Goal: Task Accomplishment & Management: Complete application form

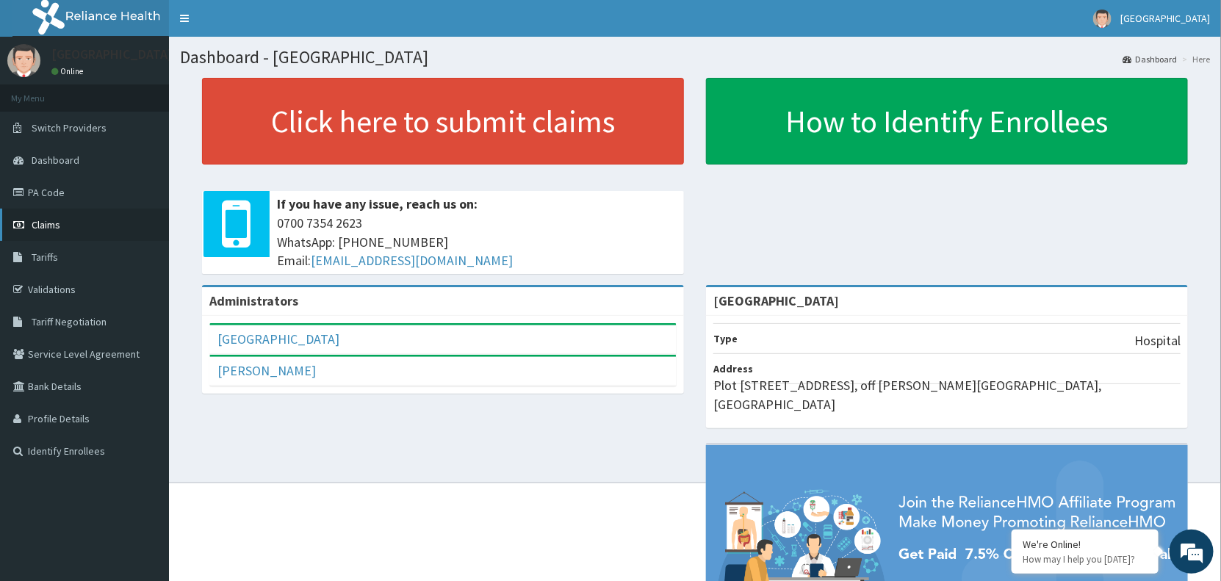
click at [43, 221] on span "Claims" at bounding box center [46, 224] width 29 height 13
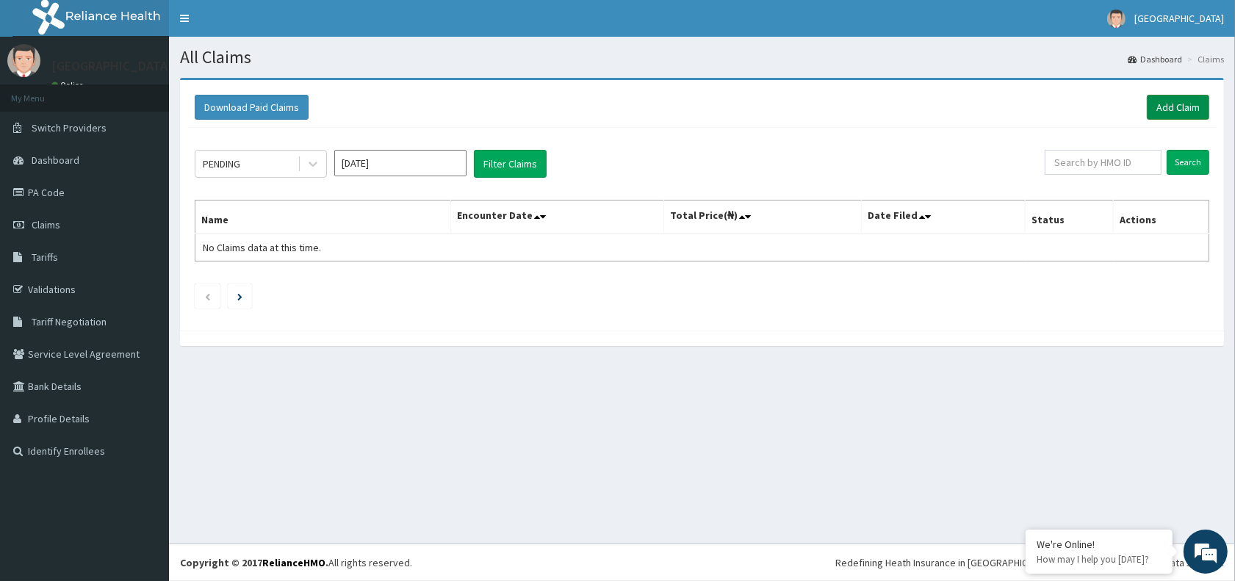
click at [1177, 103] on link "Add Claim" at bounding box center [1177, 107] width 62 height 25
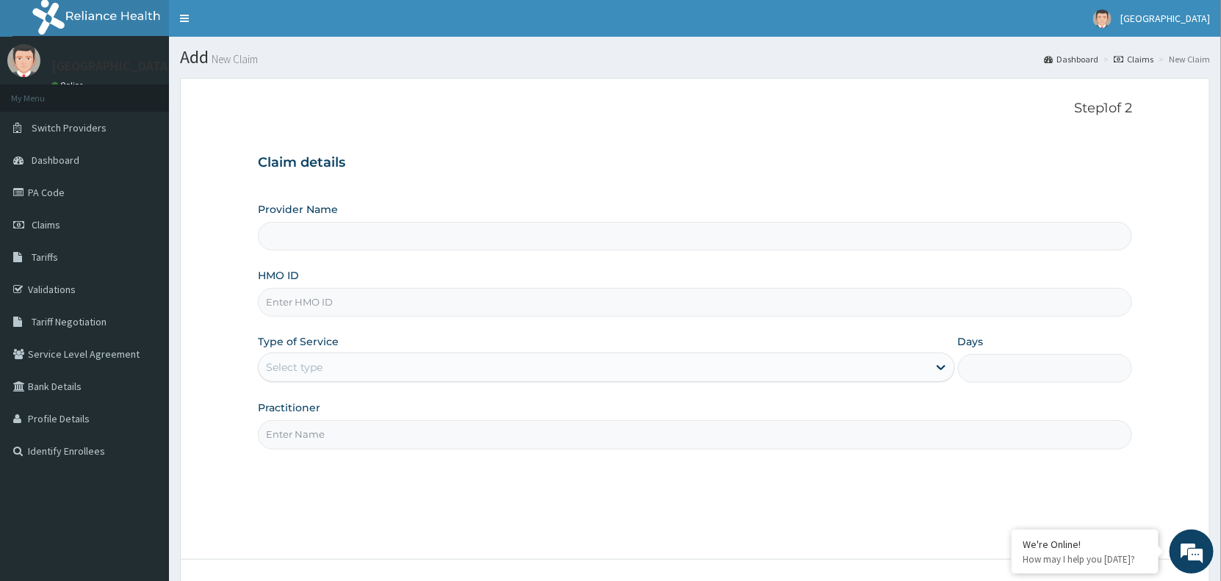
type input "[GEOGRAPHIC_DATA]"
click at [413, 306] on input "HMO ID" at bounding box center [695, 302] width 874 height 29
type input "GBI/10335/A"
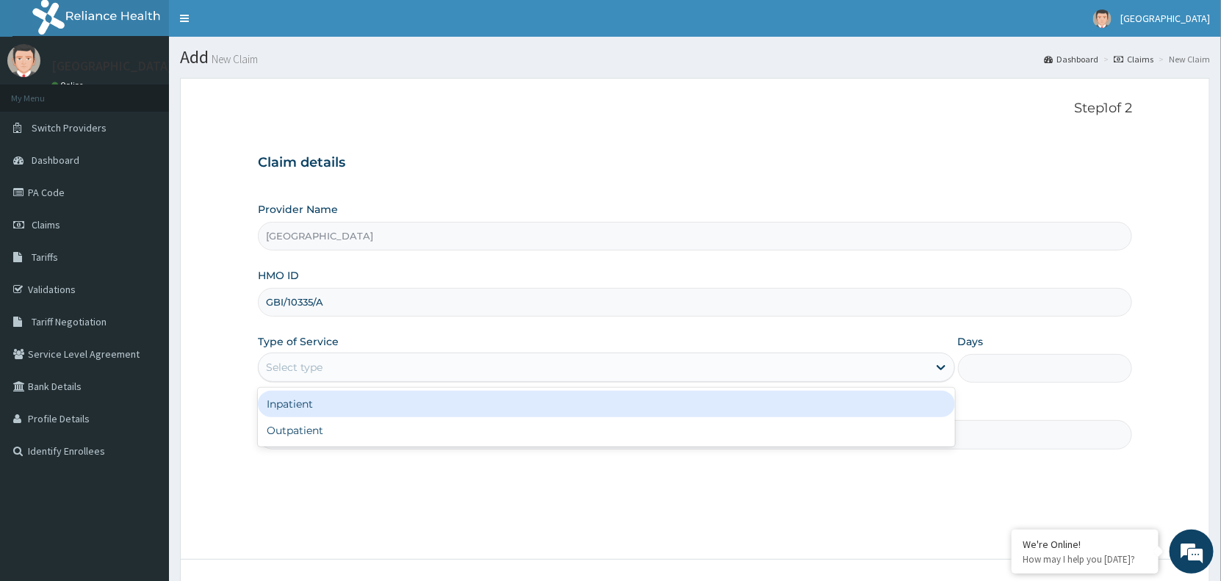
click at [389, 371] on div "Select type" at bounding box center [593, 367] width 669 height 24
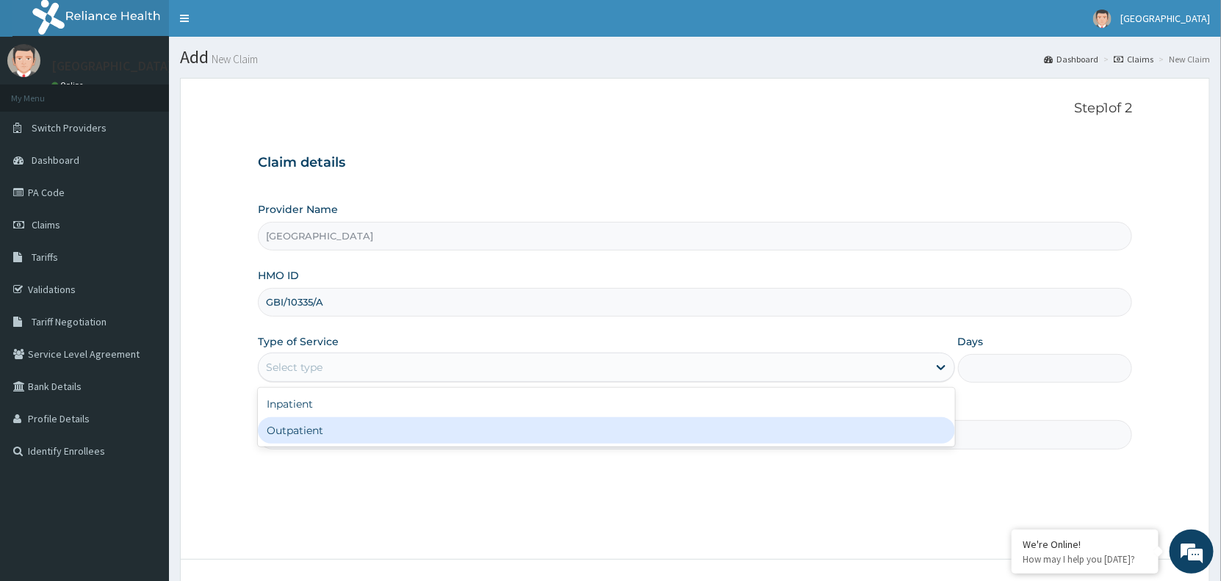
click at [369, 434] on div "Outpatient" at bounding box center [606, 430] width 697 height 26
type input "1"
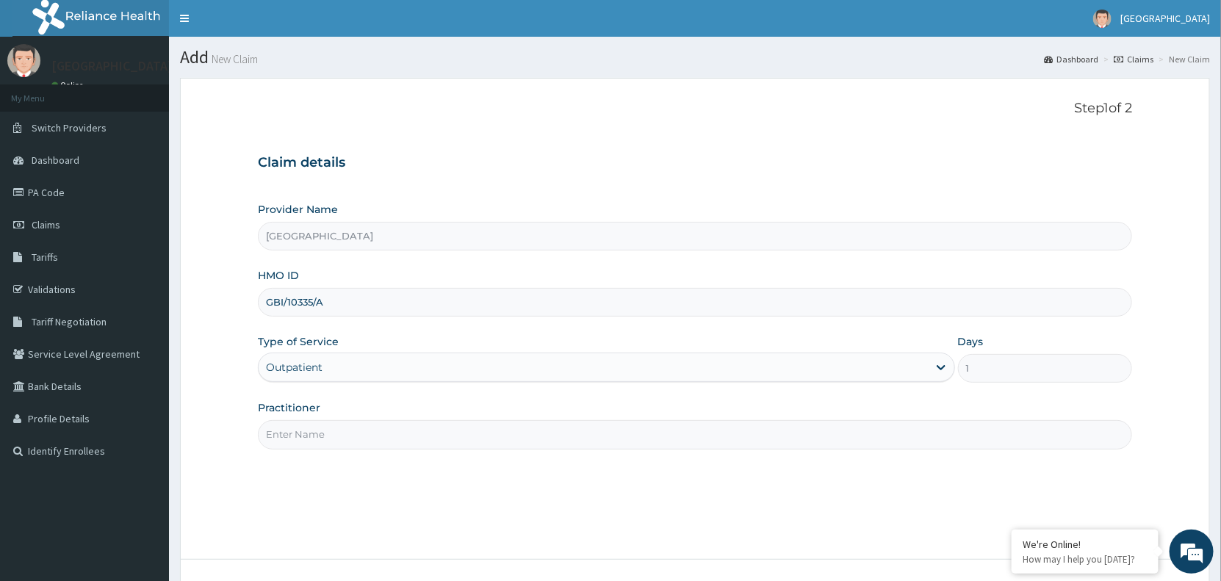
click at [367, 430] on input "Practitioner" at bounding box center [695, 434] width 874 height 29
type input "Dr Musa"
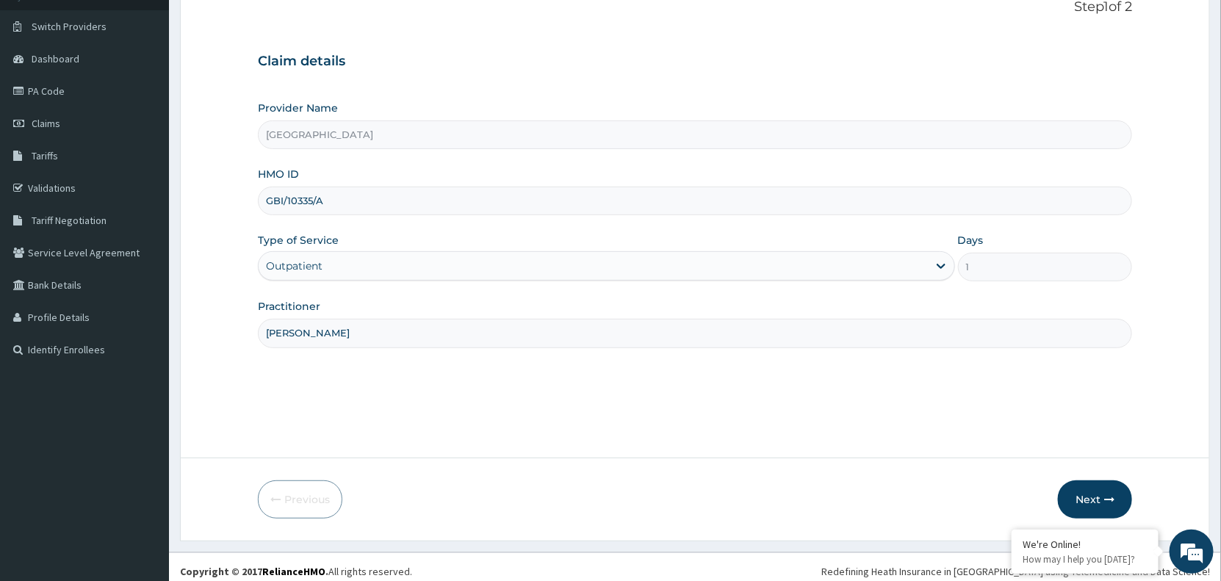
scroll to position [110, 0]
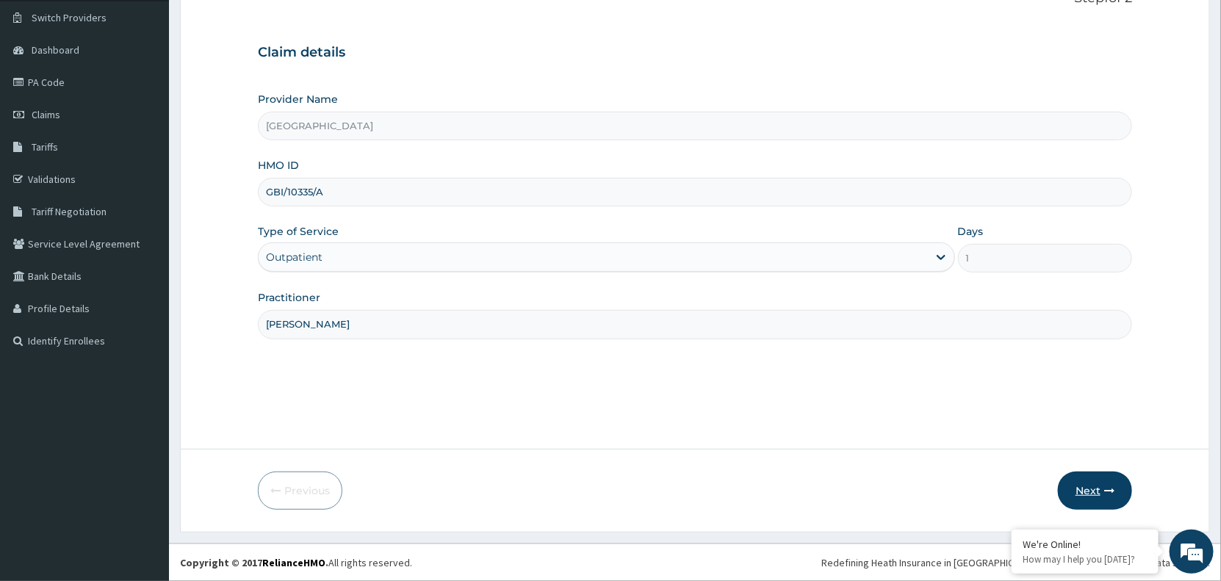
click at [1091, 488] on button "Next" at bounding box center [1095, 490] width 74 height 38
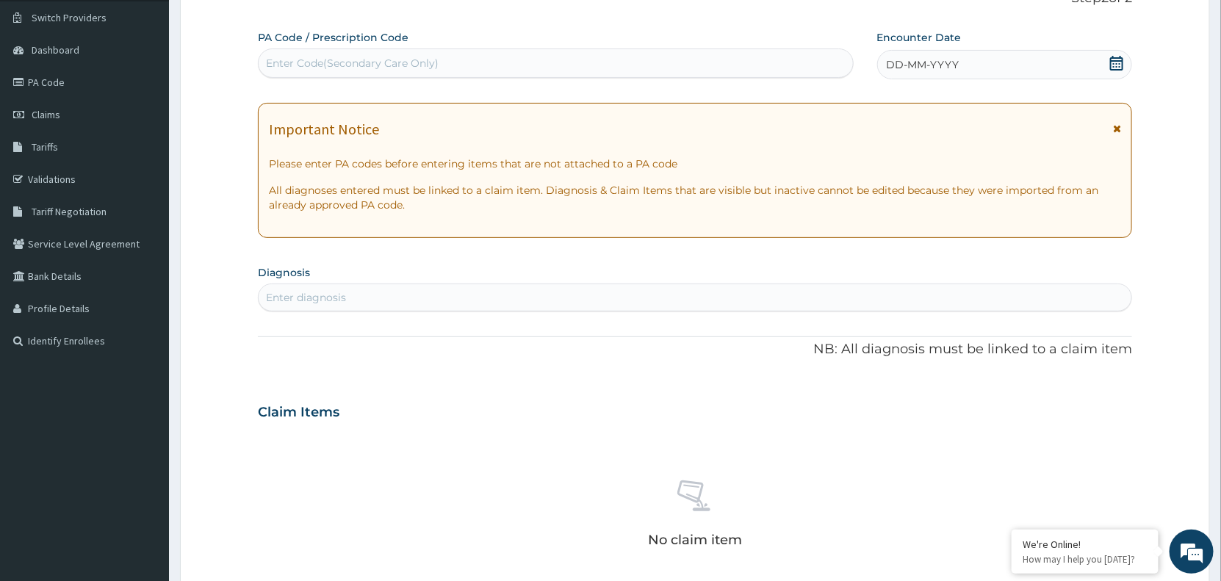
click at [1117, 63] on icon at bounding box center [1116, 63] width 15 height 15
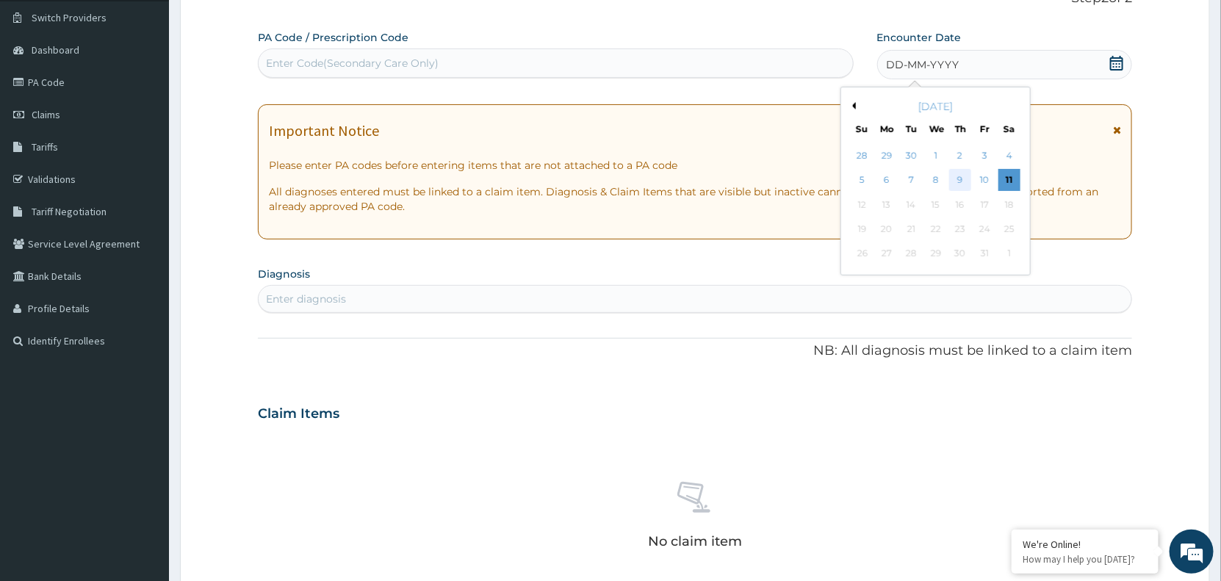
click at [964, 178] on div "9" at bounding box center [960, 181] width 22 height 22
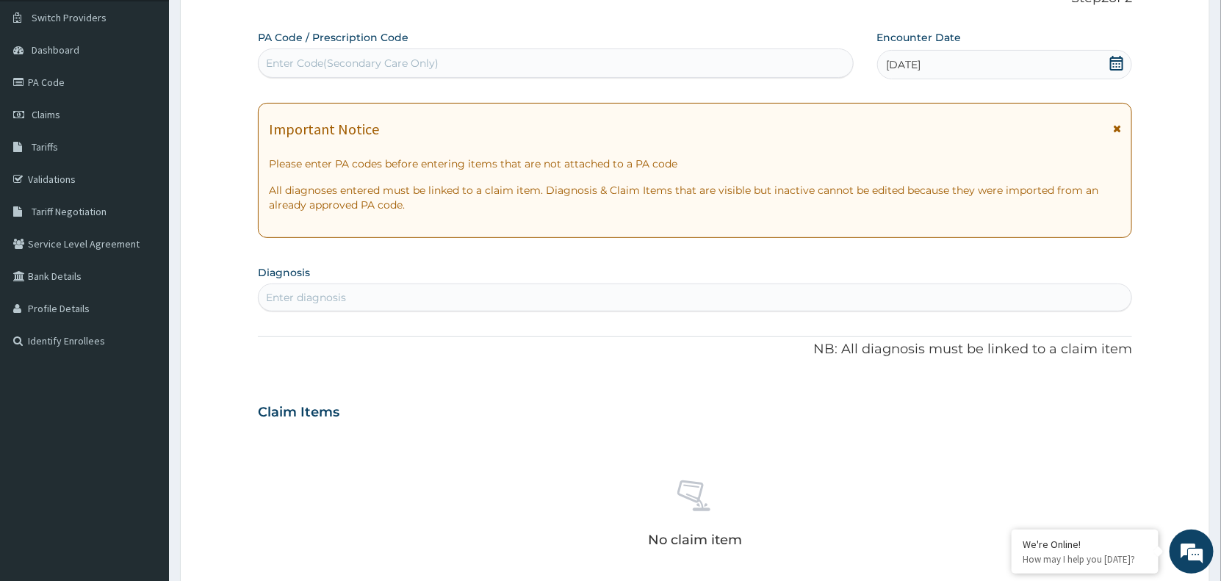
click at [416, 292] on div "Enter diagnosis" at bounding box center [695, 298] width 872 height 24
type input "M"
type input "B"
type input "[MEDICAL_DATA]"
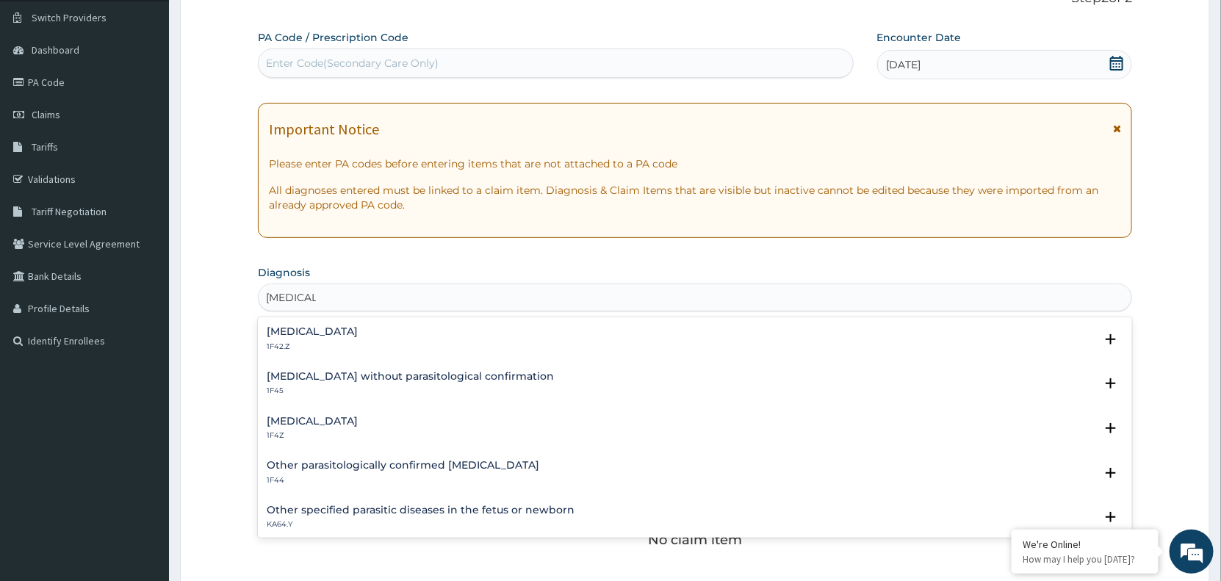
click at [327, 430] on p "1F4Z" at bounding box center [312, 435] width 91 height 10
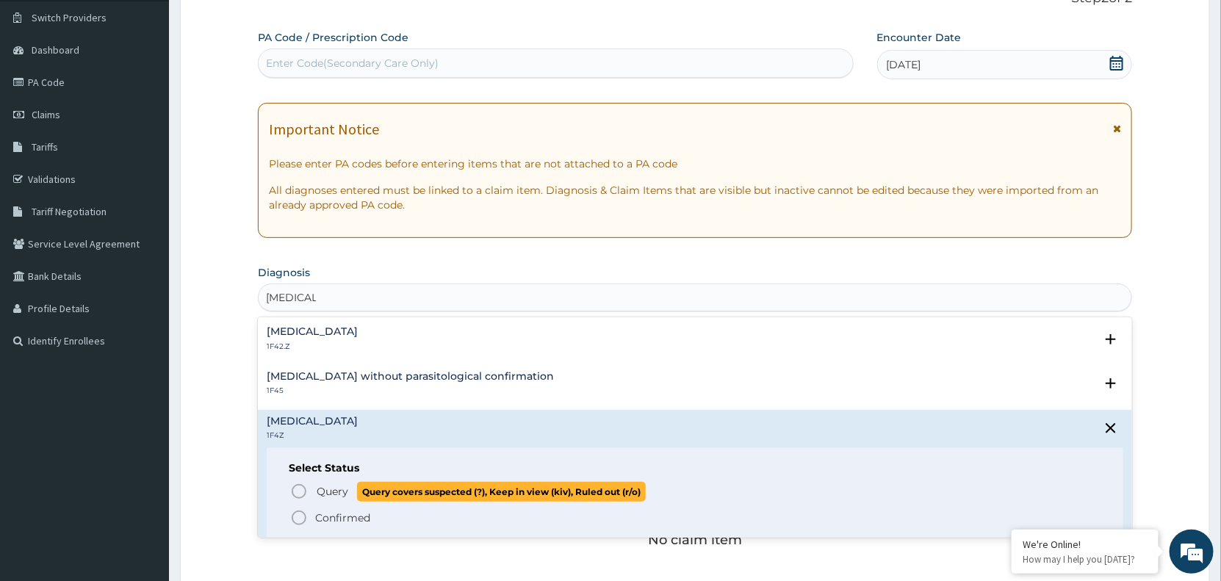
click at [299, 488] on icon "status option query" at bounding box center [299, 491] width 18 height 18
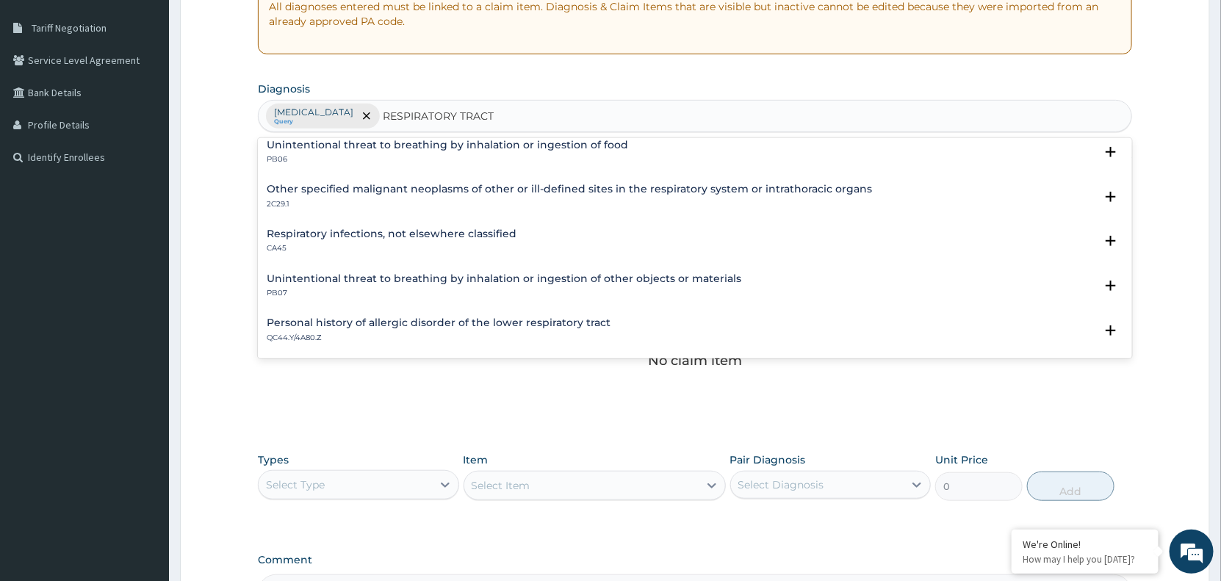
scroll to position [1025, 0]
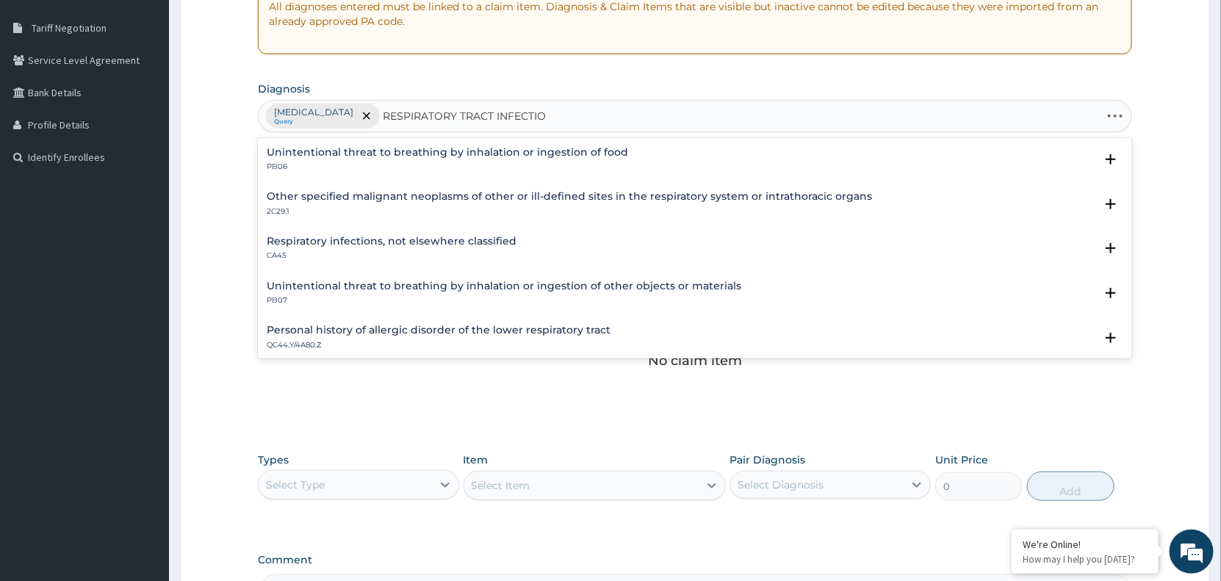
type input "RESPIRATORY TRACT INFECTION"
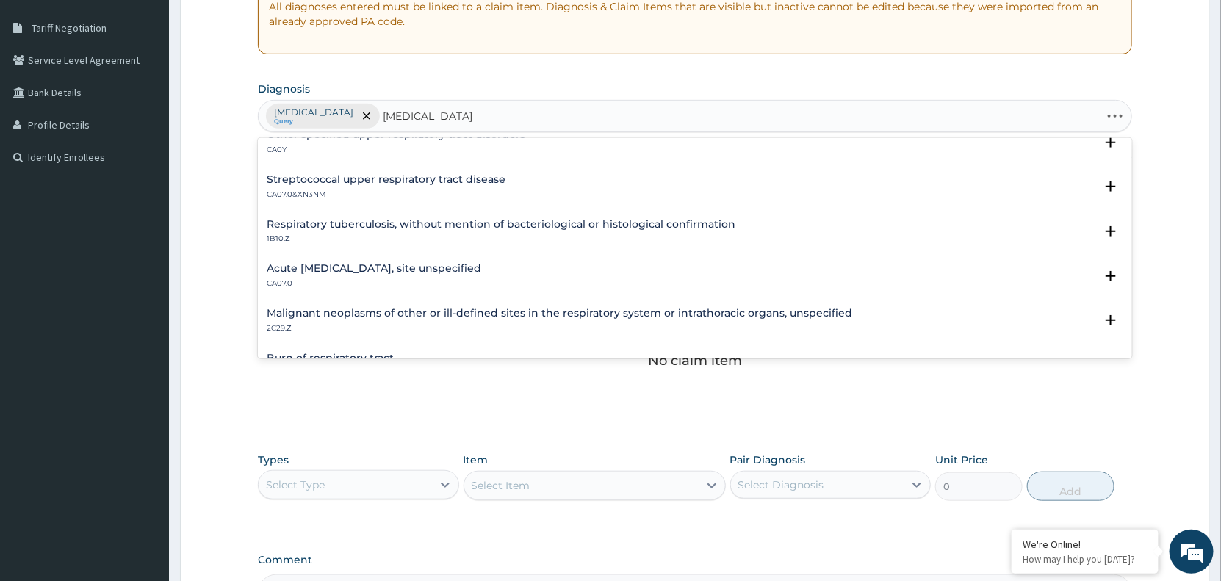
scroll to position [228, 0]
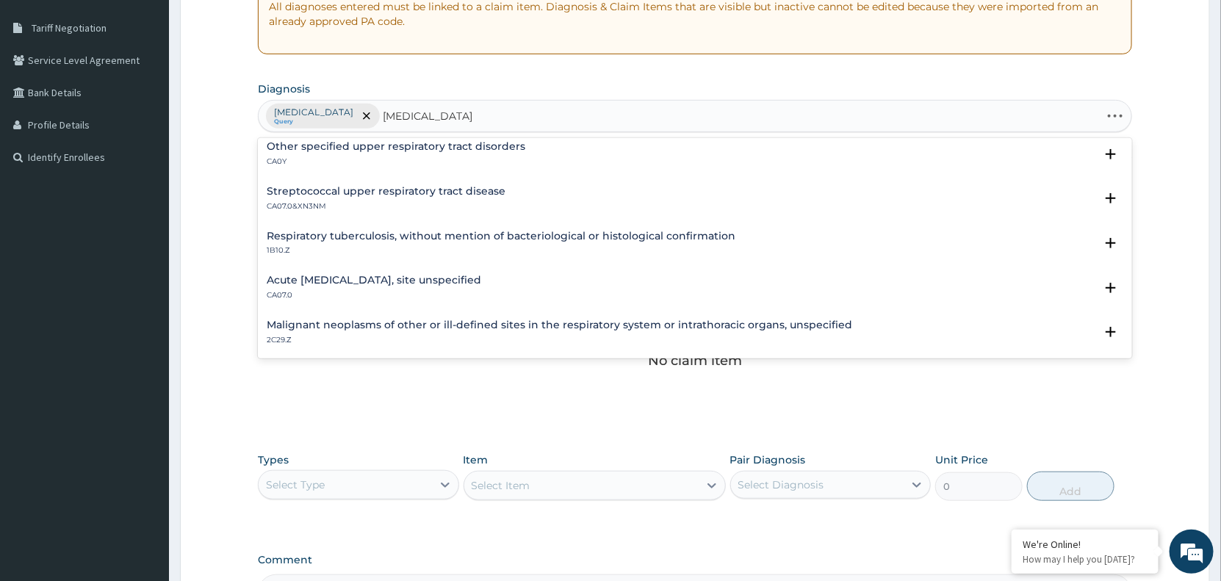
click at [413, 275] on h4 "Acute upper respiratory infection, site unspecified" at bounding box center [374, 280] width 214 height 11
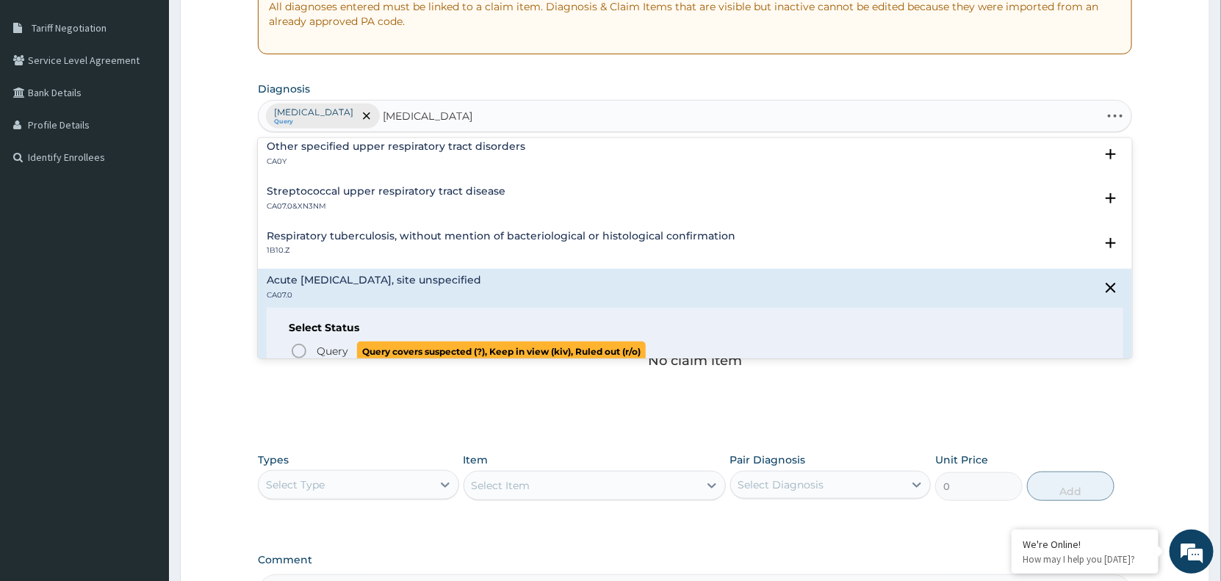
click at [302, 343] on icon "status option query" at bounding box center [299, 351] width 18 height 18
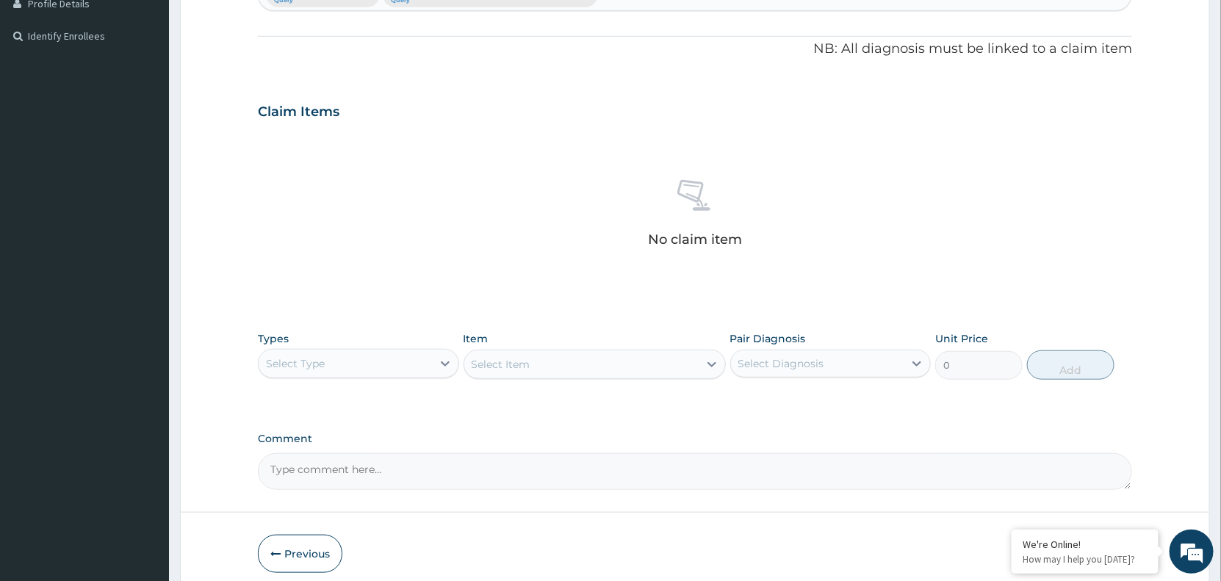
scroll to position [441, 0]
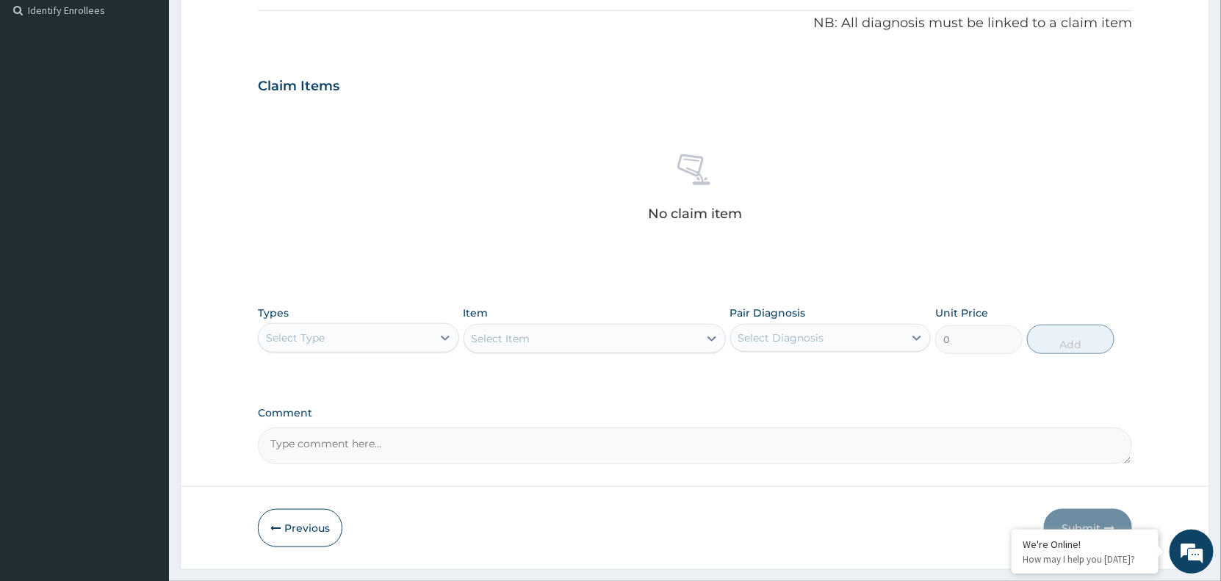
click at [865, 346] on div "Select Diagnosis" at bounding box center [817, 338] width 173 height 24
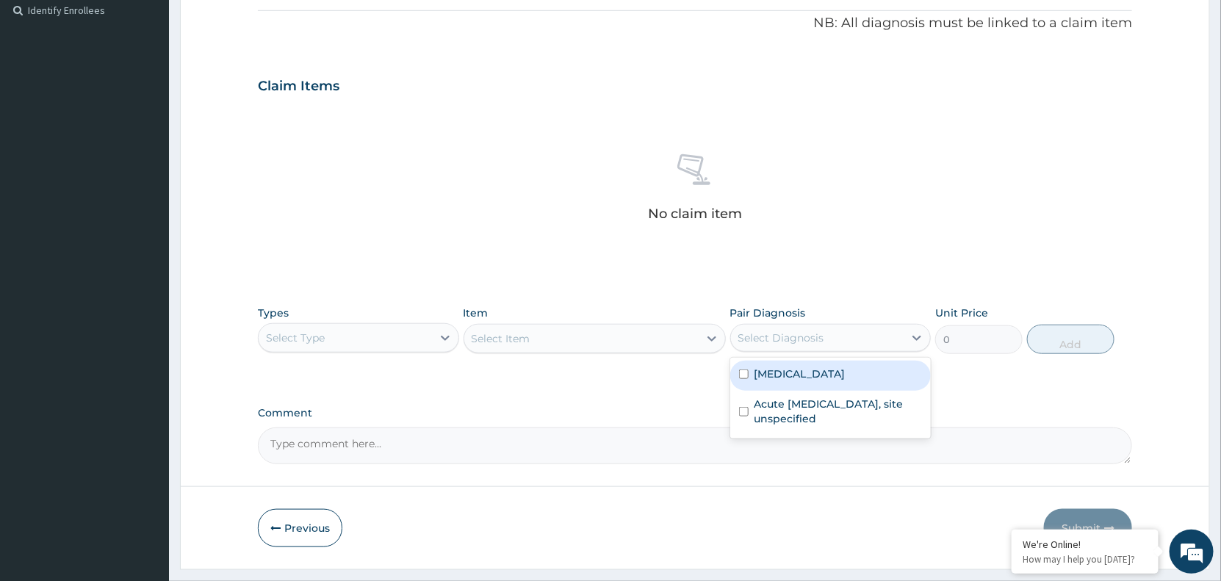
click at [842, 375] on label "Malaria, unspecified" at bounding box center [799, 373] width 91 height 15
checkbox input "true"
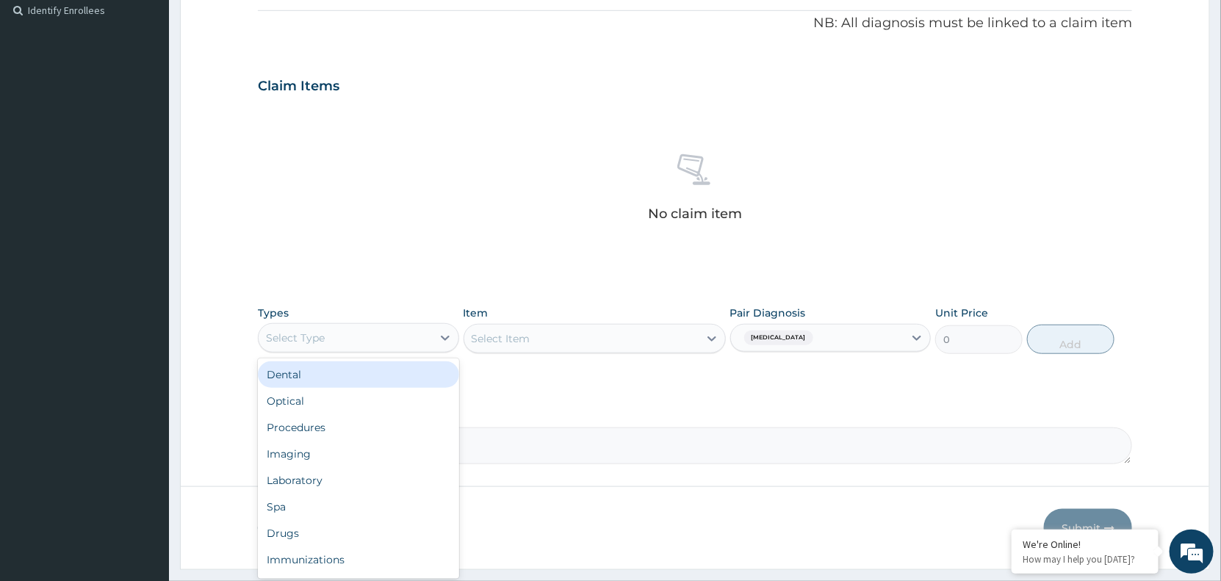
click at [411, 338] on div "Select Type" at bounding box center [345, 338] width 173 height 24
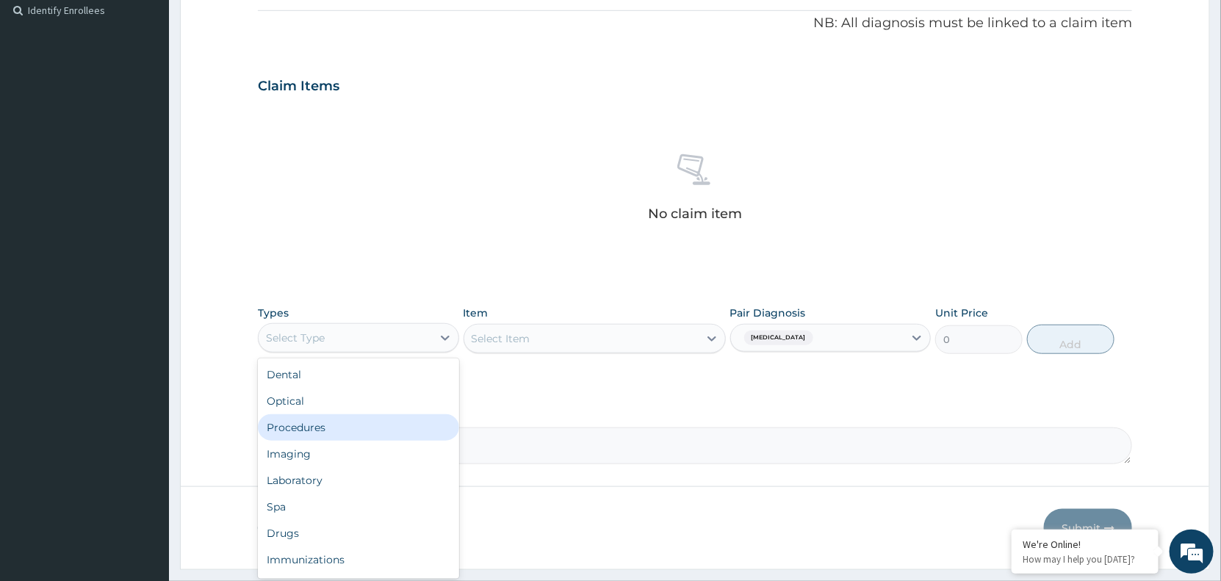
click at [360, 430] on div "Procedures" at bounding box center [358, 427] width 201 height 26
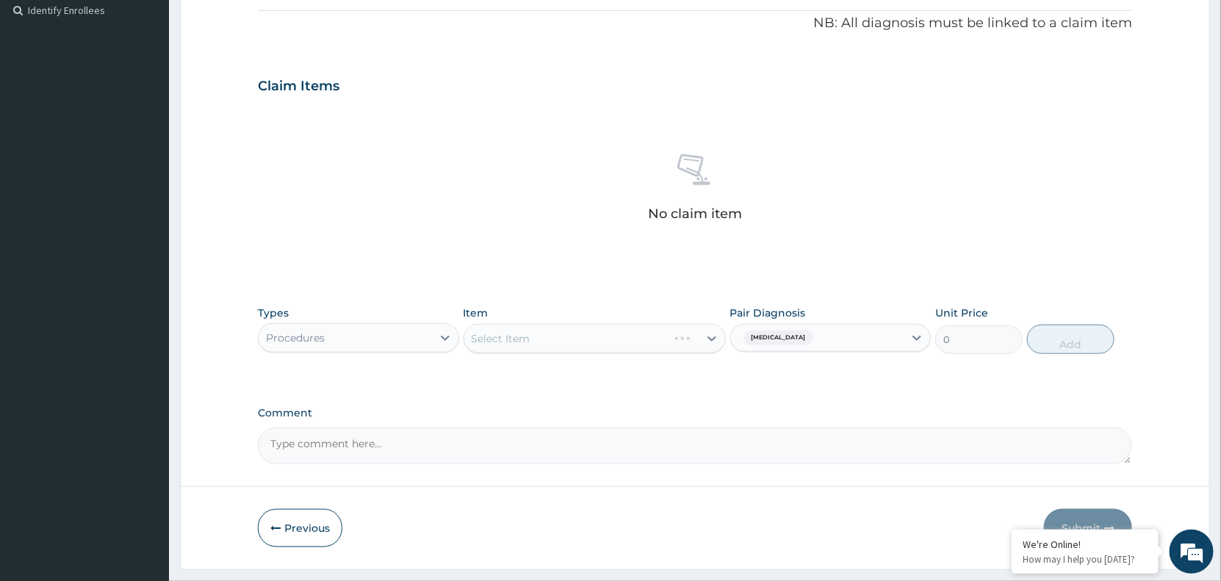
click at [615, 343] on div "Select Item" at bounding box center [594, 338] width 262 height 29
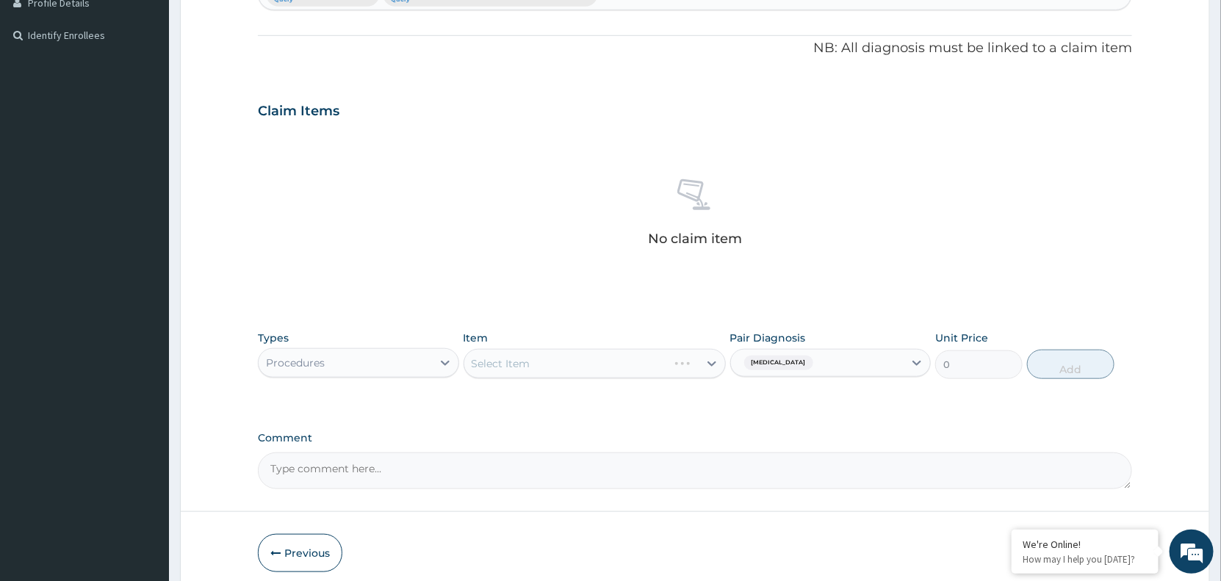
scroll to position [479, 0]
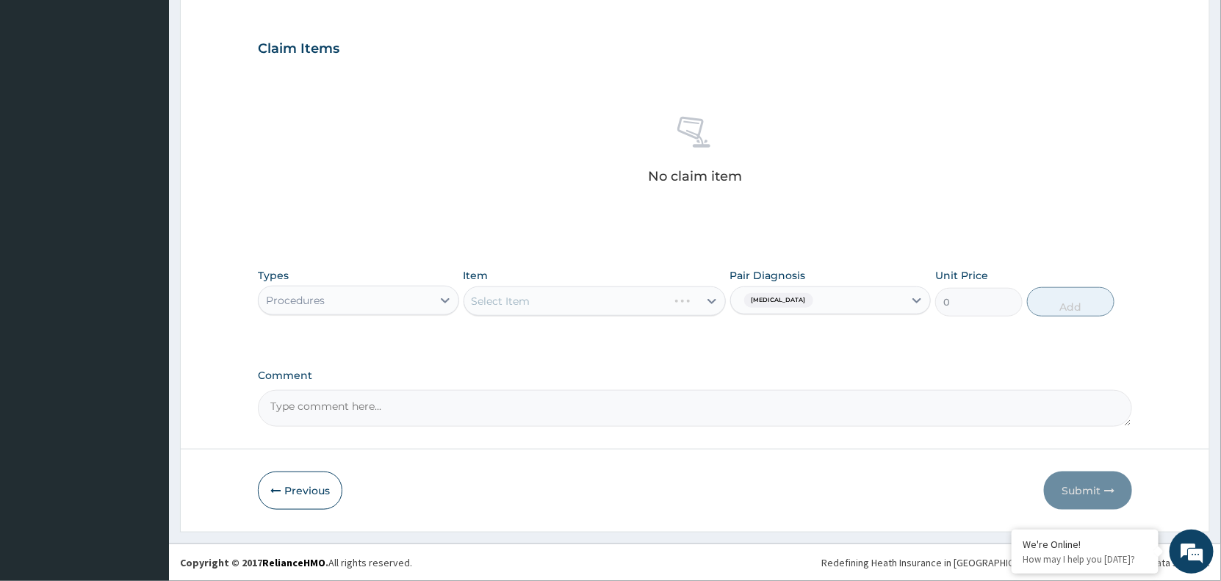
click at [665, 298] on div "Select Item" at bounding box center [594, 300] width 262 height 29
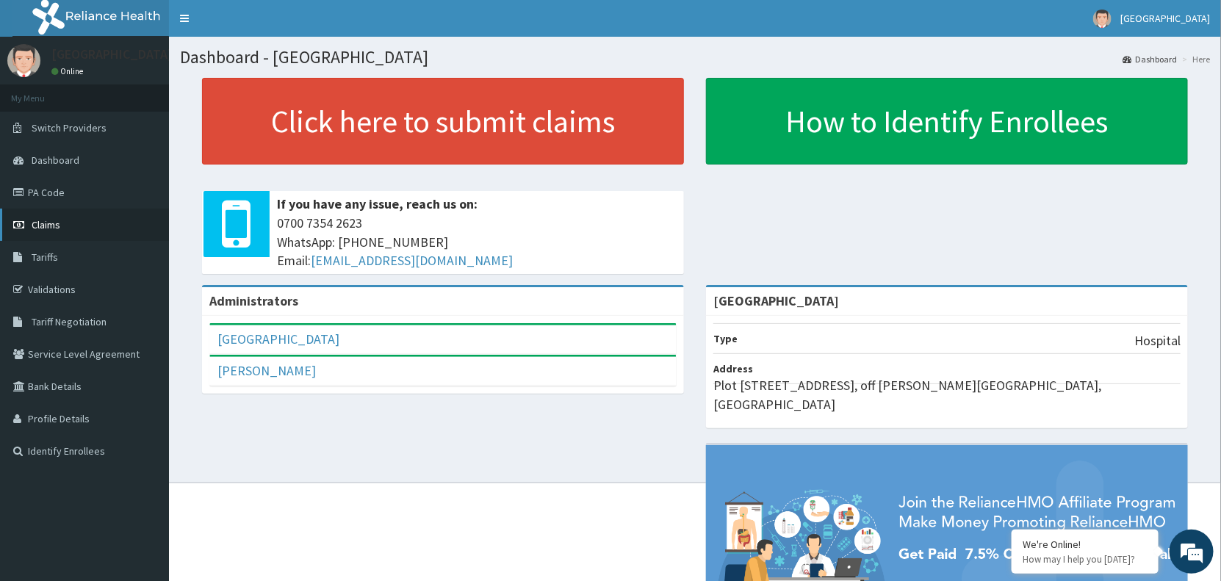
click at [48, 221] on span "Claims" at bounding box center [46, 224] width 29 height 13
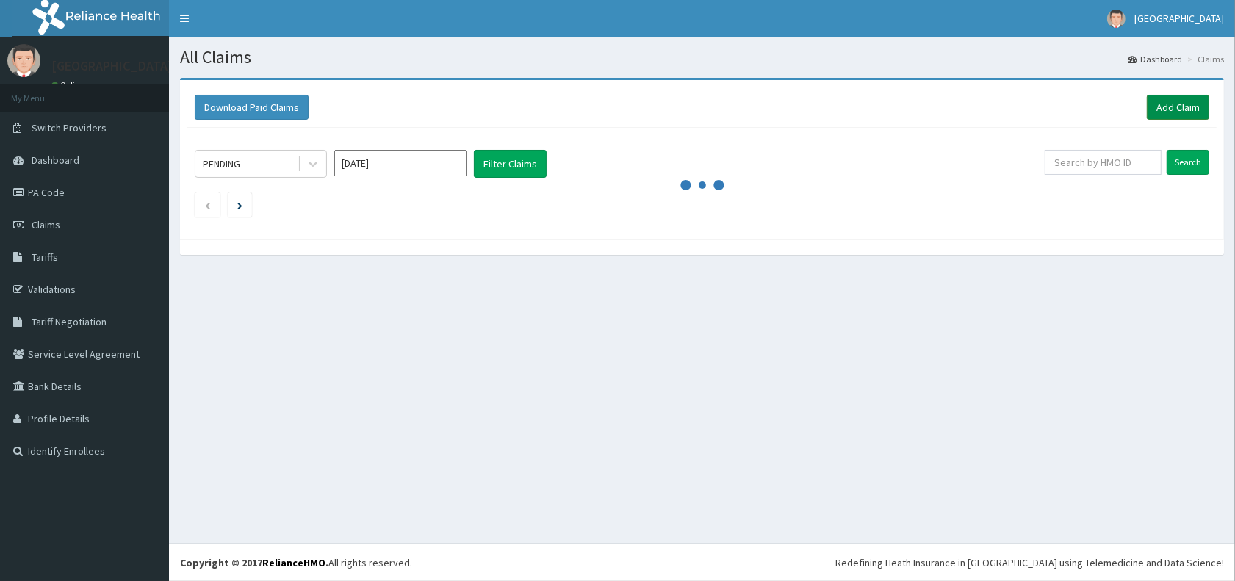
click at [1170, 109] on link "Add Claim" at bounding box center [1177, 107] width 62 height 25
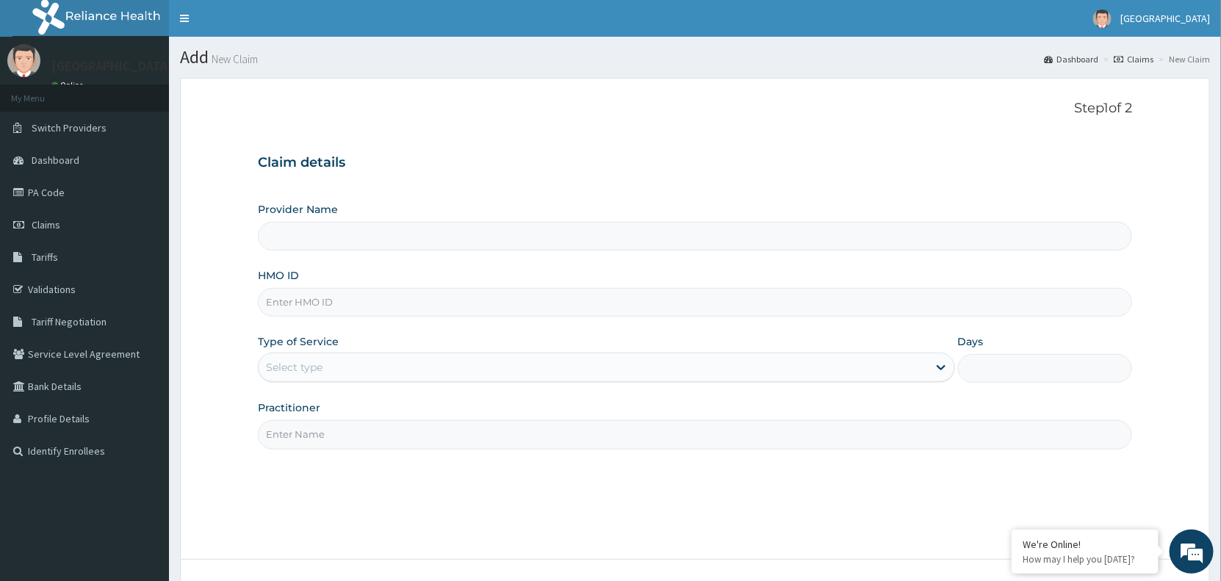
click at [364, 302] on input "HMO ID" at bounding box center [695, 302] width 874 height 29
type input "[GEOGRAPHIC_DATA]"
type input "GBI/10335/A"
click at [400, 358] on div "Select type" at bounding box center [593, 367] width 669 height 24
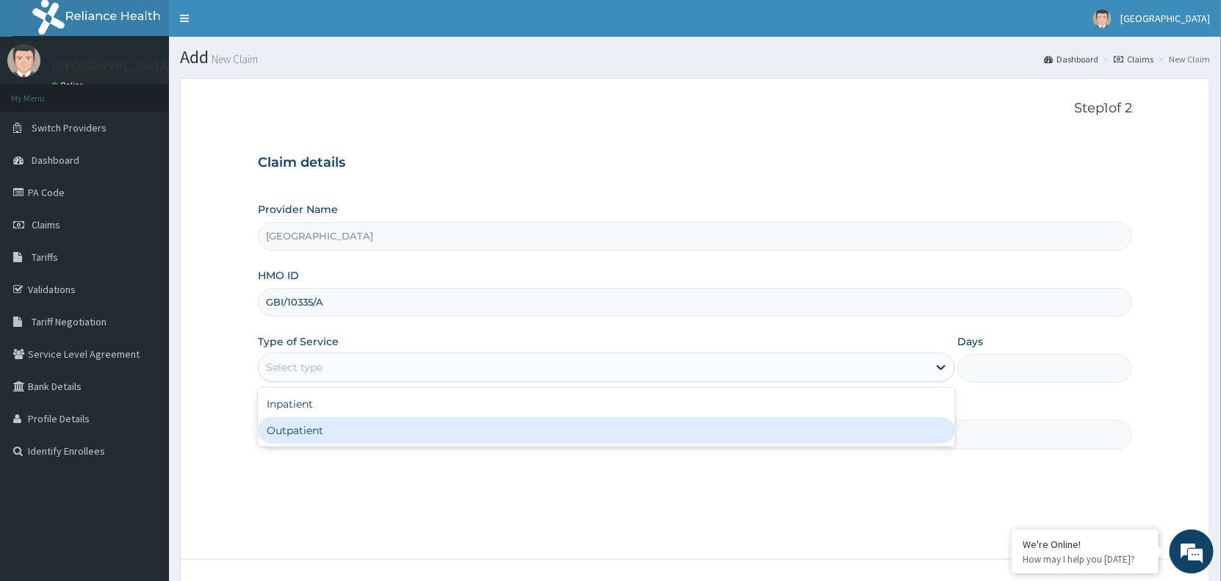
click at [391, 434] on div "Outpatient" at bounding box center [606, 430] width 697 height 26
type input "1"
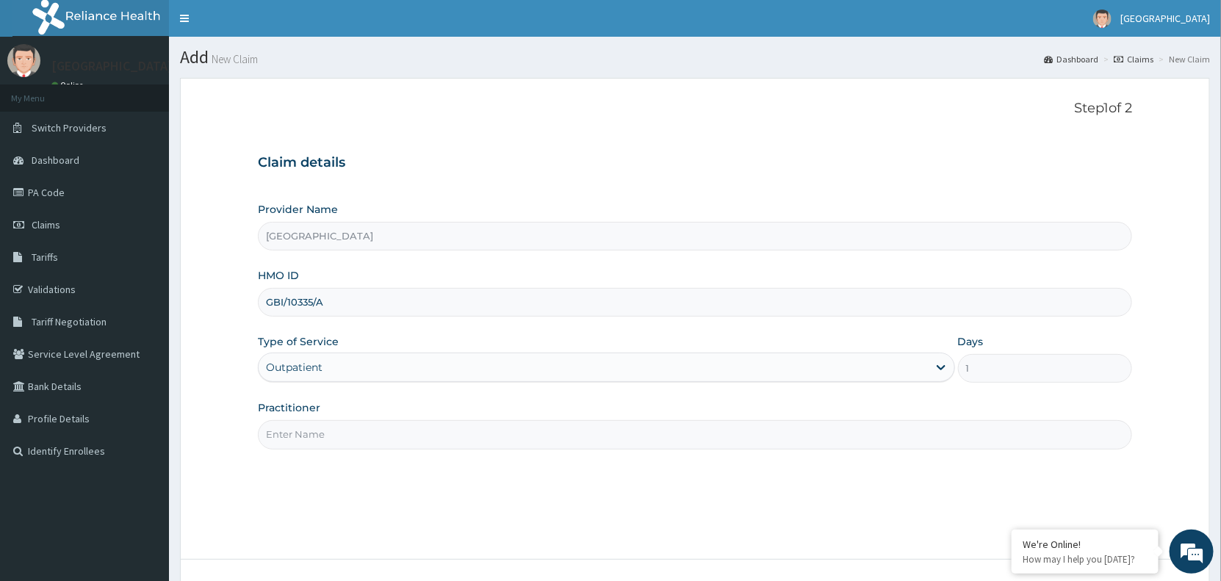
click at [390, 430] on input "Practitioner" at bounding box center [695, 434] width 874 height 29
type input "Dr Musa"
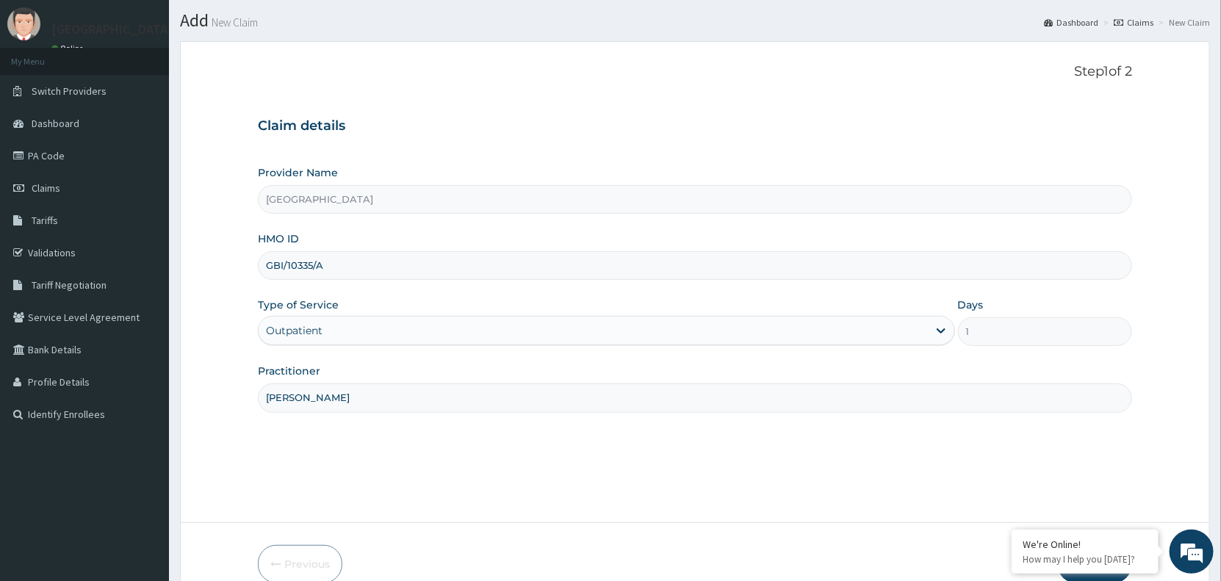
scroll to position [110, 0]
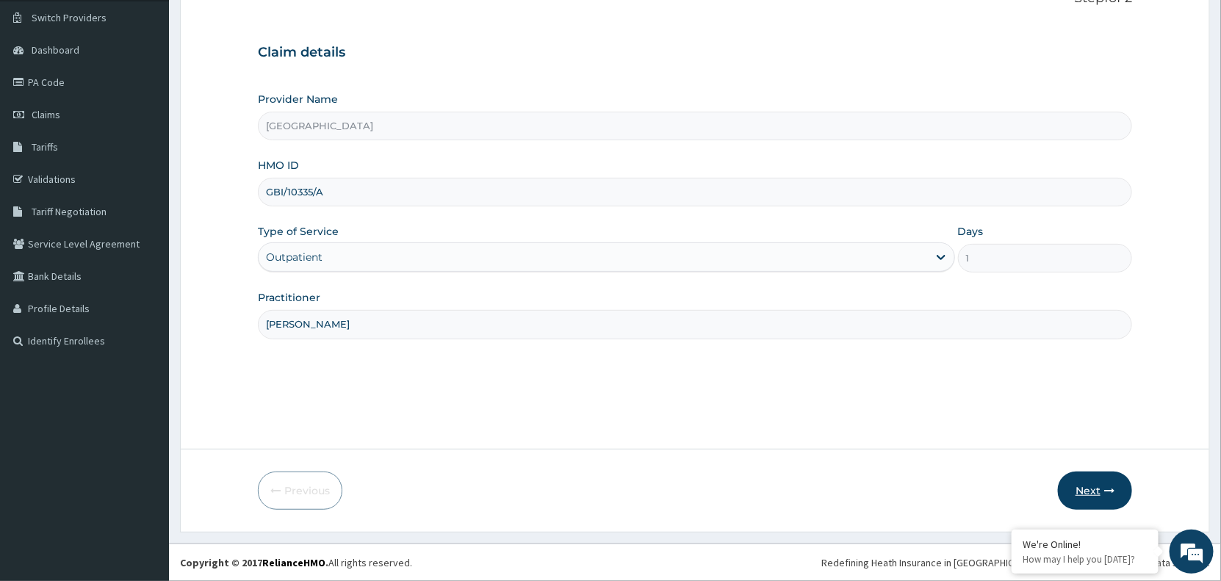
click at [1095, 488] on button "Next" at bounding box center [1095, 490] width 74 height 38
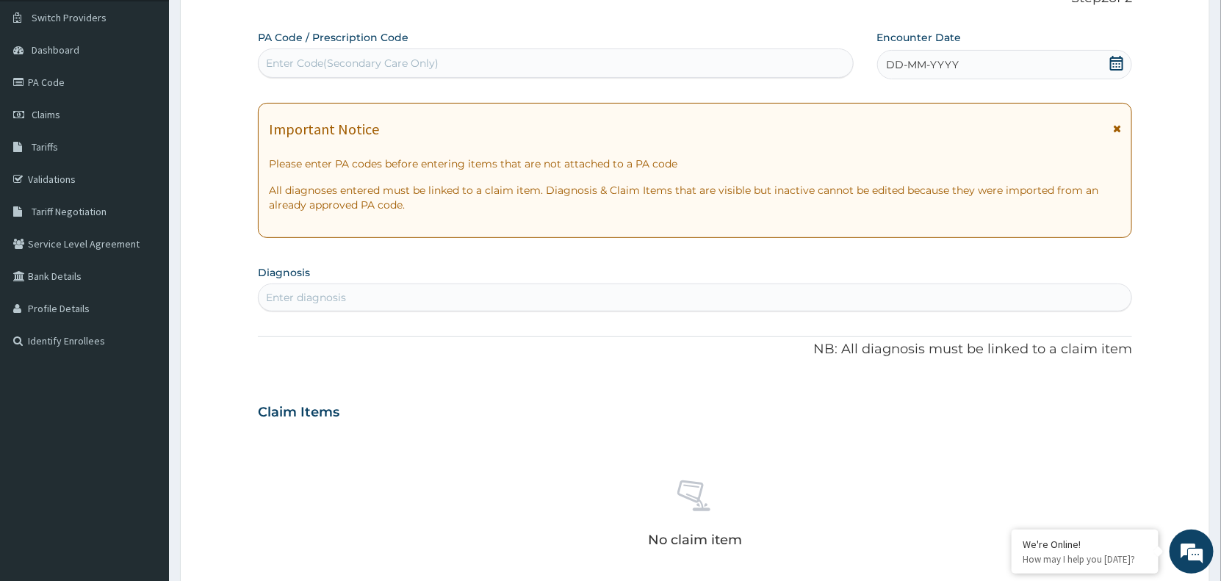
click at [1115, 64] on icon at bounding box center [1116, 63] width 15 height 15
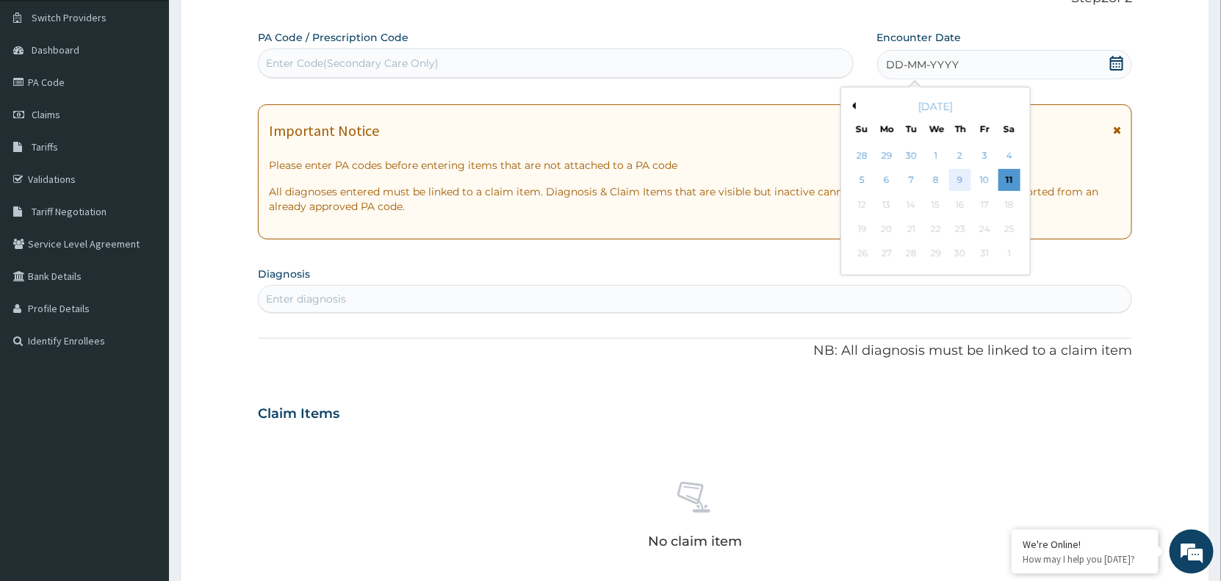
click at [955, 182] on div "9" at bounding box center [960, 181] width 22 height 22
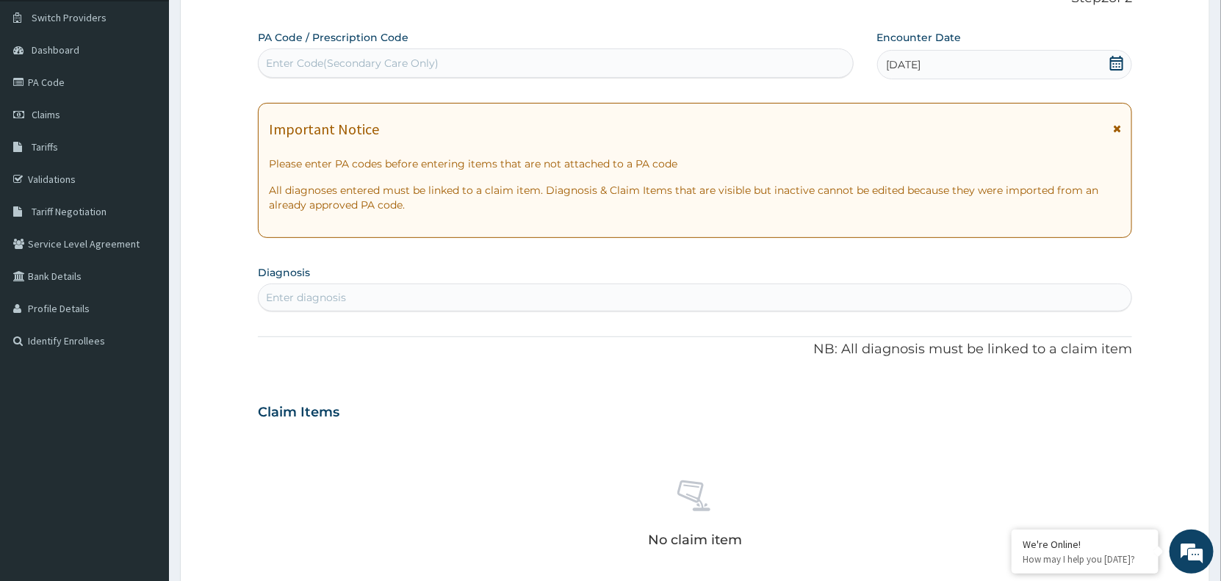
click at [568, 300] on div "Enter diagnosis" at bounding box center [695, 298] width 872 height 24
type input "MALARIA"
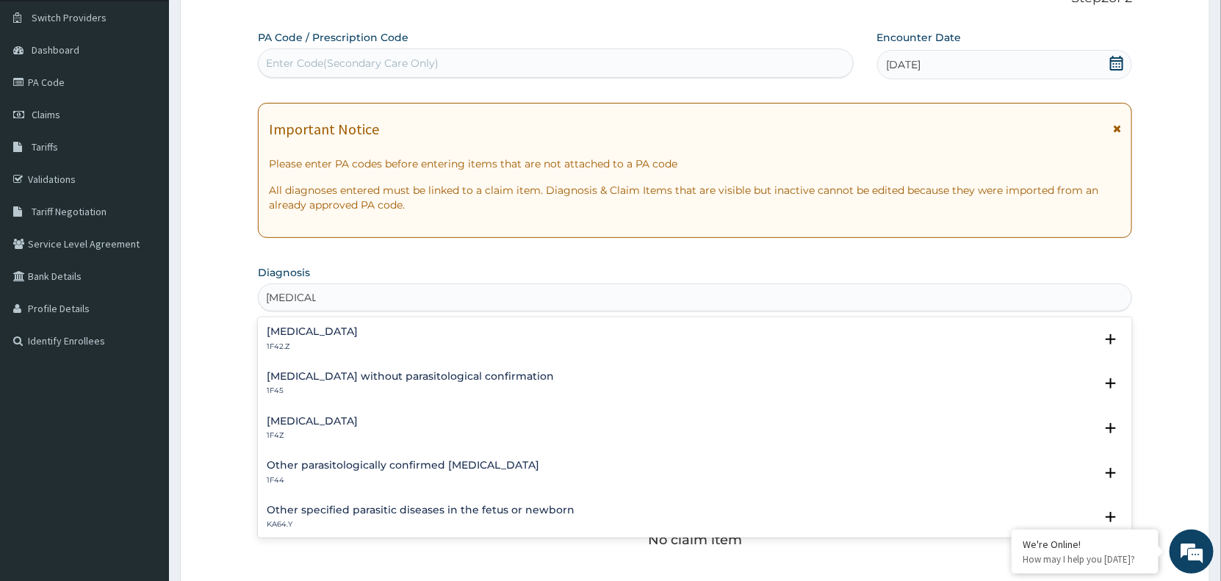
click at [331, 420] on h4 "Malaria, unspecified" at bounding box center [312, 421] width 91 height 11
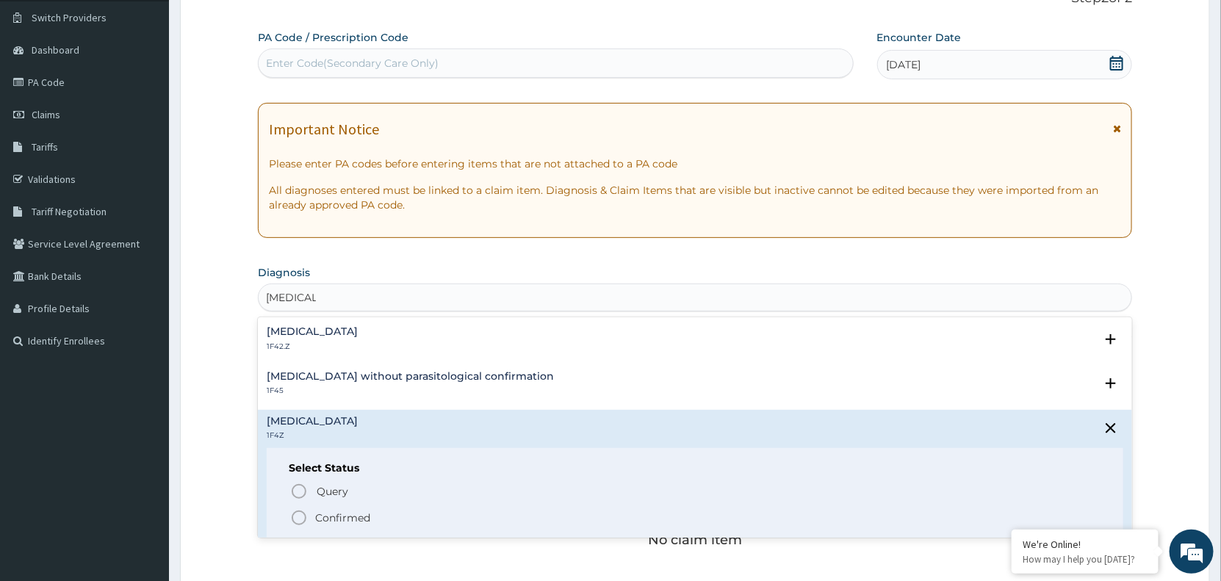
click at [300, 513] on icon "status option filled" at bounding box center [299, 518] width 18 height 18
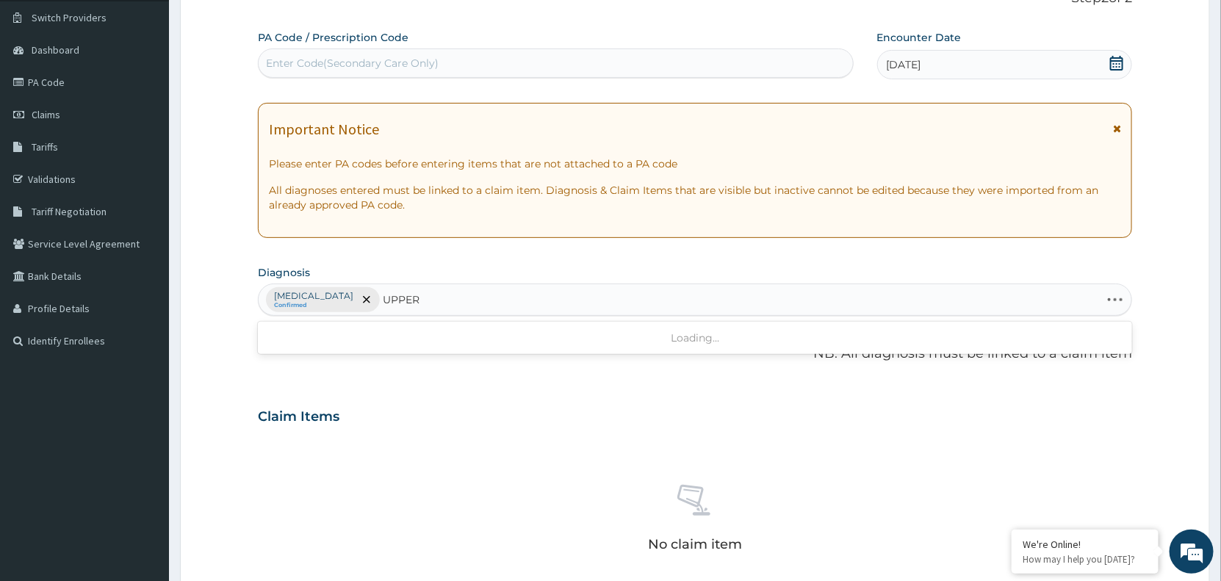
type input "UPPER"
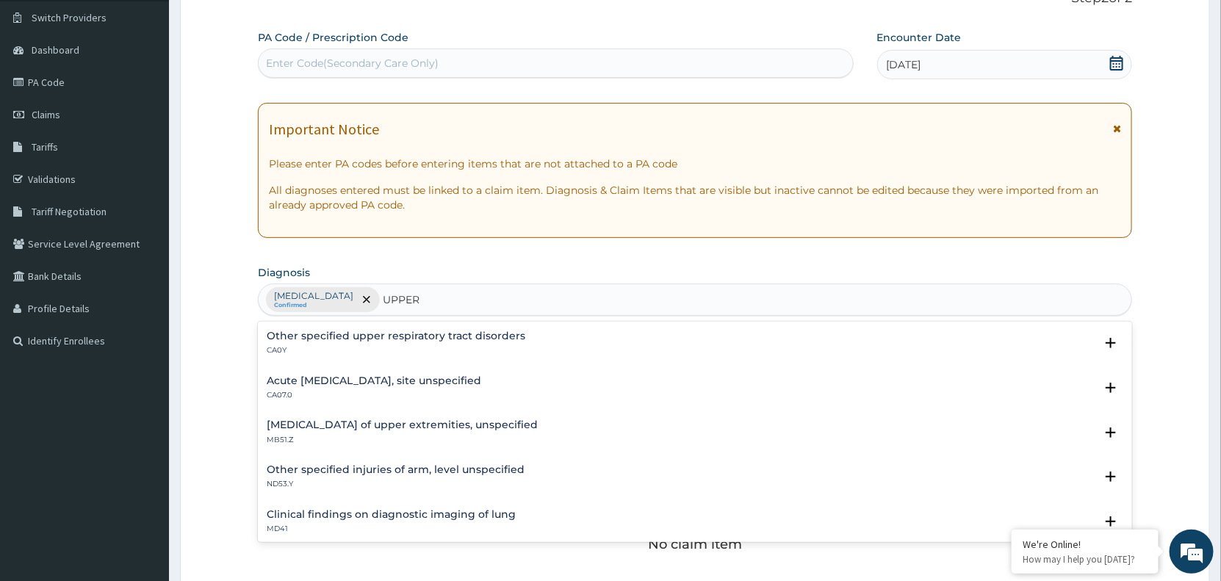
click at [361, 377] on h4 "Acute upper respiratory infection, site unspecified" at bounding box center [374, 380] width 214 height 11
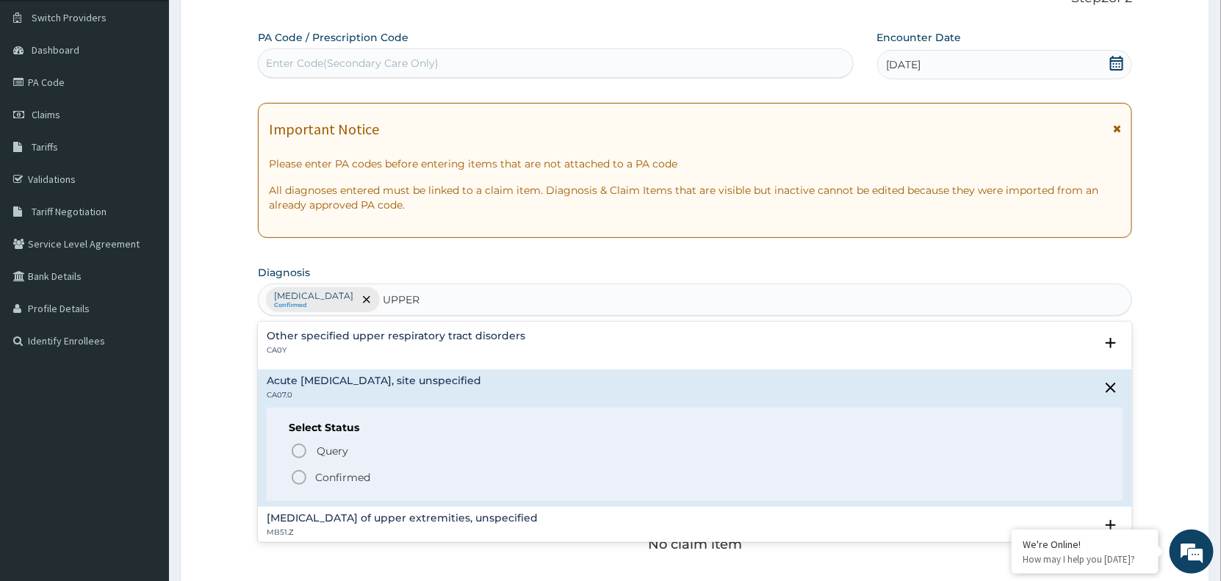
click at [299, 480] on icon "status option filled" at bounding box center [299, 478] width 18 height 18
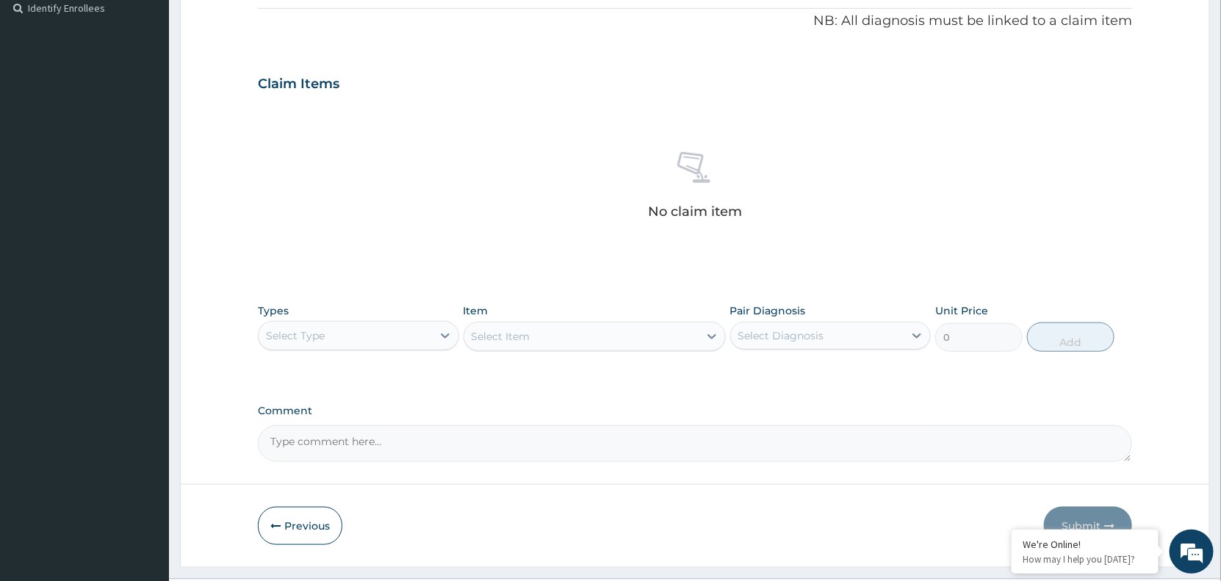
scroll to position [479, 0]
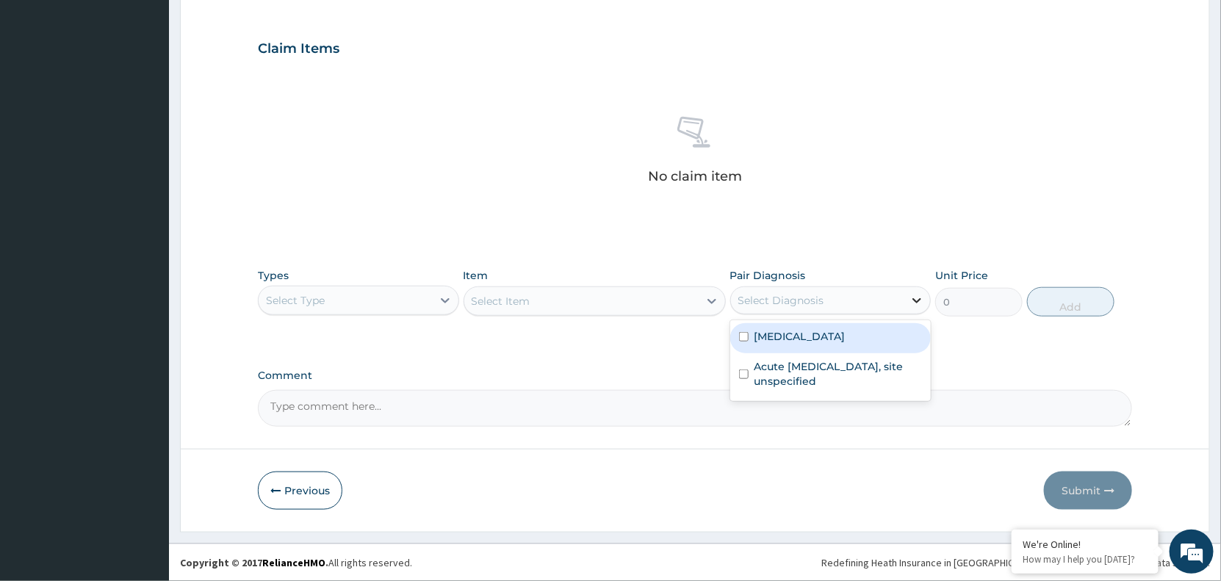
click at [911, 296] on icon at bounding box center [916, 300] width 15 height 15
click at [837, 336] on label "Malaria, unspecified" at bounding box center [799, 336] width 91 height 15
checkbox input "true"
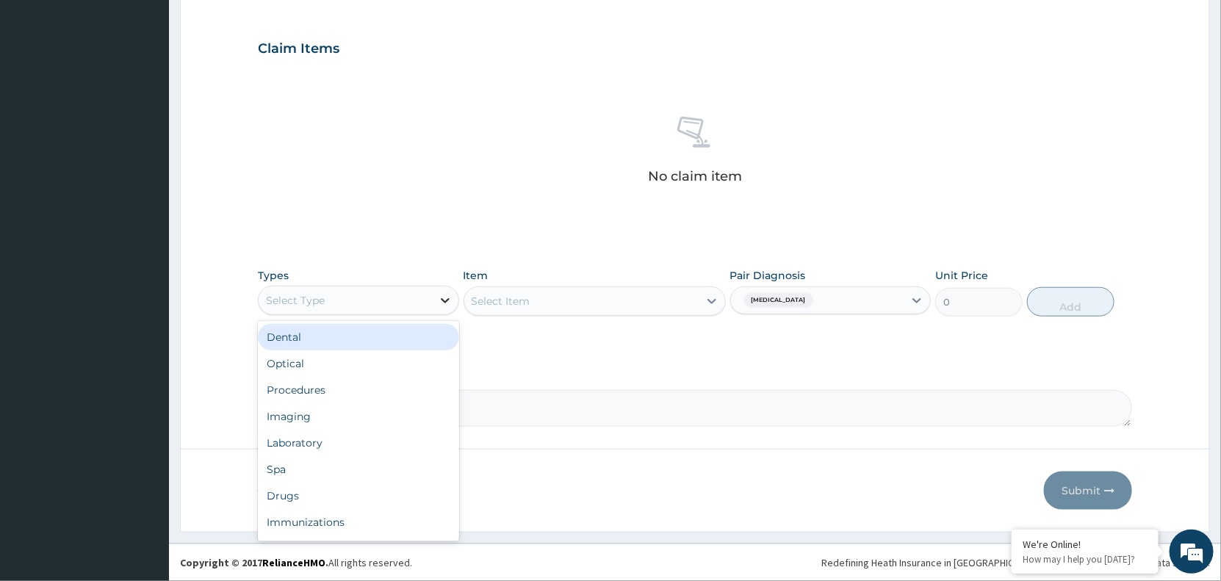
click at [439, 301] on icon at bounding box center [445, 300] width 15 height 15
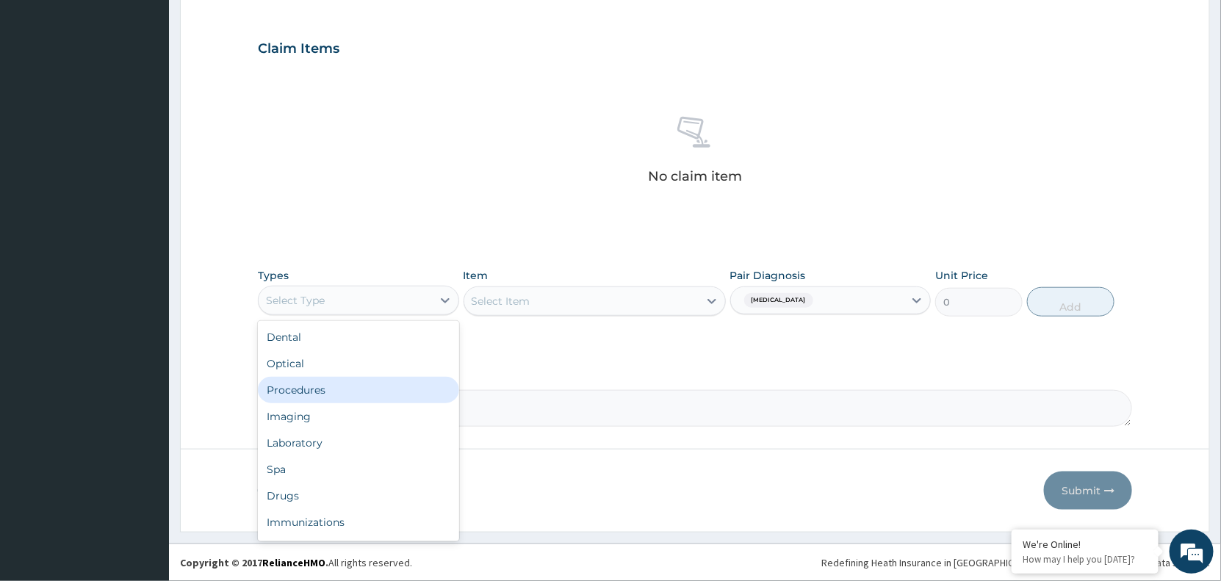
click at [395, 395] on div "Procedures" at bounding box center [358, 390] width 201 height 26
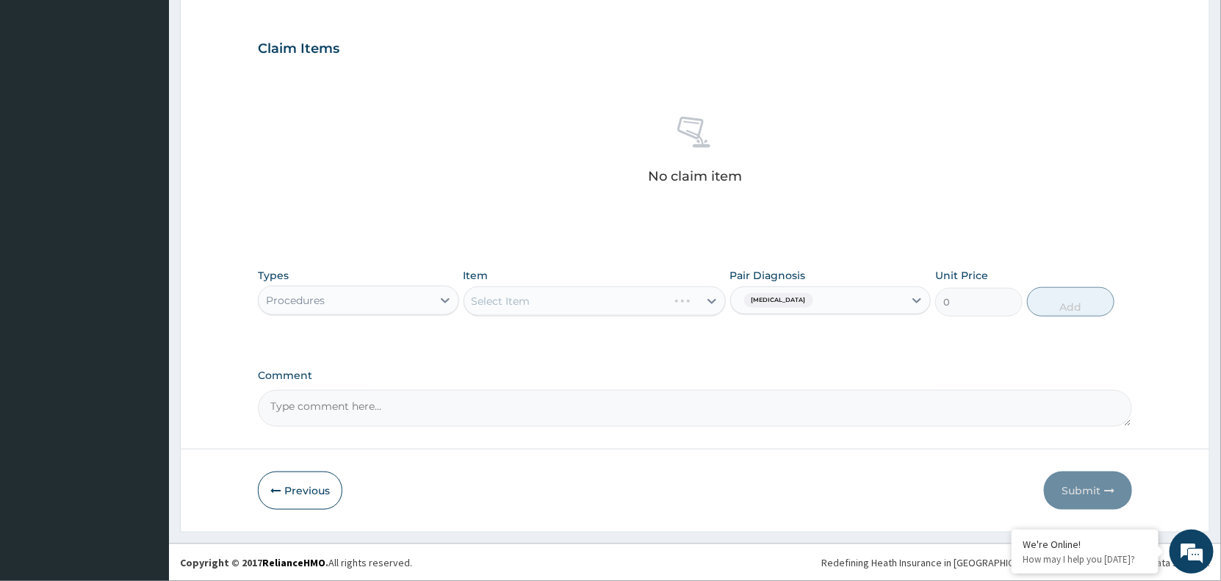
click at [709, 297] on div "Select Item" at bounding box center [594, 300] width 262 height 29
click at [680, 294] on div "Select Item" at bounding box center [594, 300] width 262 height 29
click at [558, 301] on div "Select Item" at bounding box center [581, 301] width 234 height 24
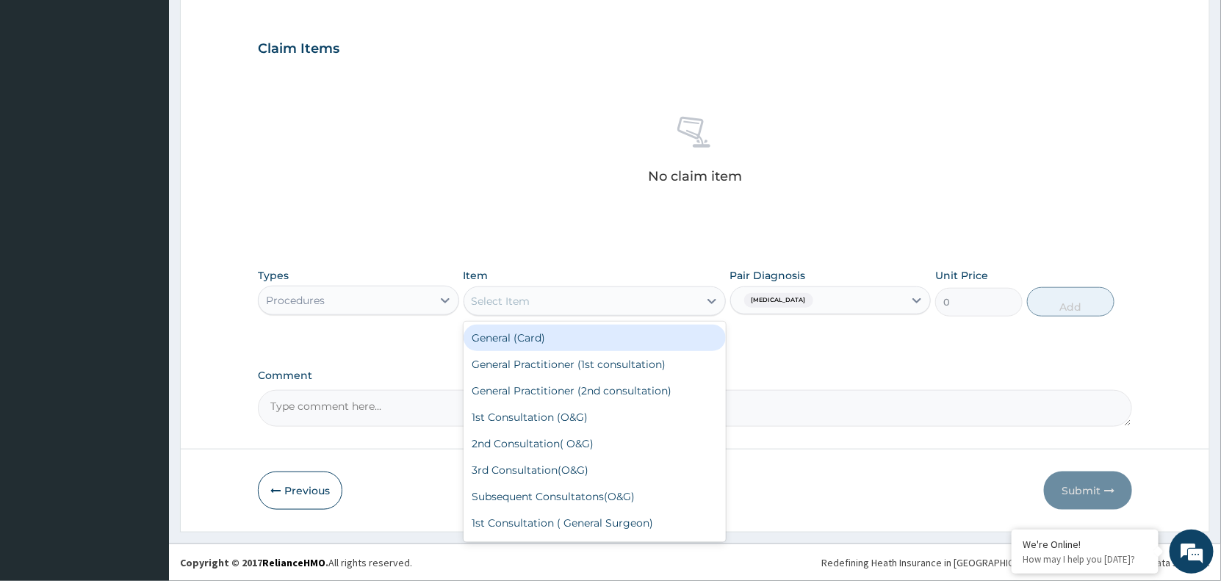
click at [553, 335] on div "General (Card)" at bounding box center [594, 338] width 262 height 26
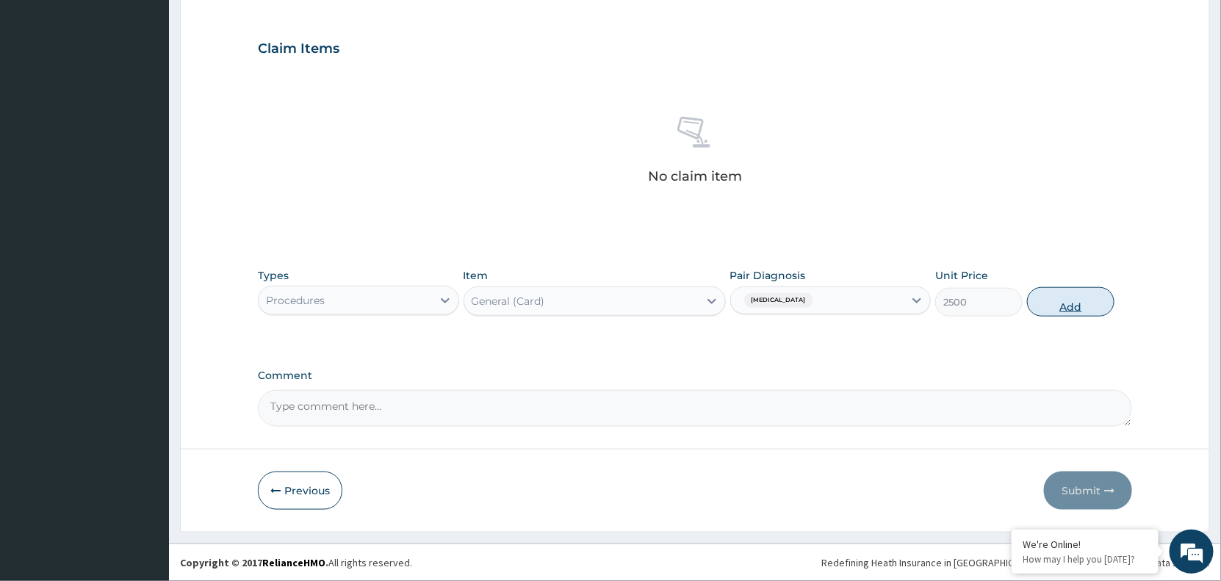
click at [1076, 303] on button "Add" at bounding box center [1070, 301] width 87 height 29
type input "0"
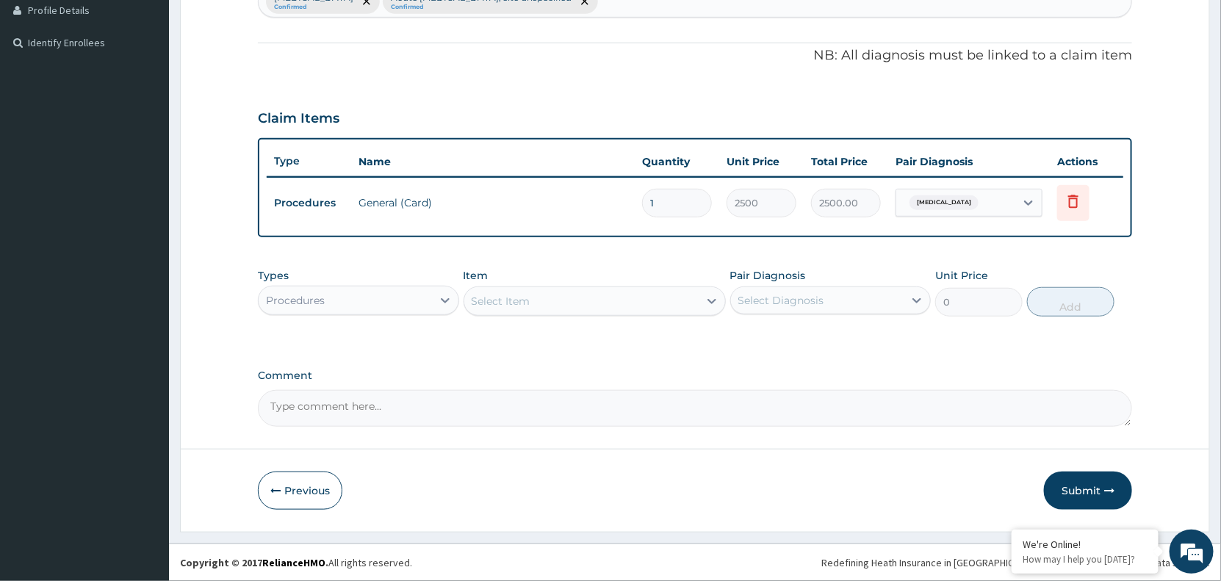
scroll to position [408, 0]
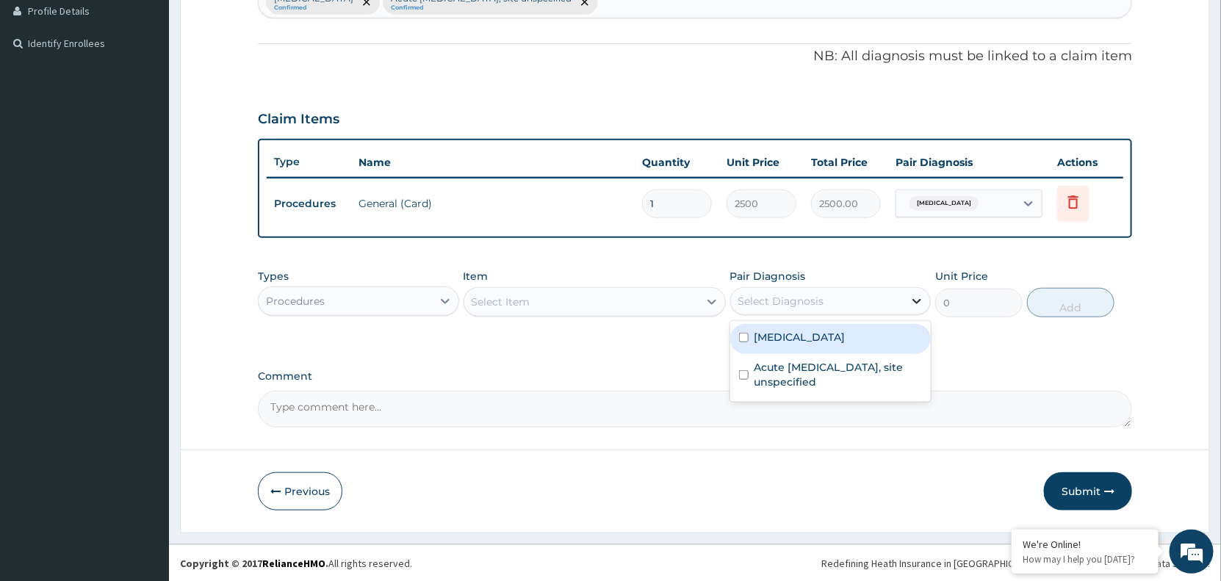
click at [916, 296] on icon at bounding box center [916, 301] width 15 height 15
click at [845, 330] on label "Malaria, unspecified" at bounding box center [799, 337] width 91 height 15
checkbox input "true"
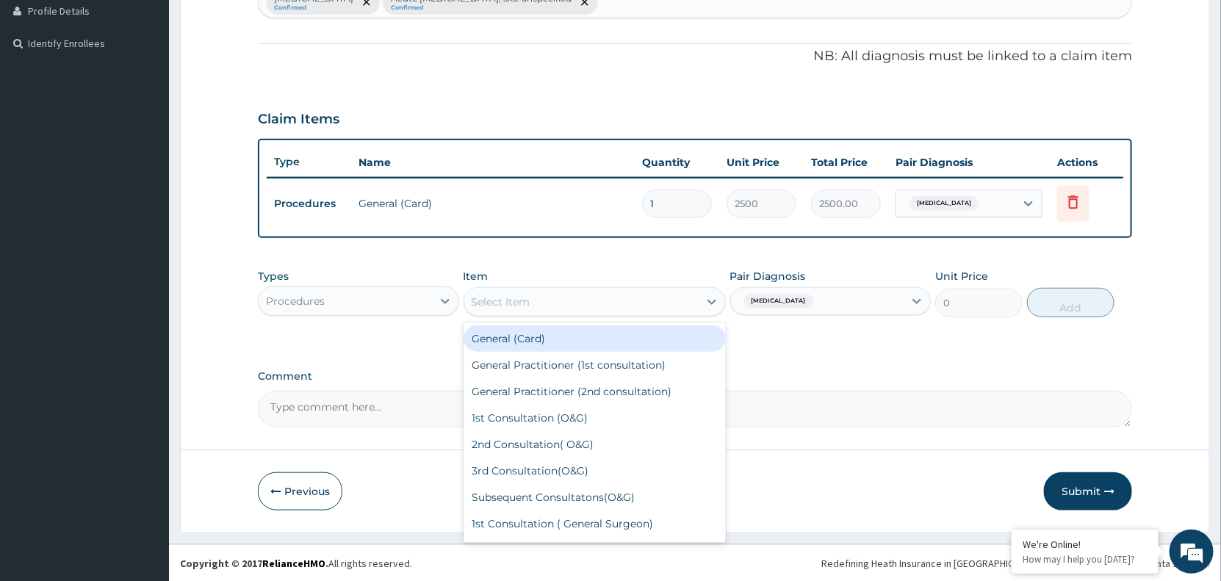
click at [661, 298] on div "Select Item" at bounding box center [581, 302] width 234 height 24
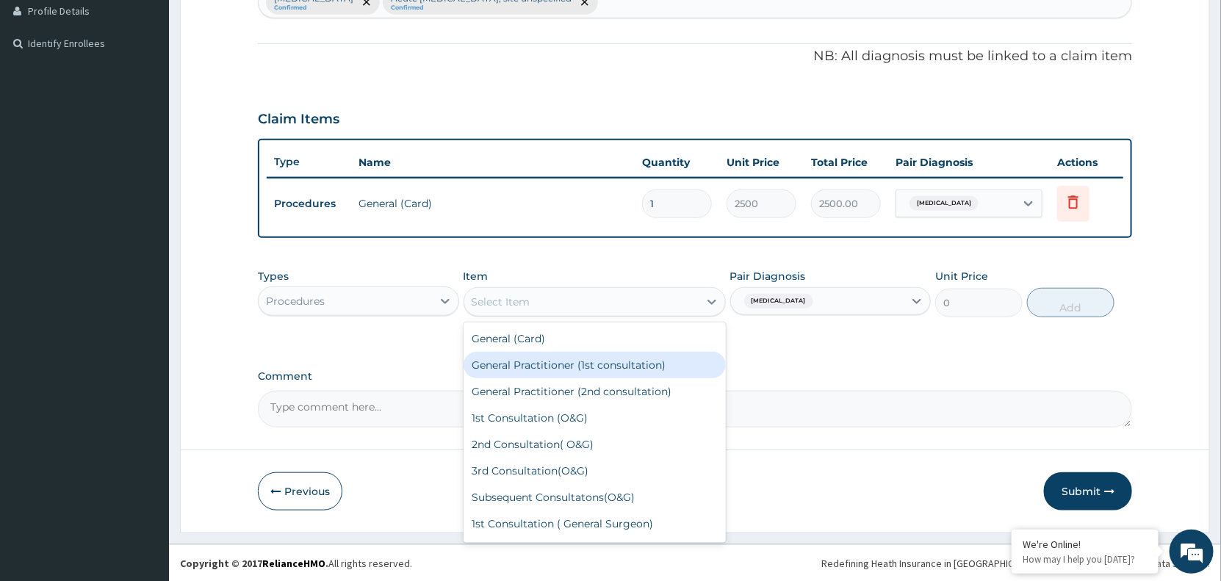
click at [626, 361] on div "General Practitioner (1st consultation)" at bounding box center [594, 365] width 262 height 26
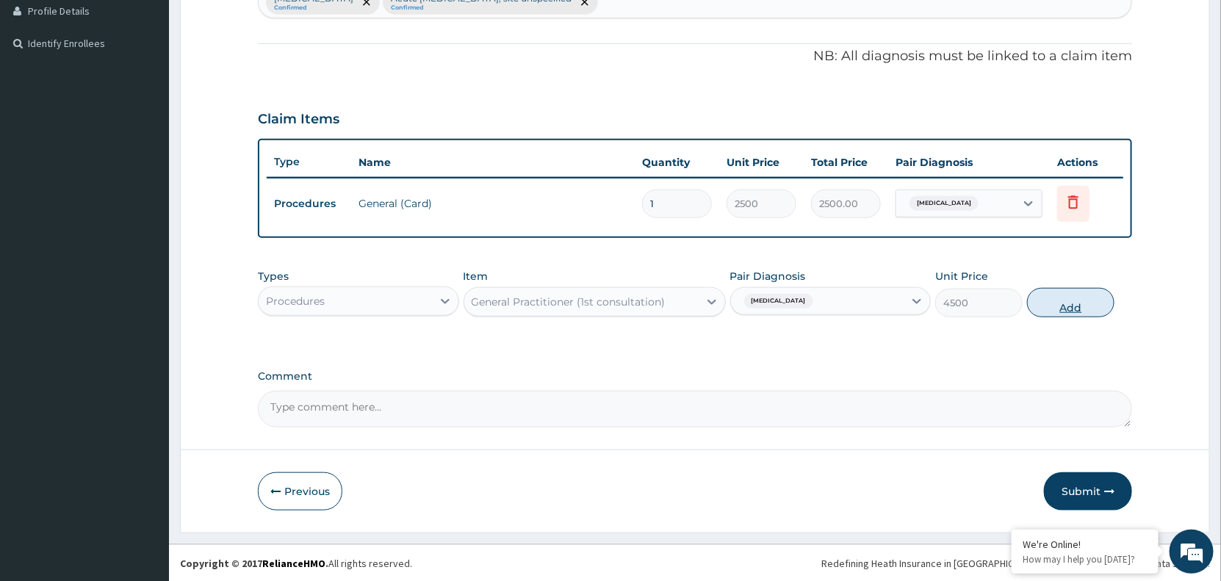
click at [1071, 307] on button "Add" at bounding box center [1070, 302] width 87 height 29
type input "0"
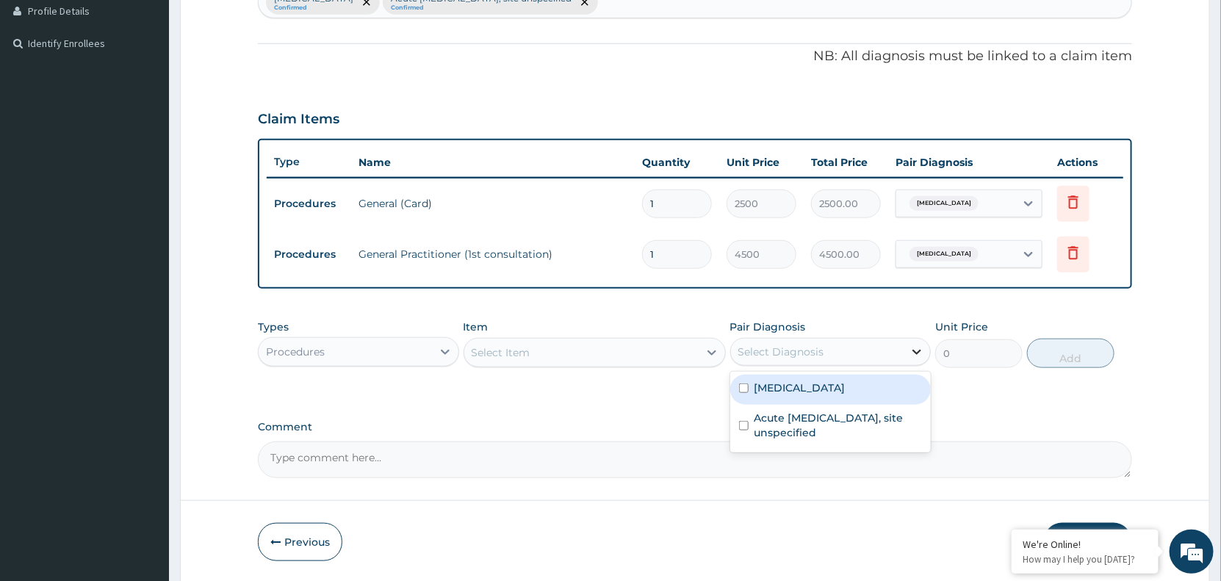
click at [919, 351] on icon at bounding box center [916, 352] width 9 height 5
click at [828, 387] on label "Malaria, unspecified" at bounding box center [799, 387] width 91 height 15
checkbox input "true"
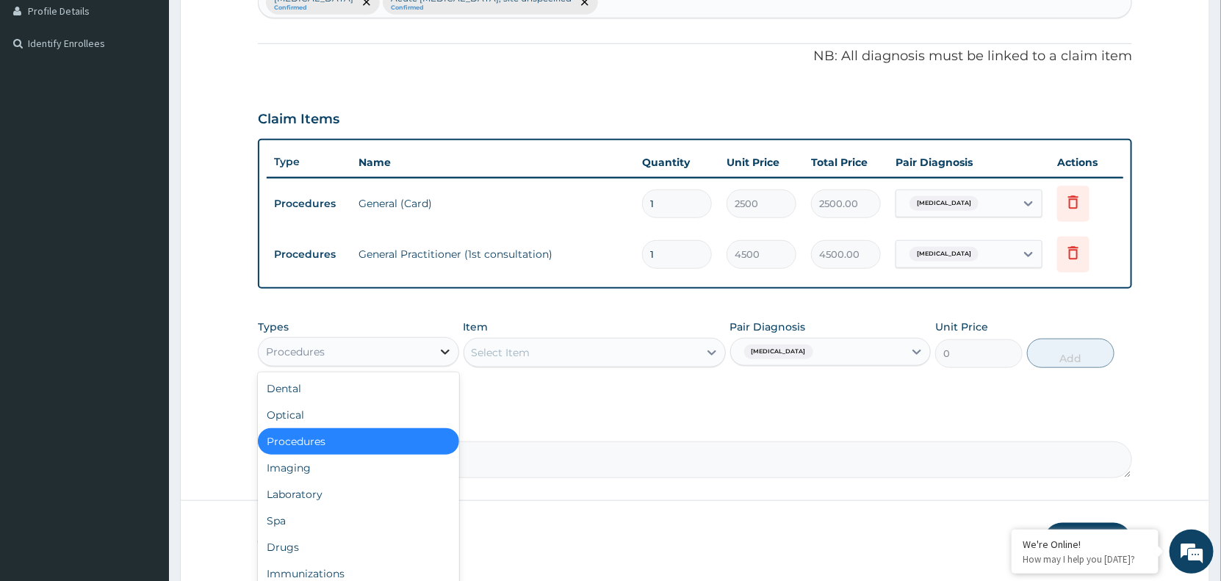
click at [449, 339] on div at bounding box center [445, 352] width 26 height 26
click at [373, 535] on div "Drugs" at bounding box center [358, 547] width 201 height 26
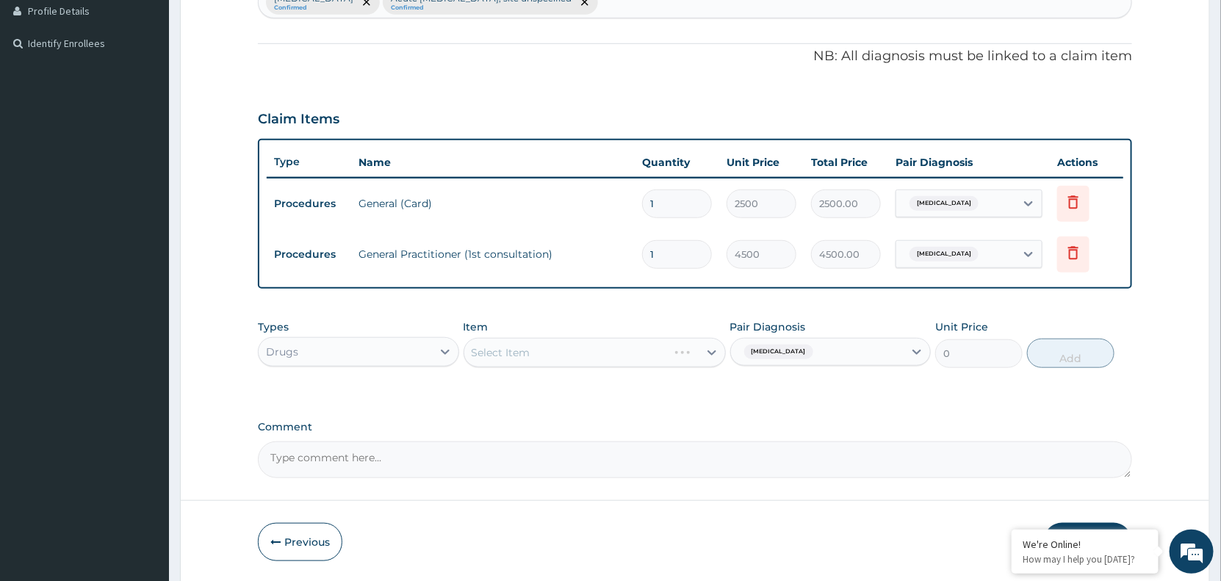
click at [654, 351] on div "Select Item" at bounding box center [594, 352] width 262 height 29
click at [677, 346] on div "Select Item" at bounding box center [594, 352] width 262 height 29
click at [712, 353] on div "Select Item" at bounding box center [594, 352] width 262 height 29
click at [706, 350] on icon at bounding box center [711, 352] width 15 height 15
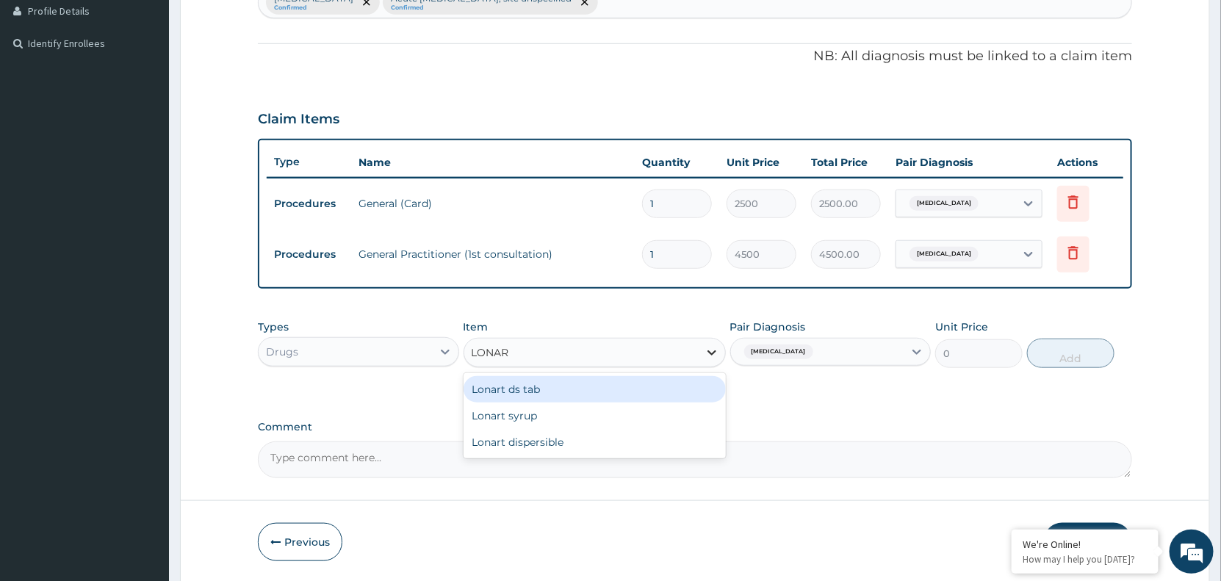
type input "LONART"
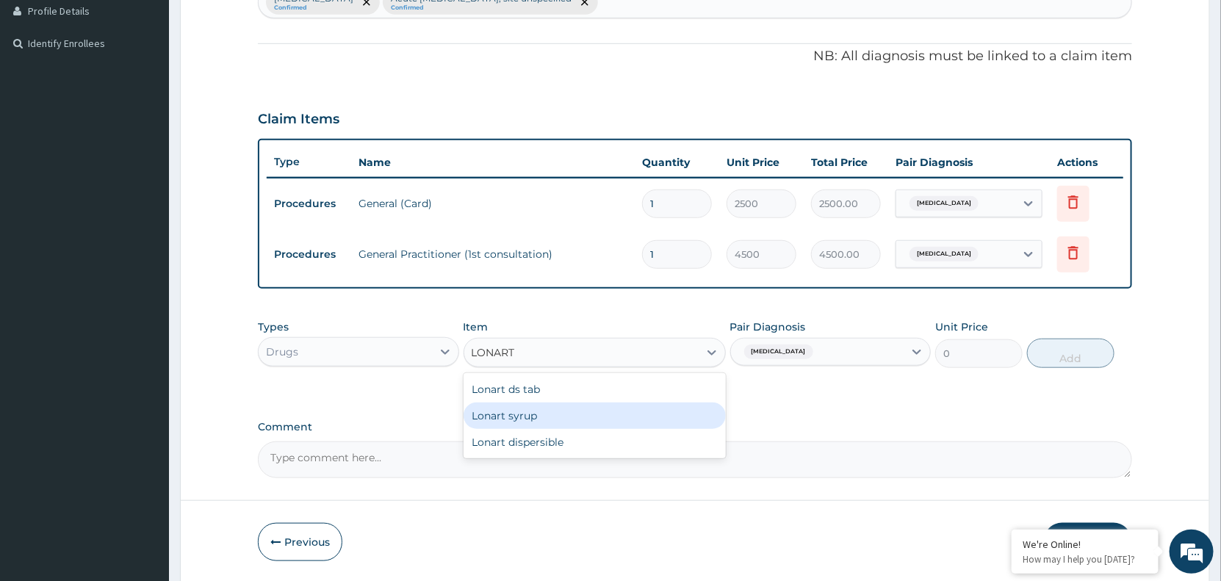
click at [593, 410] on div "Lonart syrup" at bounding box center [594, 415] width 262 height 26
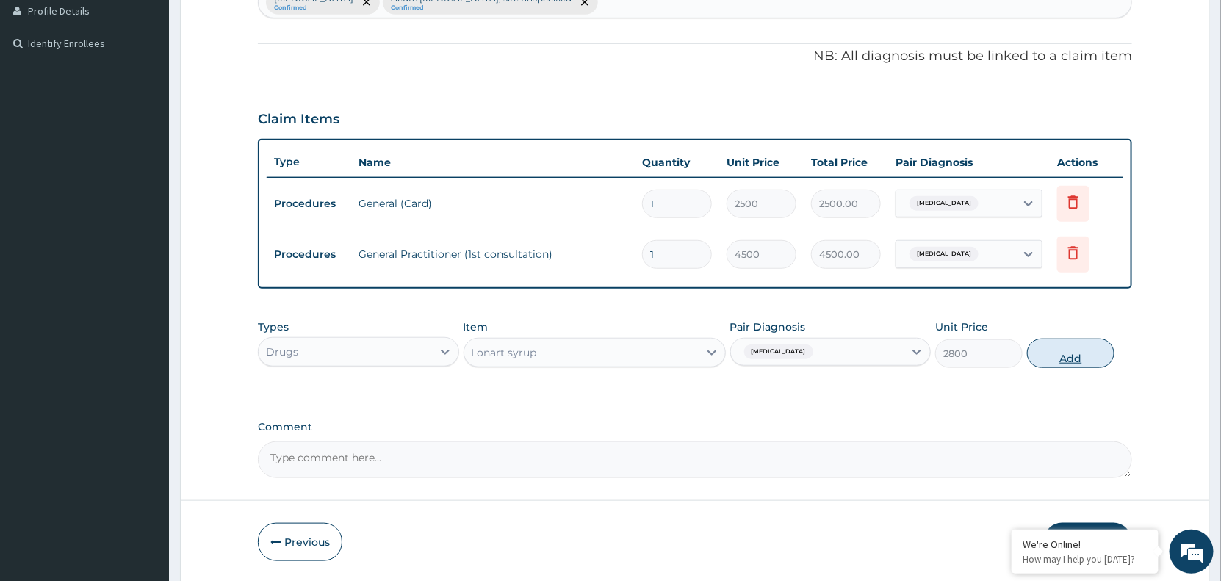
click at [1074, 351] on button "Add" at bounding box center [1070, 353] width 87 height 29
type input "0"
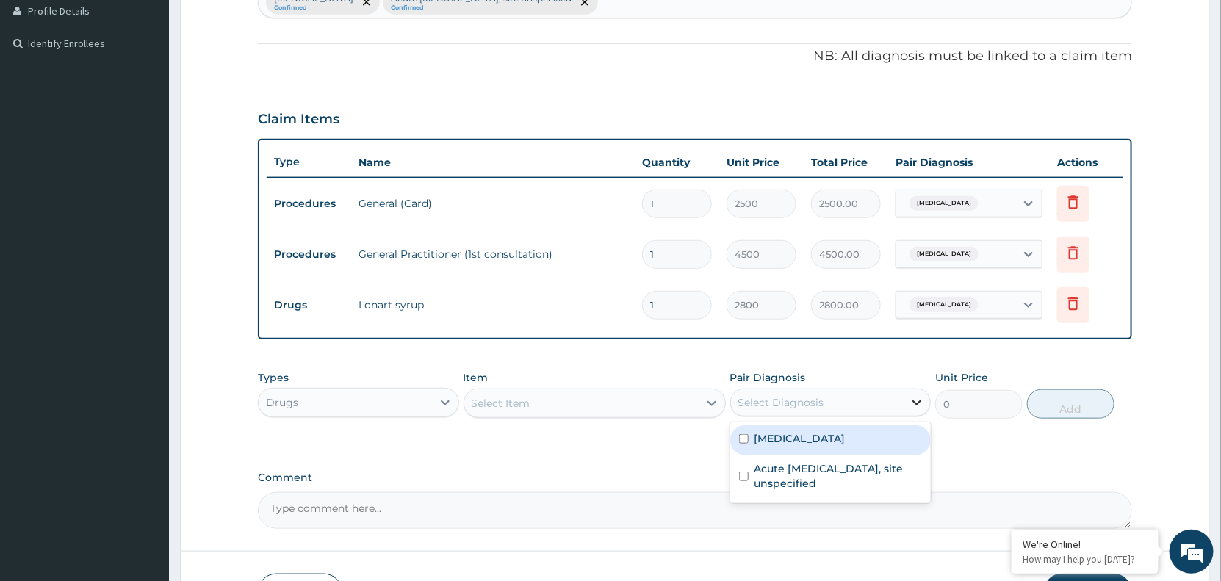
click at [916, 404] on icon at bounding box center [916, 402] width 9 height 5
click at [836, 438] on label "Malaria, unspecified" at bounding box center [799, 438] width 91 height 15
click at [820, 437] on label "Malaria, unspecified" at bounding box center [799, 438] width 91 height 15
click at [791, 433] on label "Malaria, unspecified" at bounding box center [799, 438] width 91 height 15
checkbox input "true"
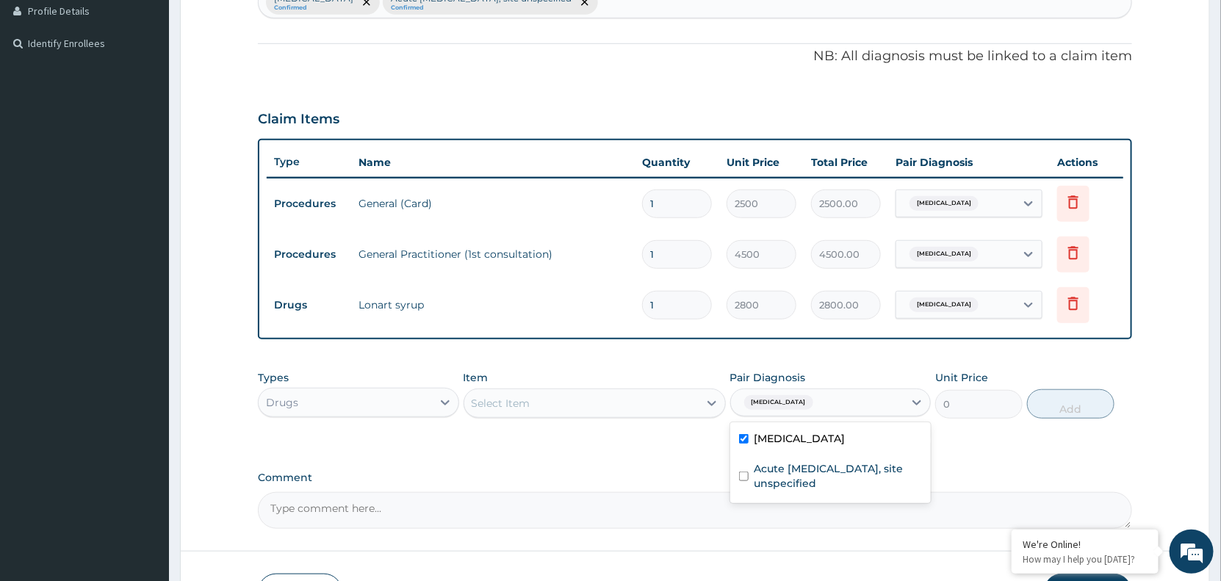
click at [555, 405] on div "Select Item" at bounding box center [581, 403] width 234 height 24
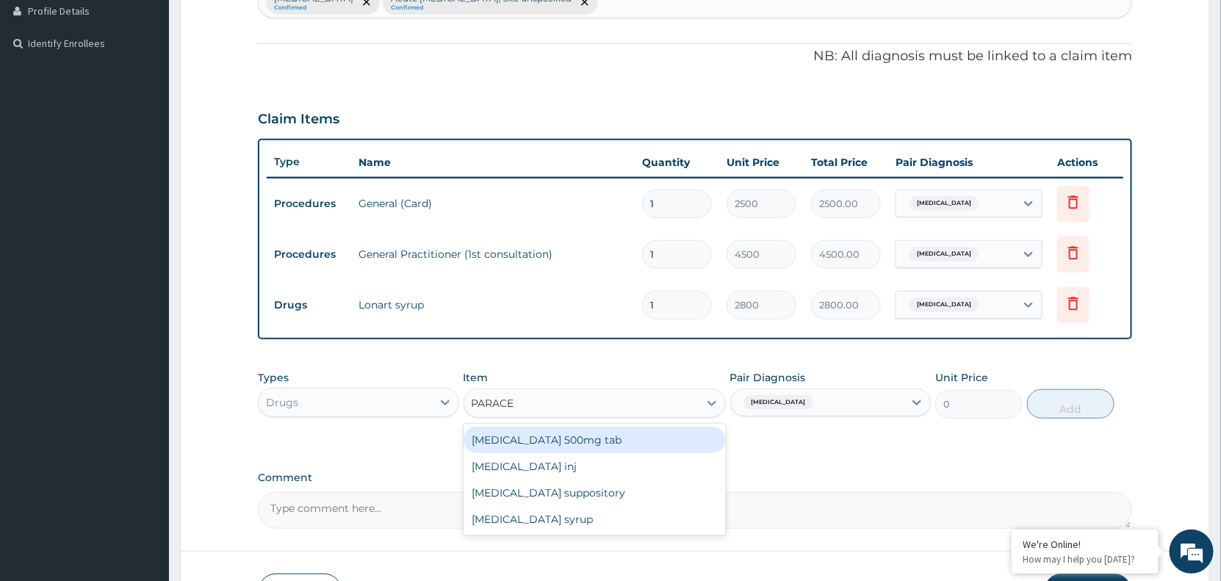
type input "PARACET"
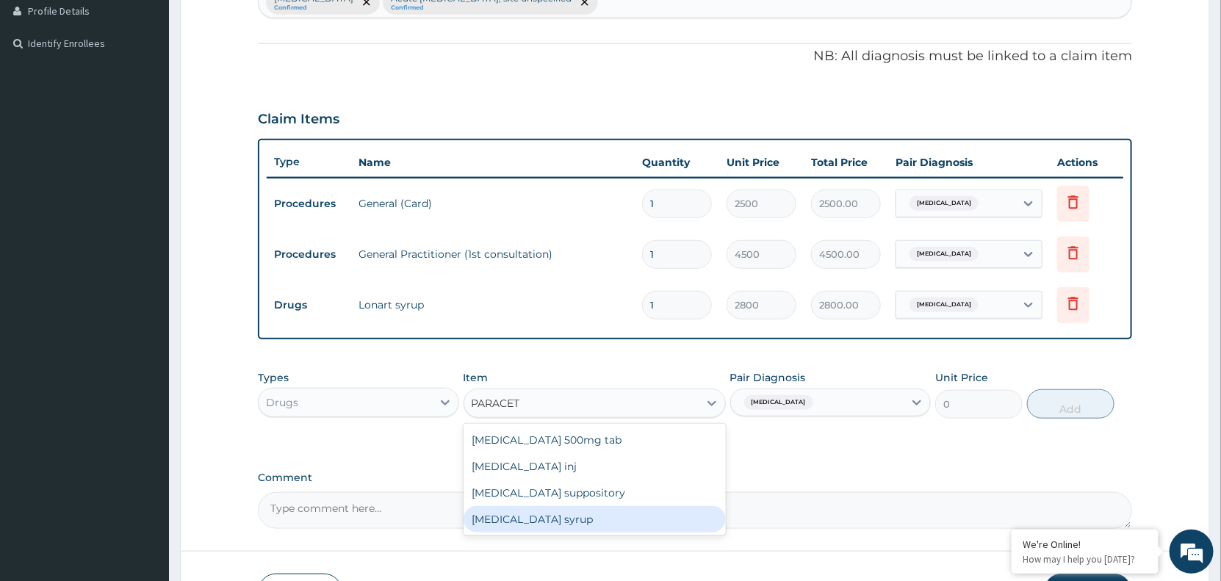
click at [540, 523] on div "Paracetamol syrup" at bounding box center [594, 519] width 262 height 26
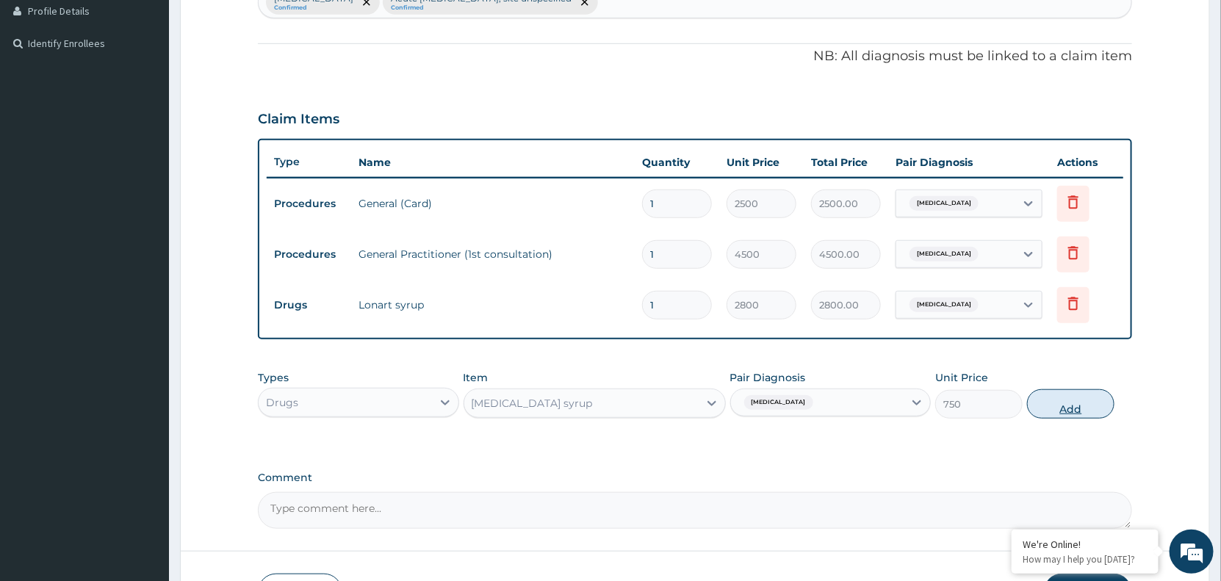
click at [1074, 405] on button "Add" at bounding box center [1070, 403] width 87 height 29
type input "0"
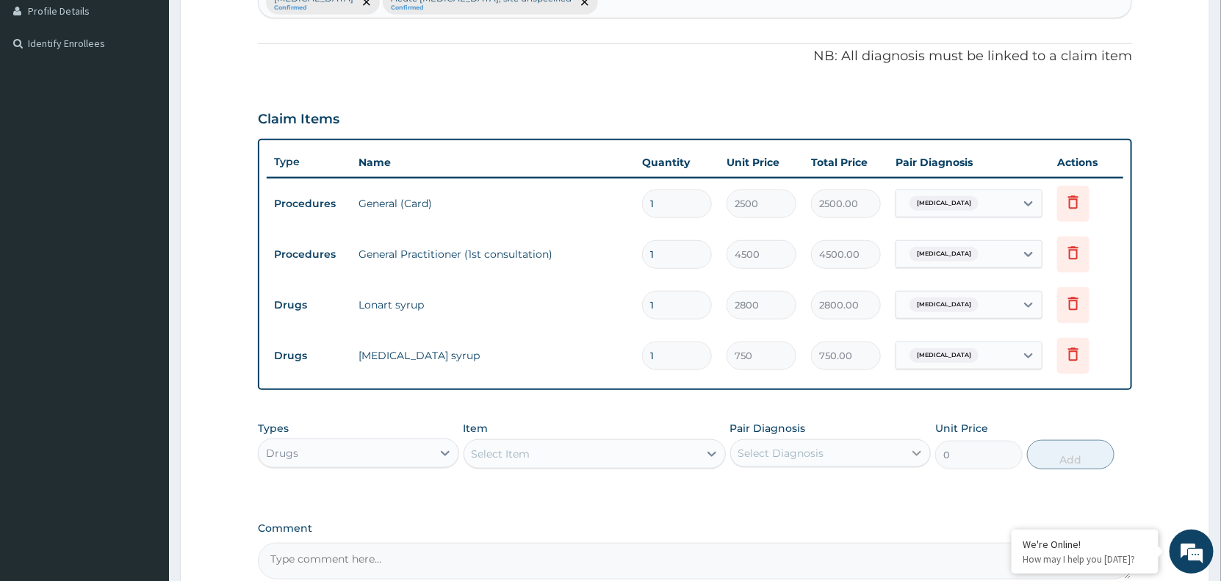
click at [911, 447] on icon at bounding box center [916, 453] width 15 height 15
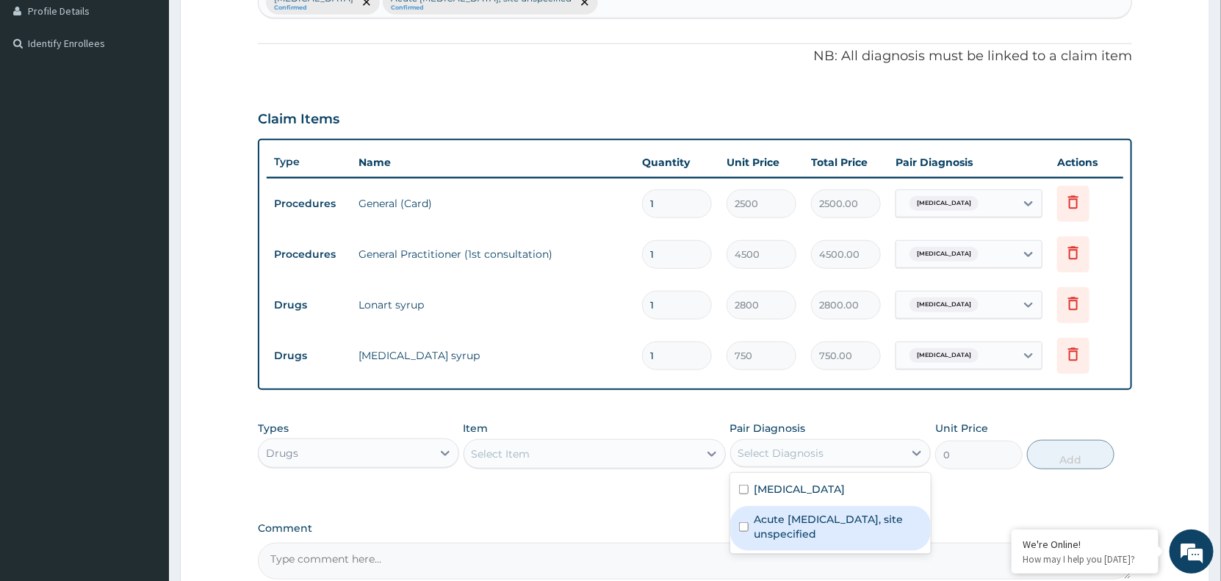
click at [839, 541] on div "Acute upper respiratory infection, site unspecified" at bounding box center [830, 528] width 201 height 45
checkbox input "true"
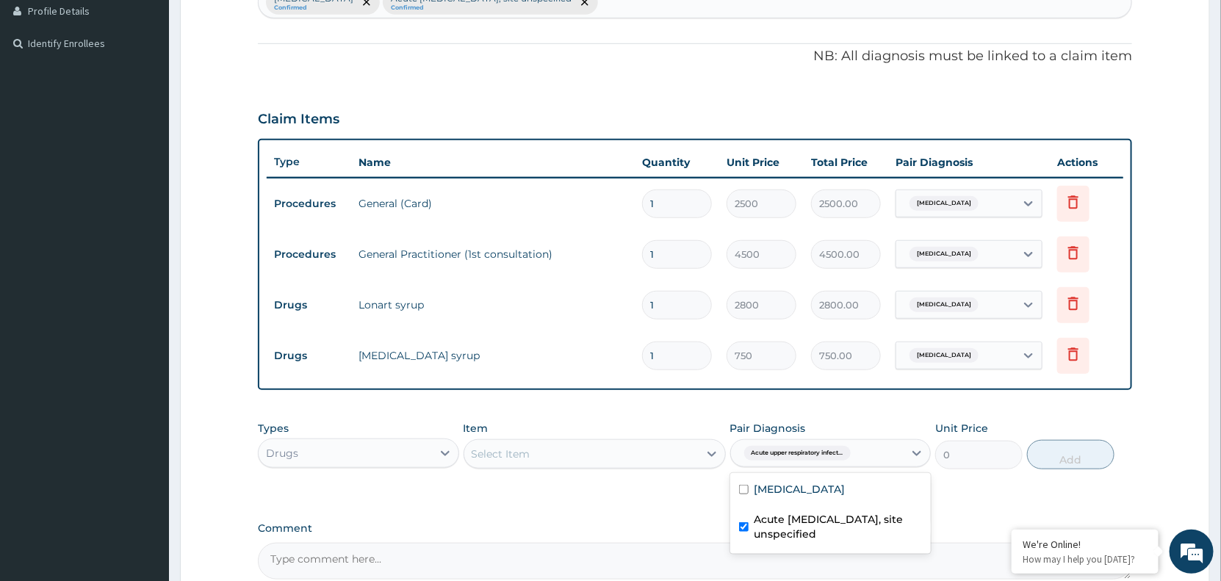
click at [560, 457] on div "Select Item" at bounding box center [581, 454] width 234 height 24
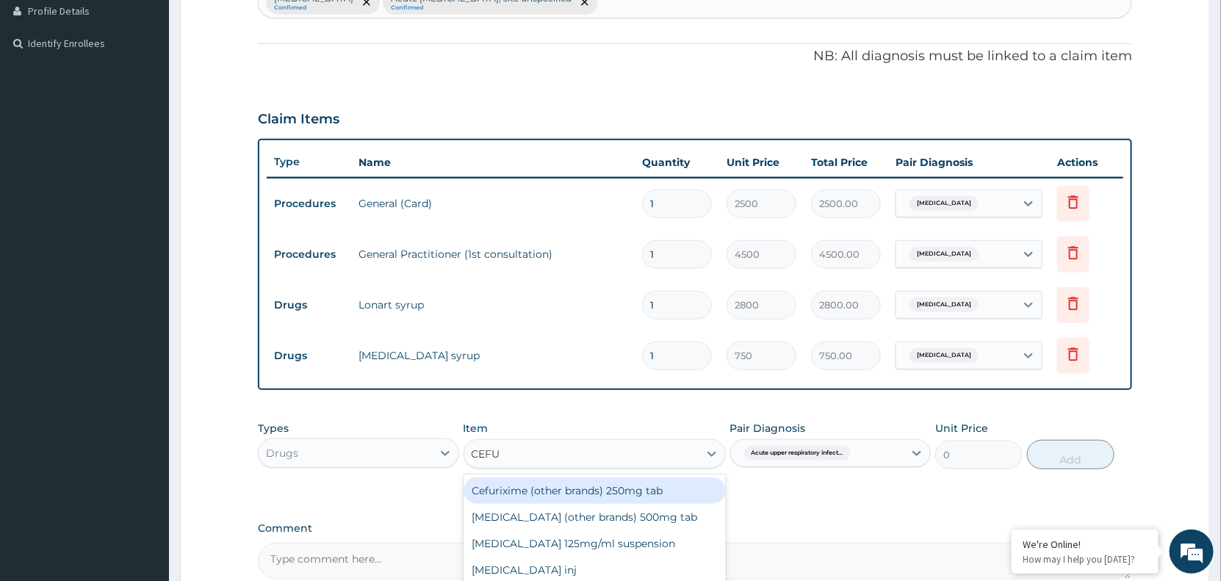
type input "CEFUR"
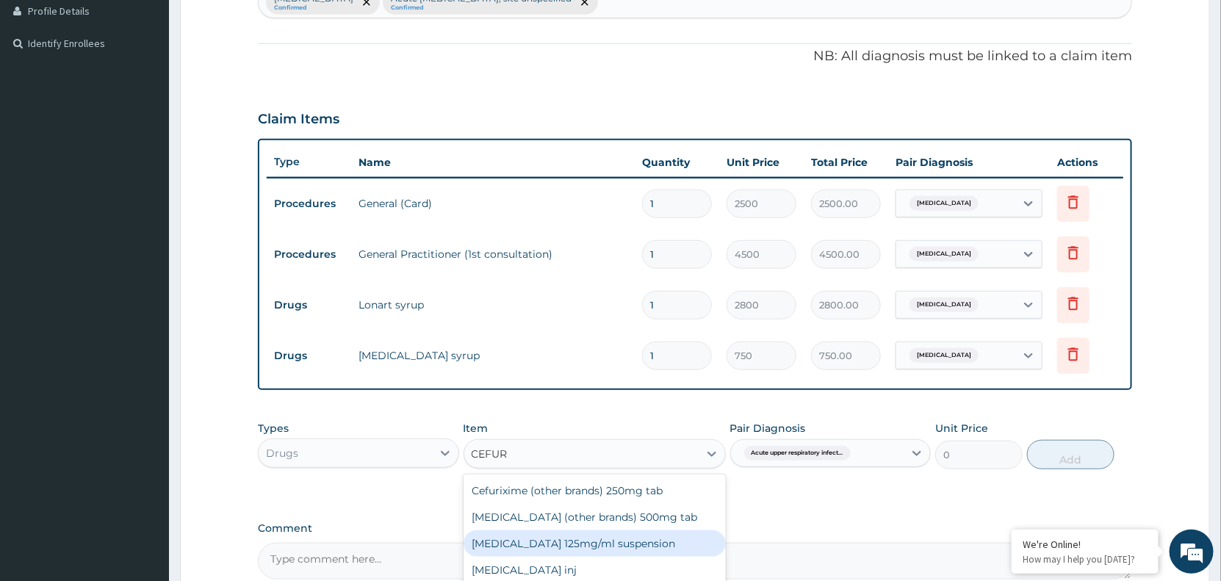
click at [562, 541] on div "Cefuroxime 125mg/ml suspension" at bounding box center [594, 543] width 262 height 26
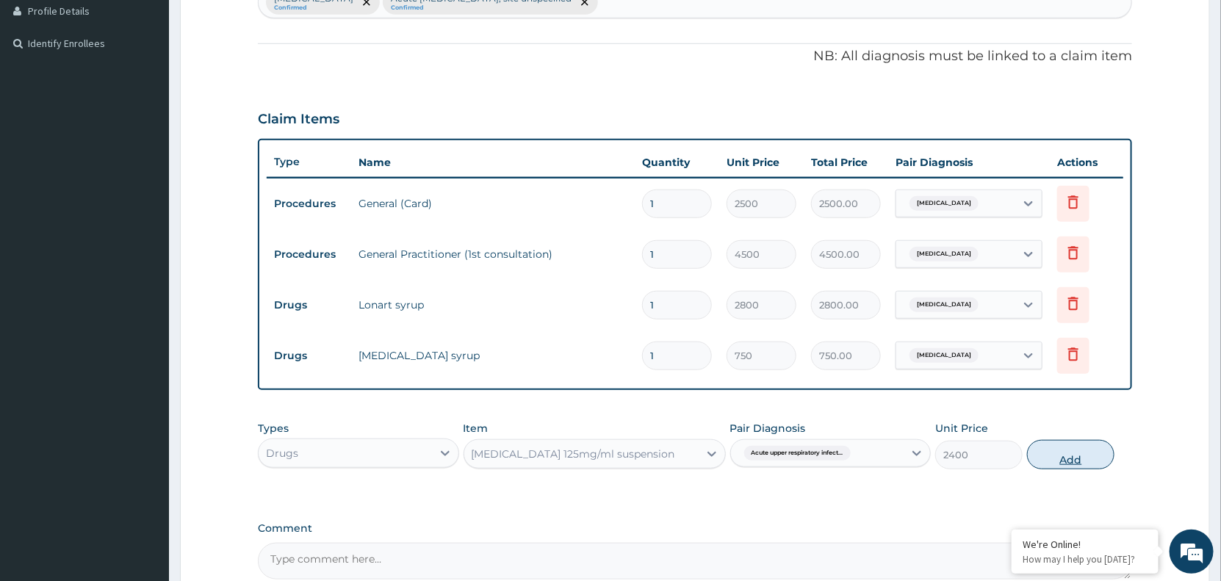
click at [1072, 458] on button "Add" at bounding box center [1070, 454] width 87 height 29
type input "0"
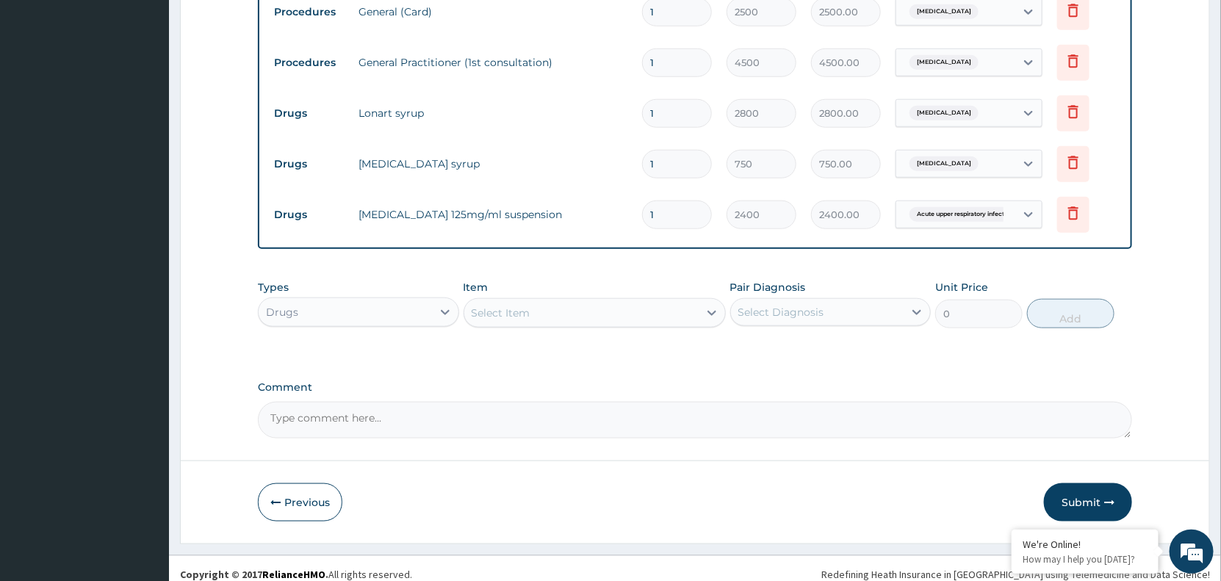
scroll to position [610, 0]
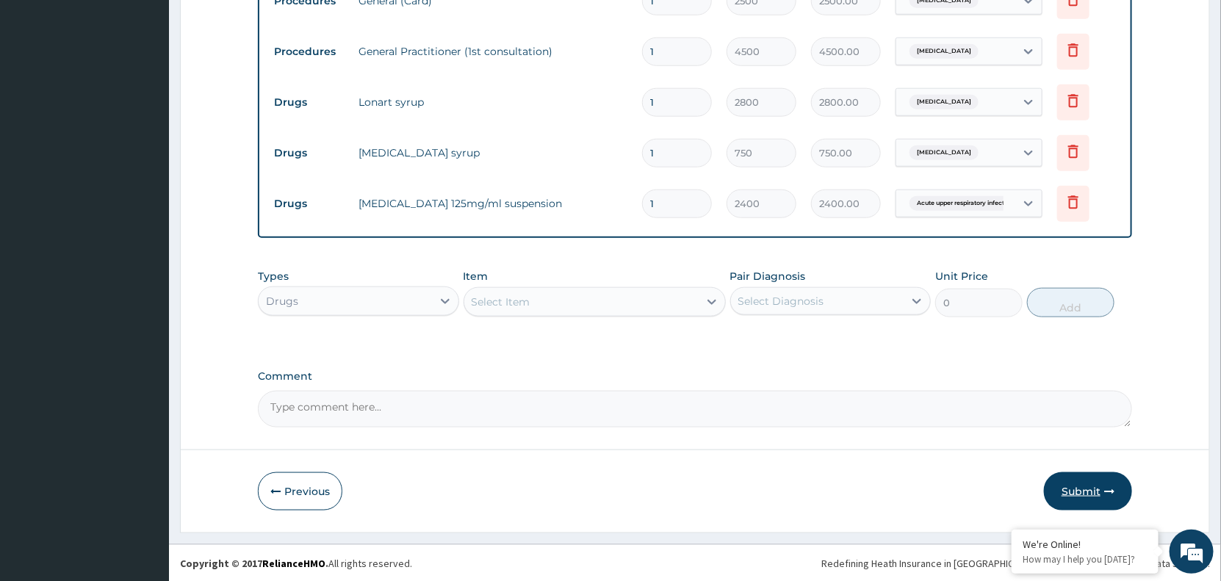
click at [1091, 488] on button "Submit" at bounding box center [1088, 491] width 88 height 38
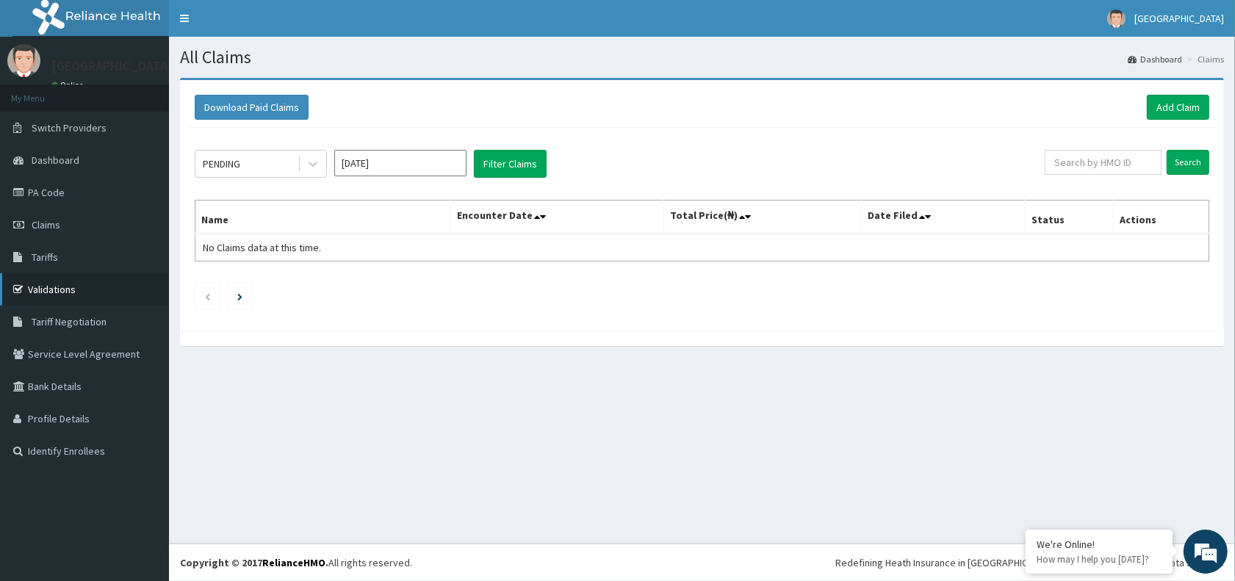
click at [57, 287] on link "Validations" at bounding box center [84, 289] width 169 height 32
click at [1179, 101] on link "Add Claim" at bounding box center [1177, 107] width 62 height 25
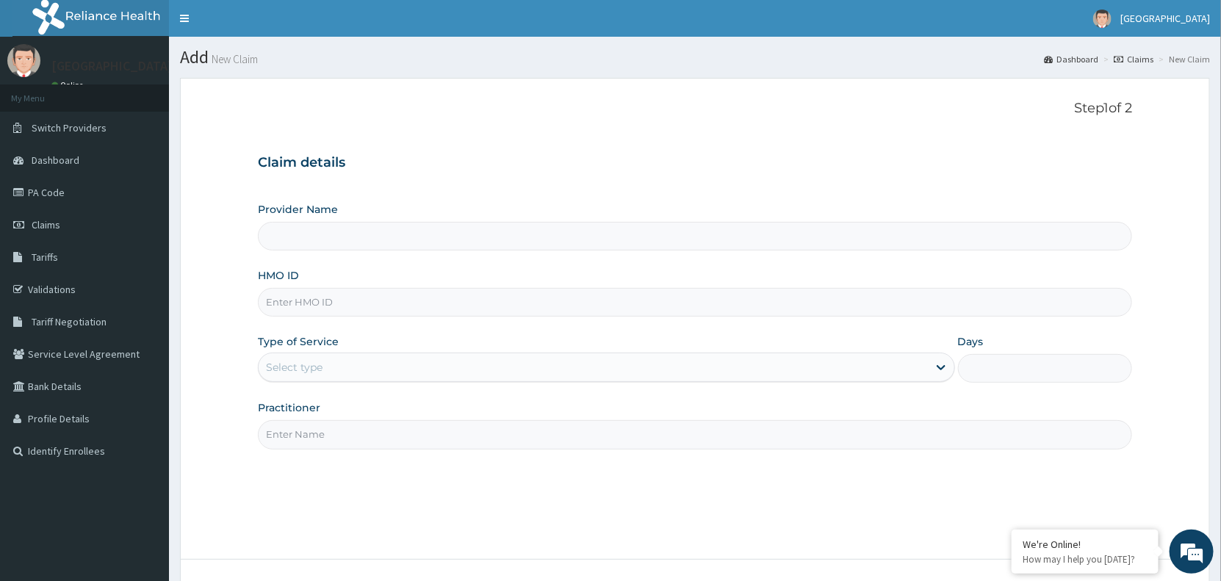
type input "Manila Prime Hospital"
click at [423, 306] on input "HMO ID" at bounding box center [695, 302] width 874 height 29
type input "AIP/10115/E"
click at [368, 369] on div "Select type" at bounding box center [593, 367] width 669 height 24
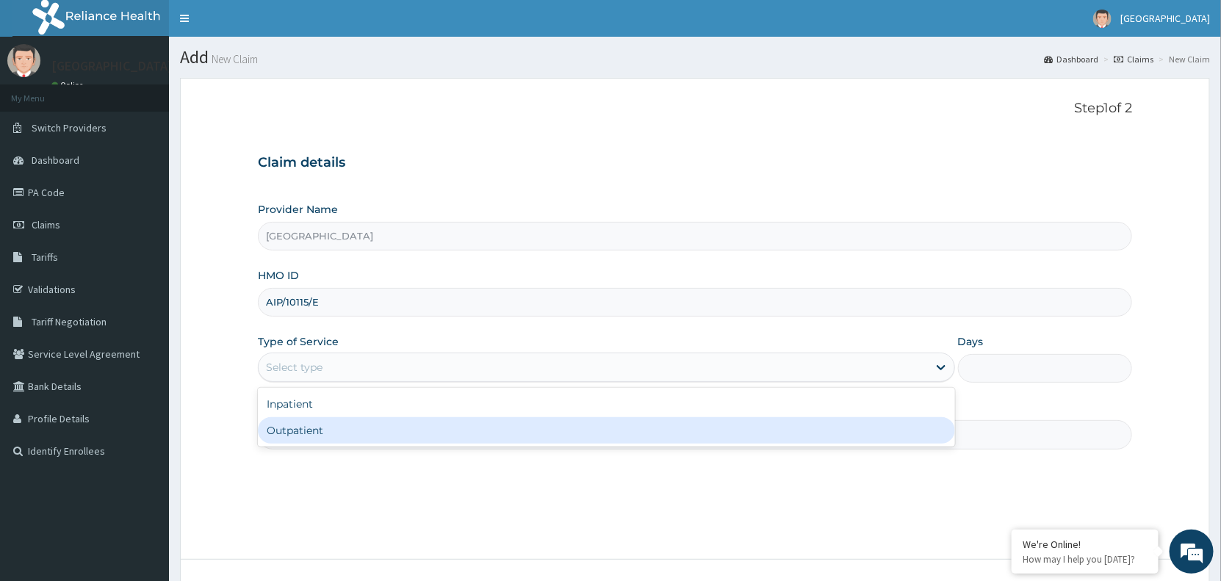
click at [368, 437] on div "Outpatient" at bounding box center [606, 430] width 697 height 26
type input "1"
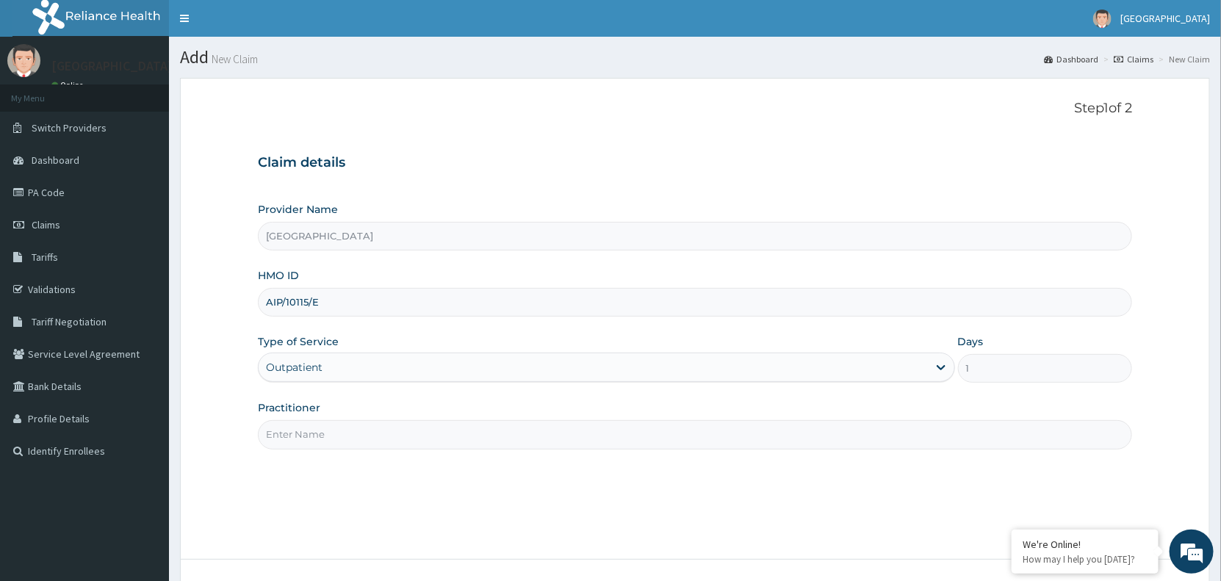
click at [368, 435] on input "Practitioner" at bounding box center [695, 434] width 874 height 29
type input "Dr Musa"
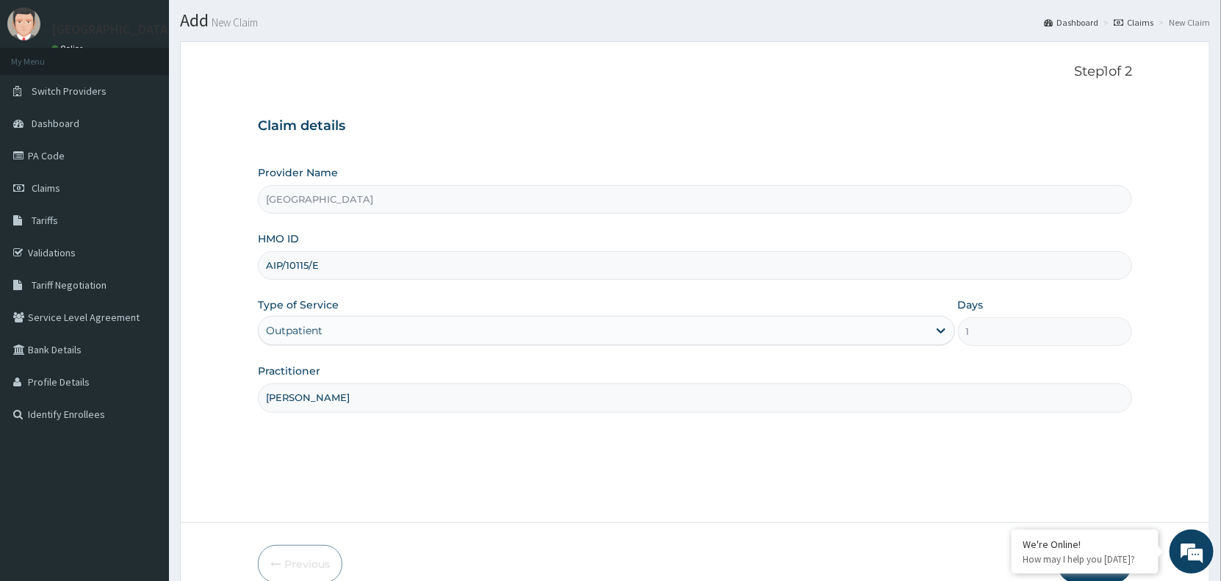
scroll to position [110, 0]
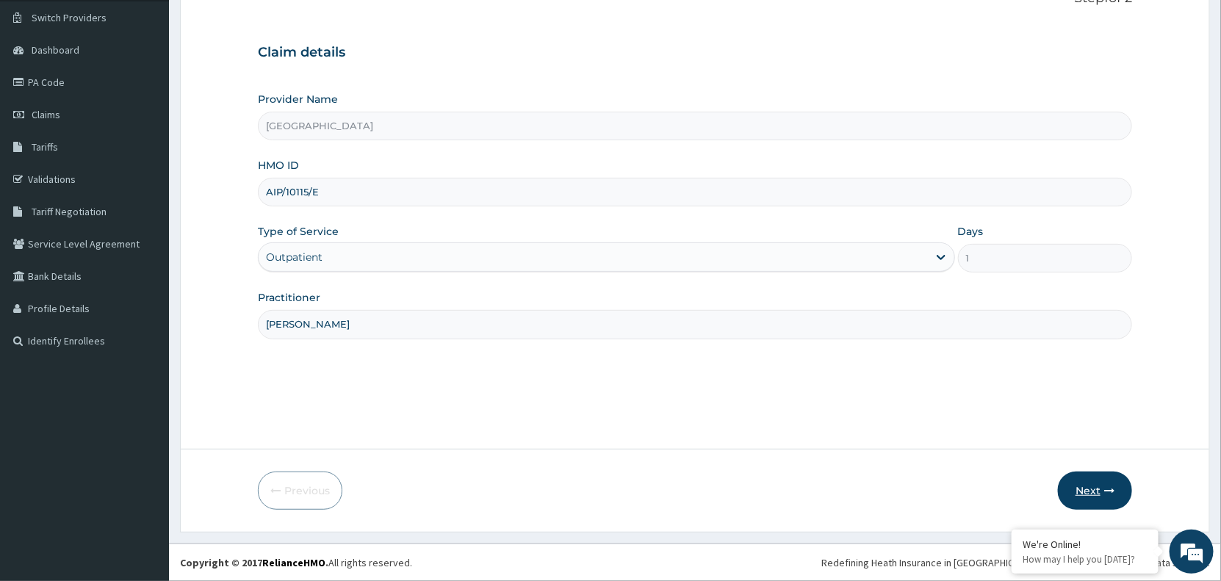
click at [1091, 482] on button "Next" at bounding box center [1095, 490] width 74 height 38
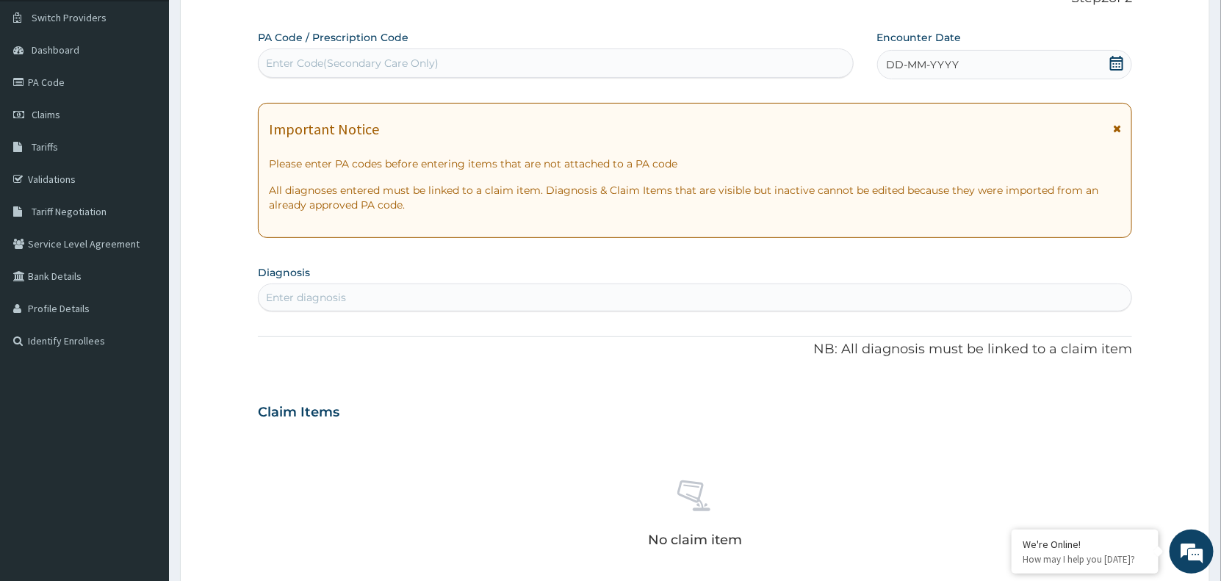
click at [434, 59] on div "Enter Code(Secondary Care Only)" at bounding box center [352, 63] width 173 height 15
paste input "PA/89C04D"
type input "PA/89C04D"
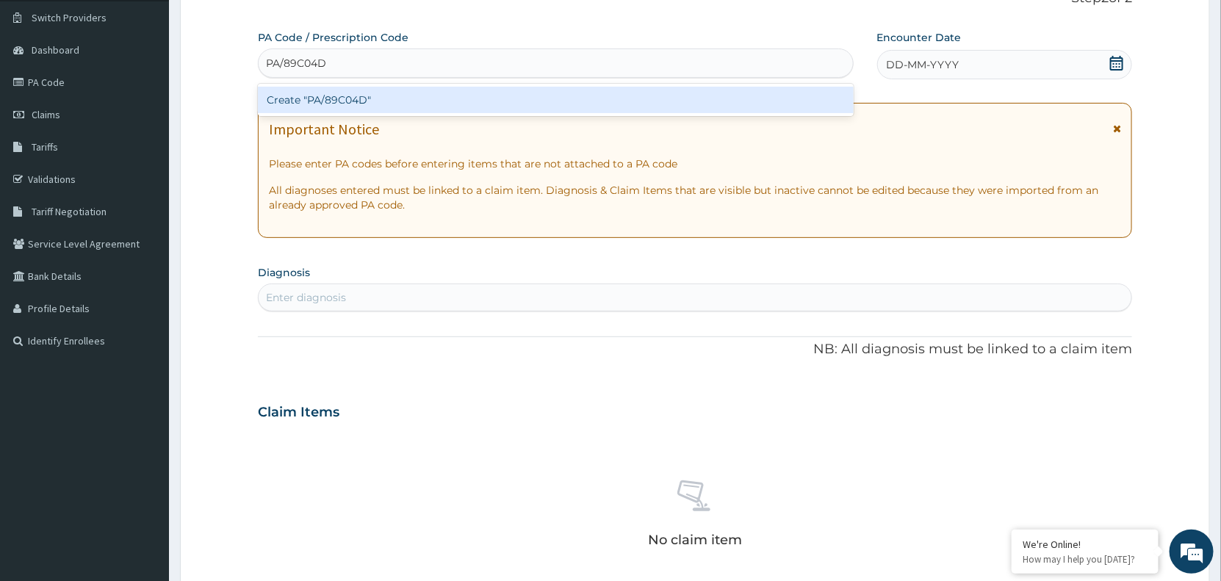
click at [328, 100] on div "Create "PA/89C04D"" at bounding box center [556, 100] width 596 height 26
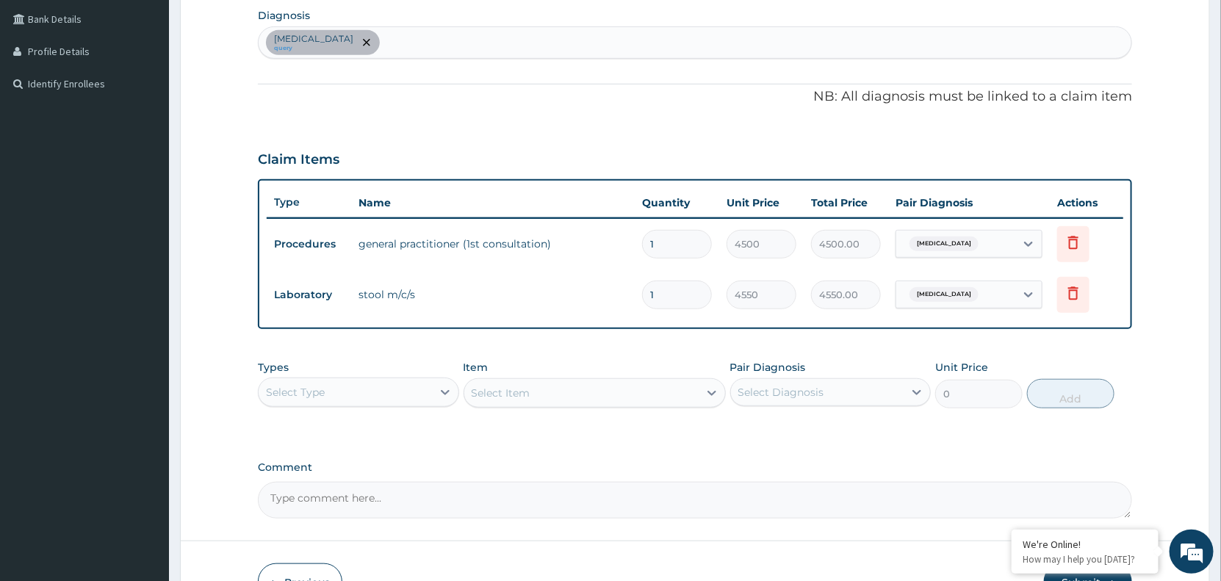
scroll to position [458, 0]
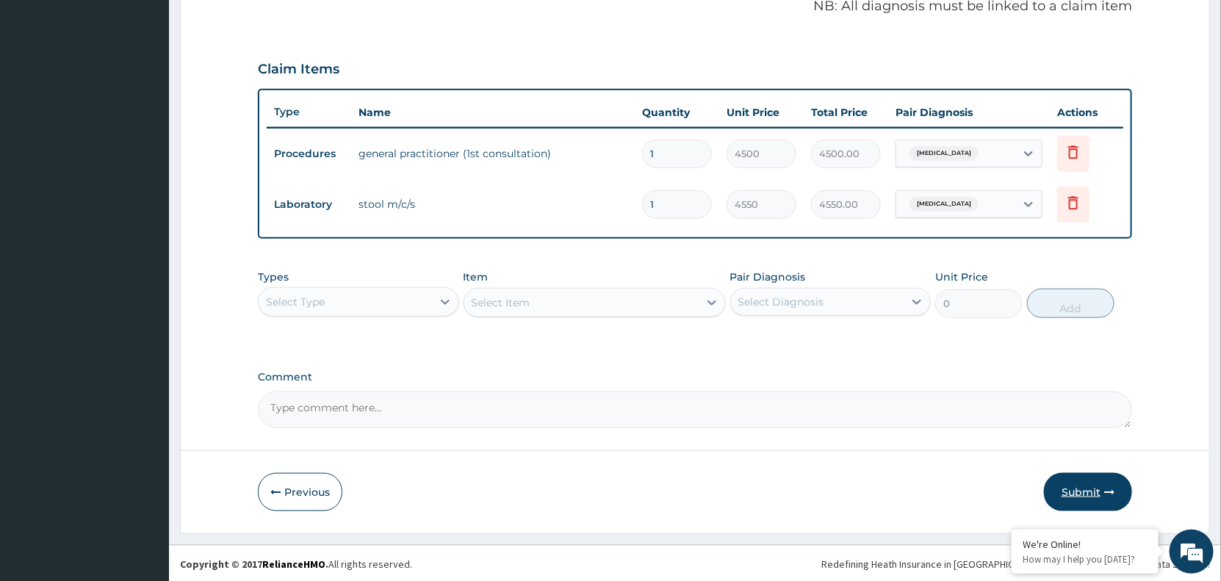
click at [1085, 490] on button "Submit" at bounding box center [1088, 492] width 88 height 38
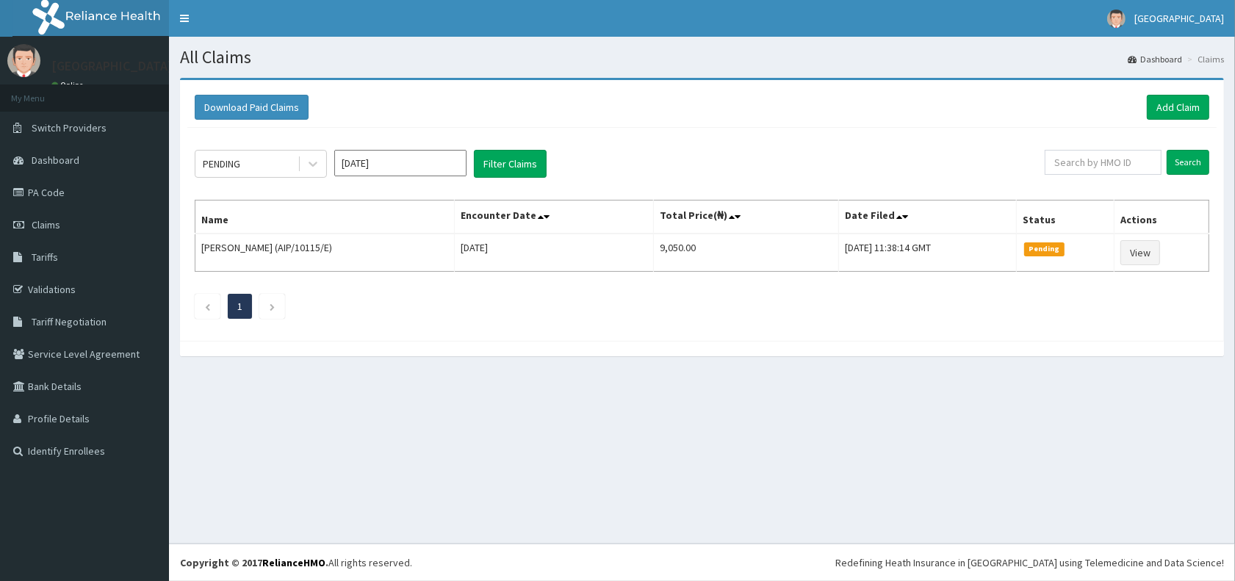
click at [43, 186] on link "PA Code" at bounding box center [84, 192] width 169 height 32
click at [1174, 104] on link "Add Claim" at bounding box center [1177, 107] width 62 height 25
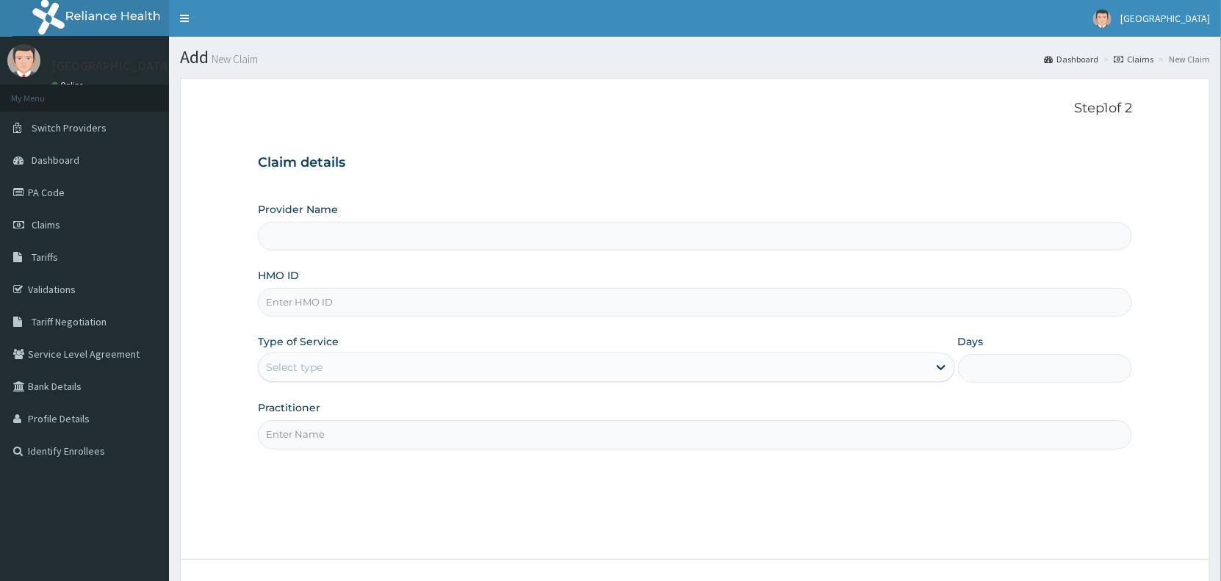
type input "[GEOGRAPHIC_DATA]"
click at [397, 298] on input "HMO ID" at bounding box center [695, 302] width 874 height 29
type input "AIP/10115/D"
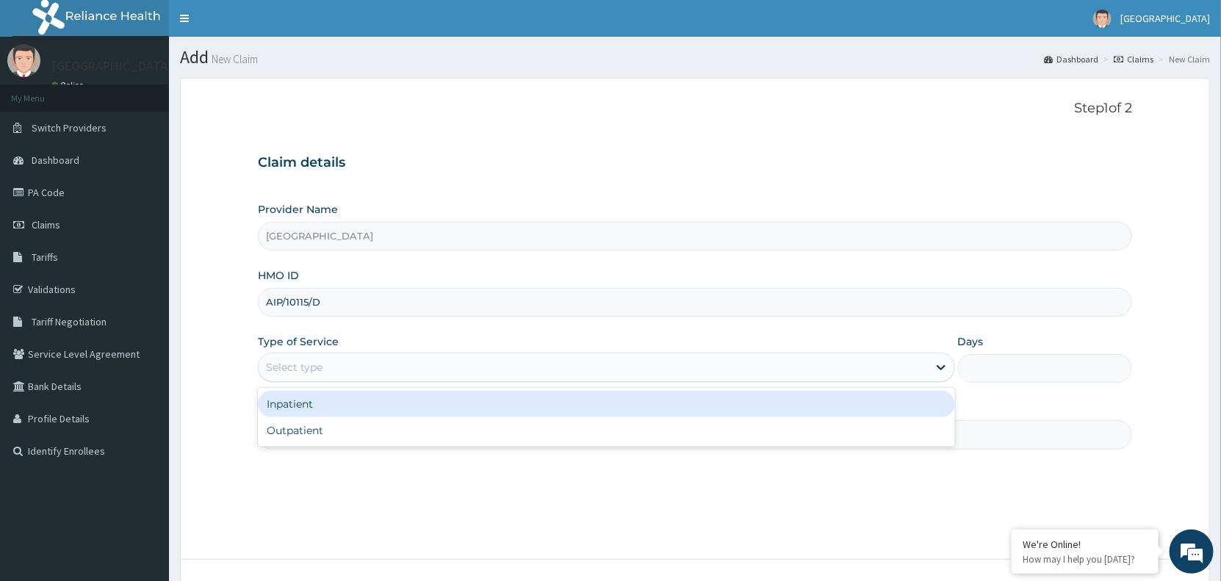
click at [353, 361] on div "Select type" at bounding box center [593, 367] width 669 height 24
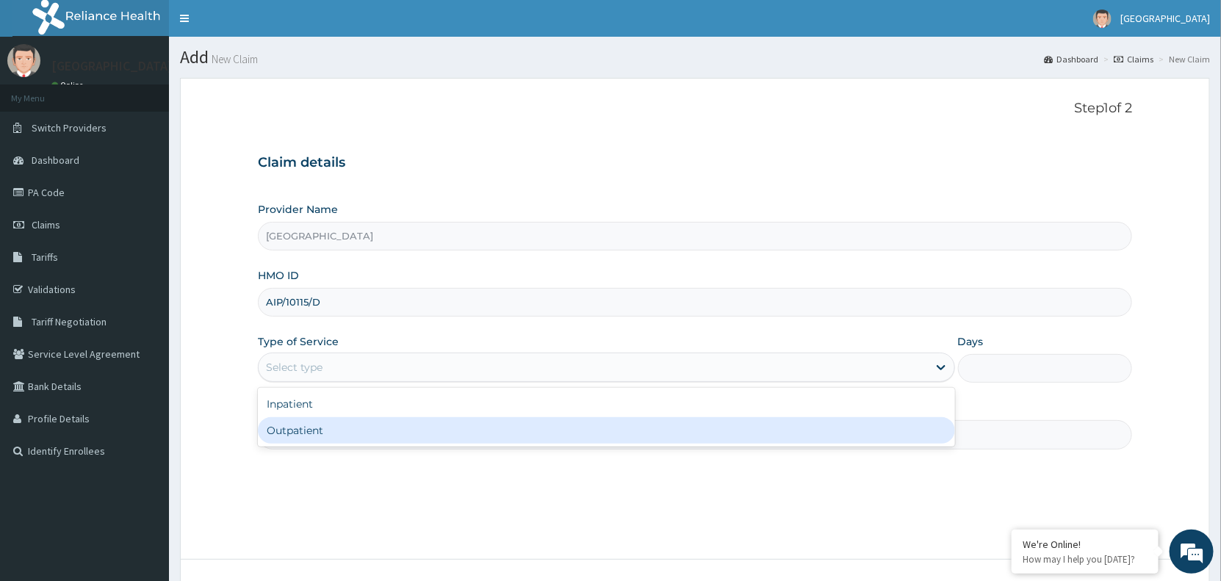
click at [340, 431] on div "Outpatient" at bounding box center [606, 430] width 697 height 26
type input "1"
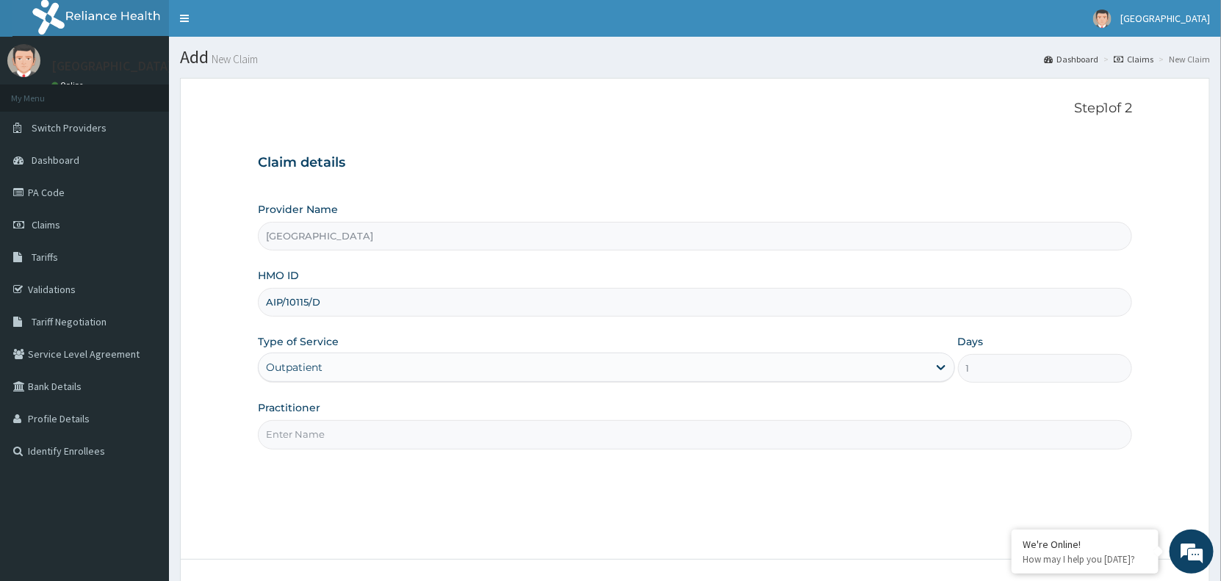
click at [364, 435] on input "Practitioner" at bounding box center [695, 434] width 874 height 29
type input "[PERSON_NAME]"
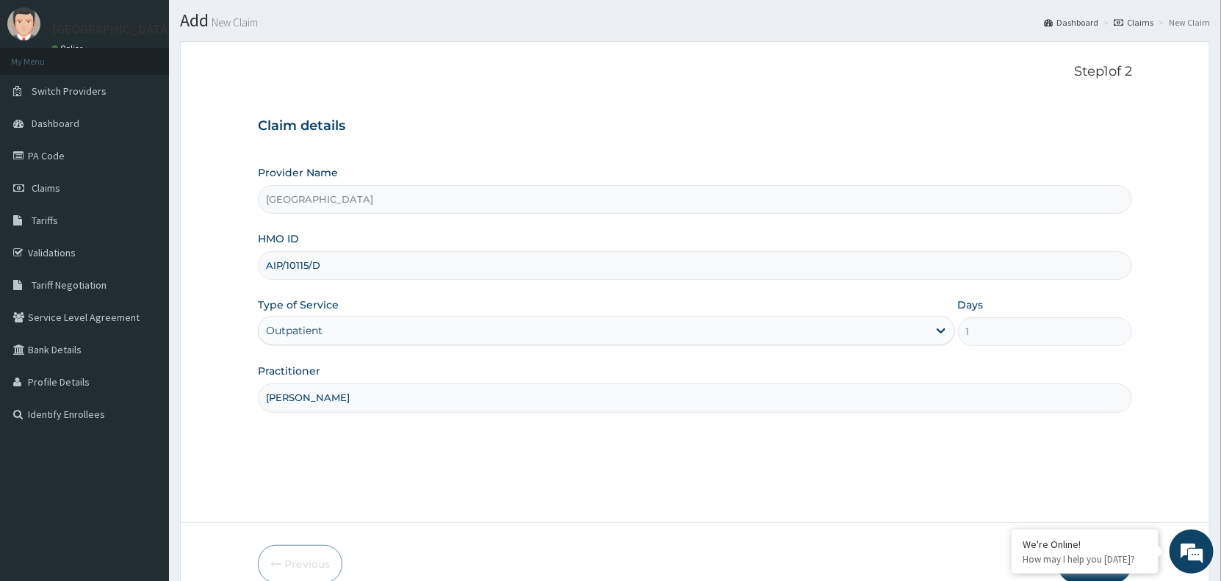
scroll to position [110, 0]
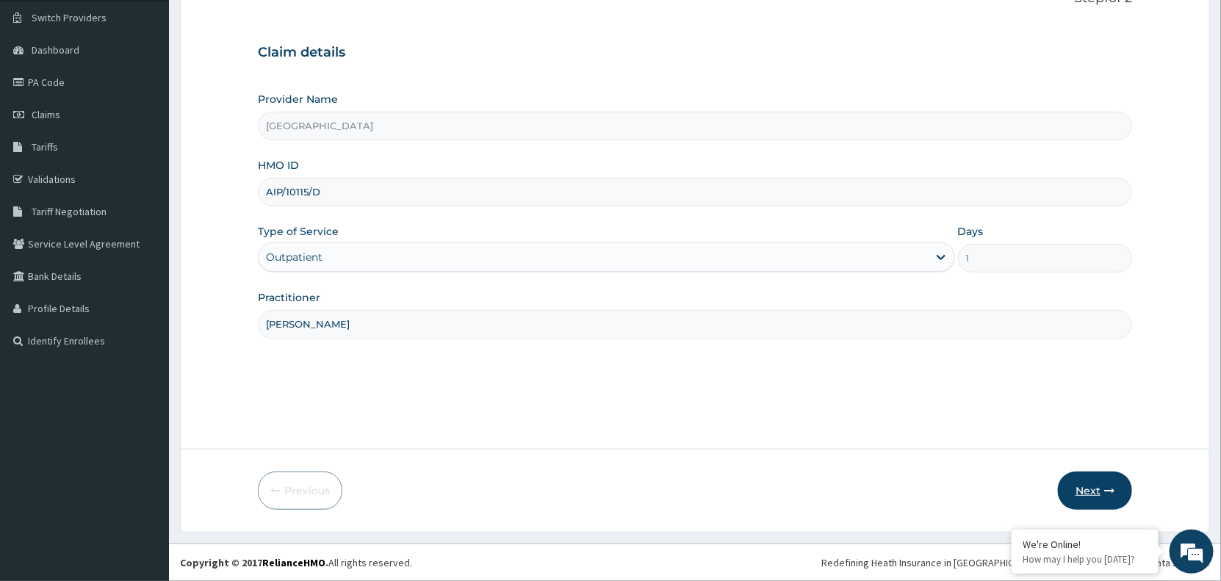
click at [1088, 490] on button "Next" at bounding box center [1095, 490] width 74 height 38
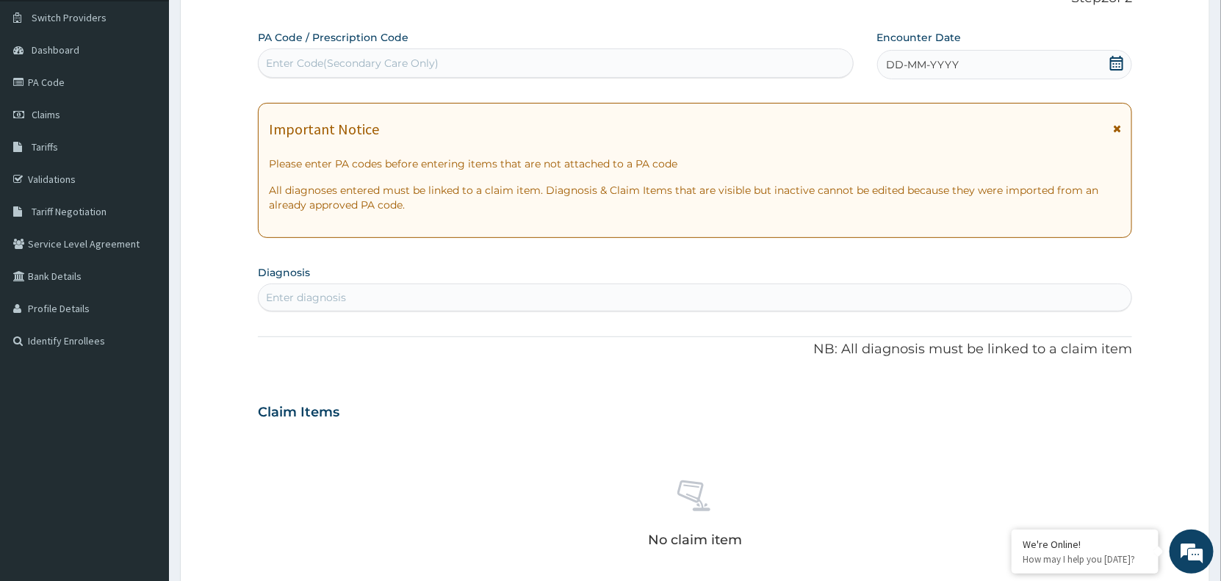
click at [1111, 57] on icon at bounding box center [1116, 63] width 15 height 15
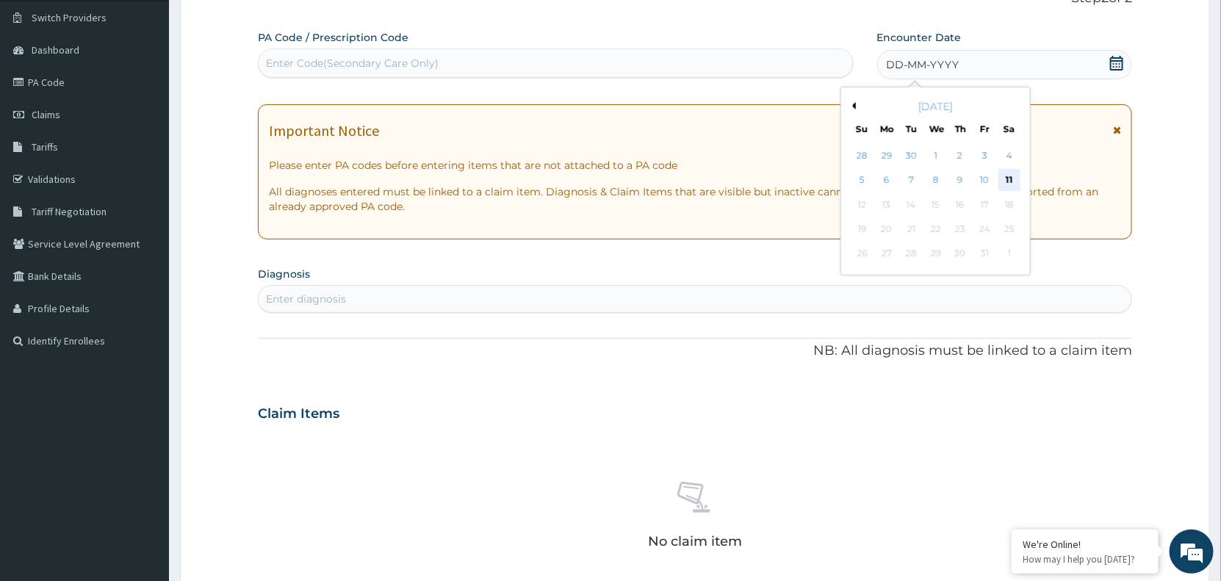
click at [1012, 174] on div "11" at bounding box center [1008, 181] width 22 height 22
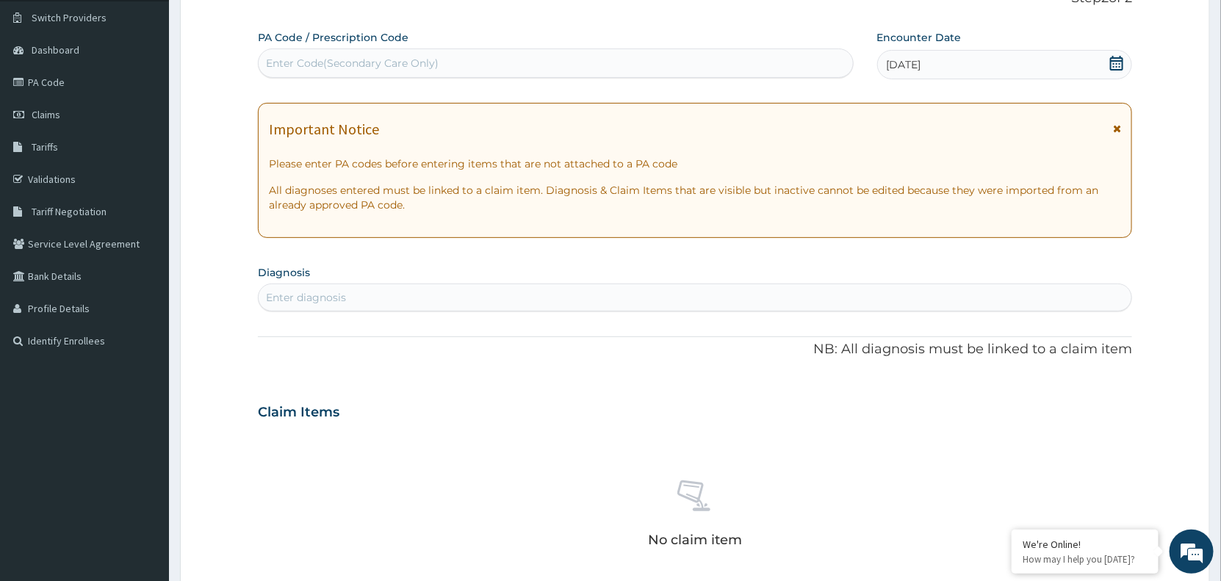
click at [417, 299] on div "Enter diagnosis" at bounding box center [695, 298] width 872 height 24
click at [371, 62] on div "Enter Code(Secondary Care Only)" at bounding box center [352, 63] width 173 height 15
paste input "PA/B25B09"
type input "PA/B25B09"
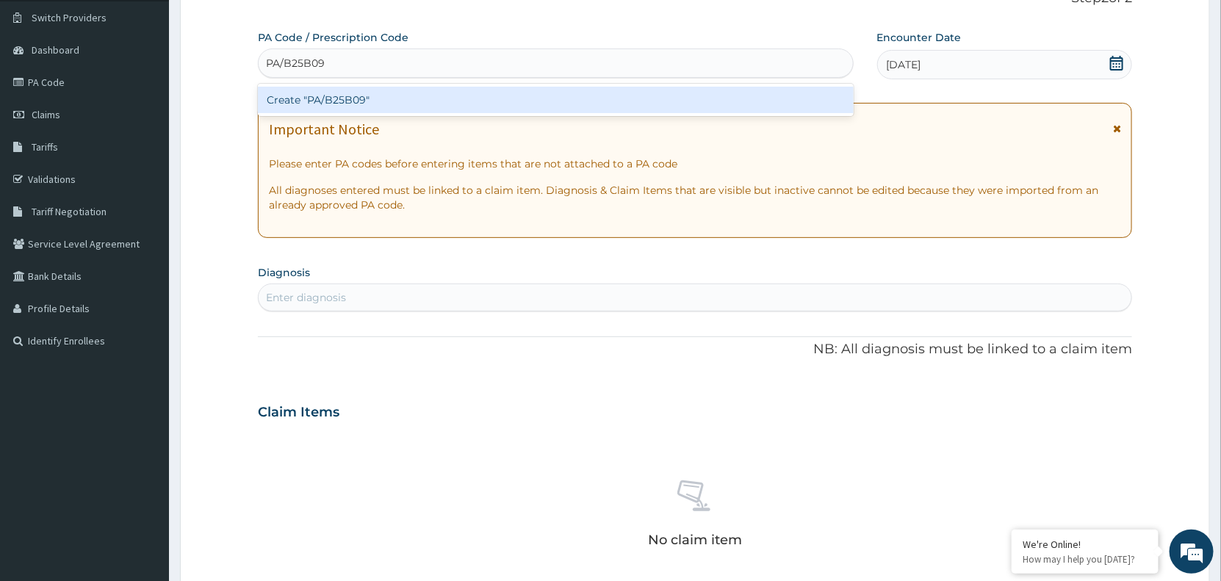
click at [347, 95] on div "Create "PA/B25B09"" at bounding box center [556, 100] width 596 height 26
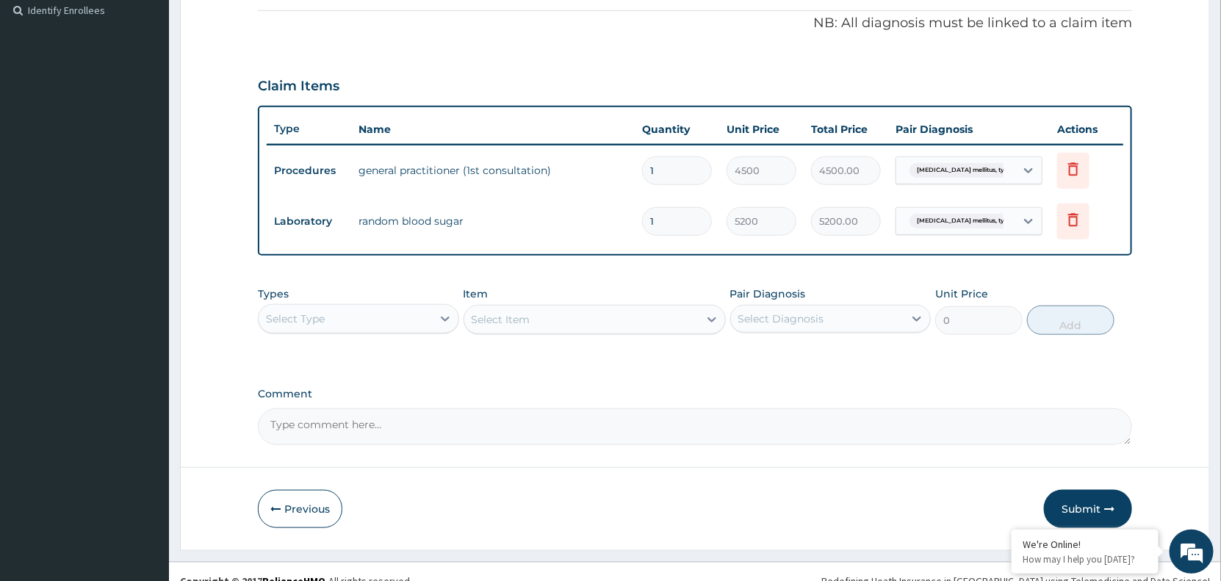
scroll to position [458, 0]
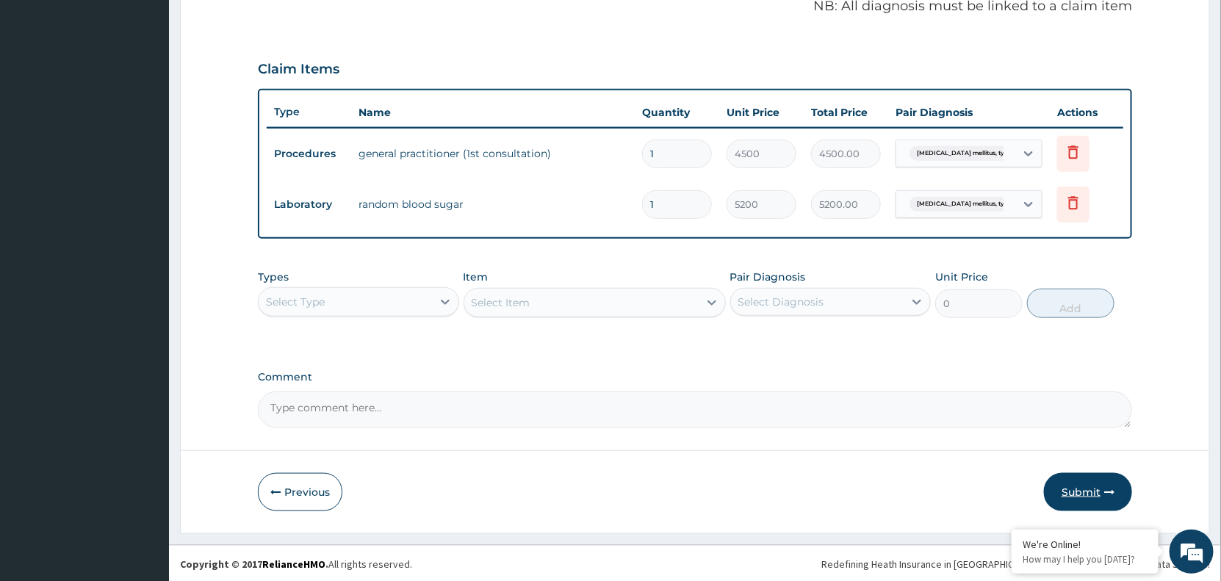
click at [1080, 488] on button "Submit" at bounding box center [1088, 492] width 88 height 38
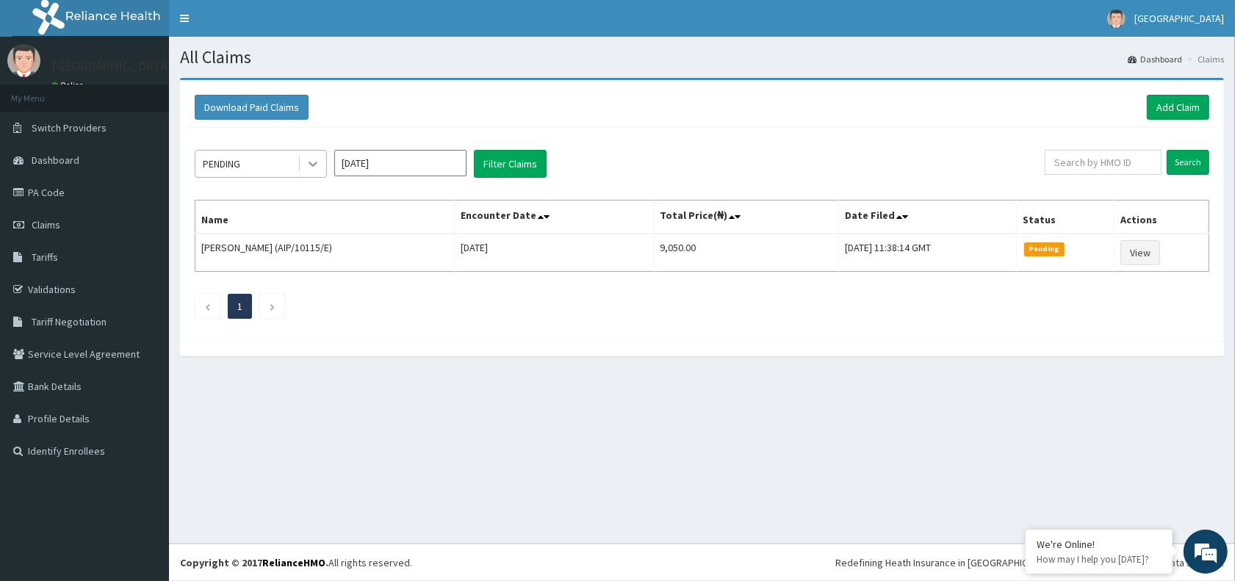
click at [306, 163] on icon at bounding box center [313, 163] width 15 height 15
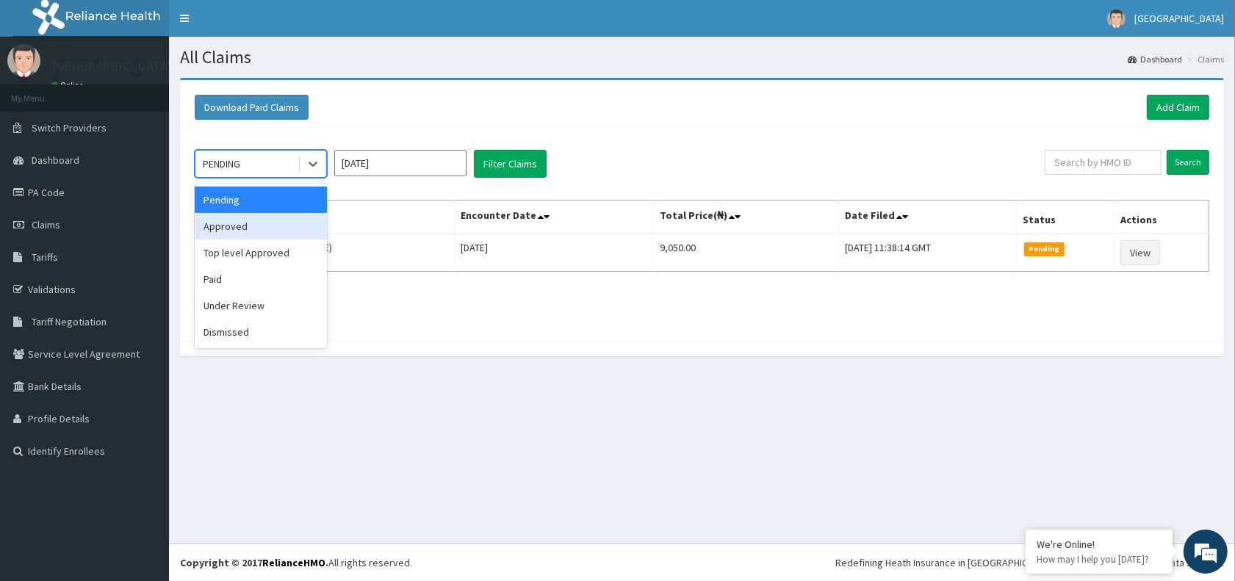
click at [233, 226] on div "Approved" at bounding box center [261, 226] width 132 height 26
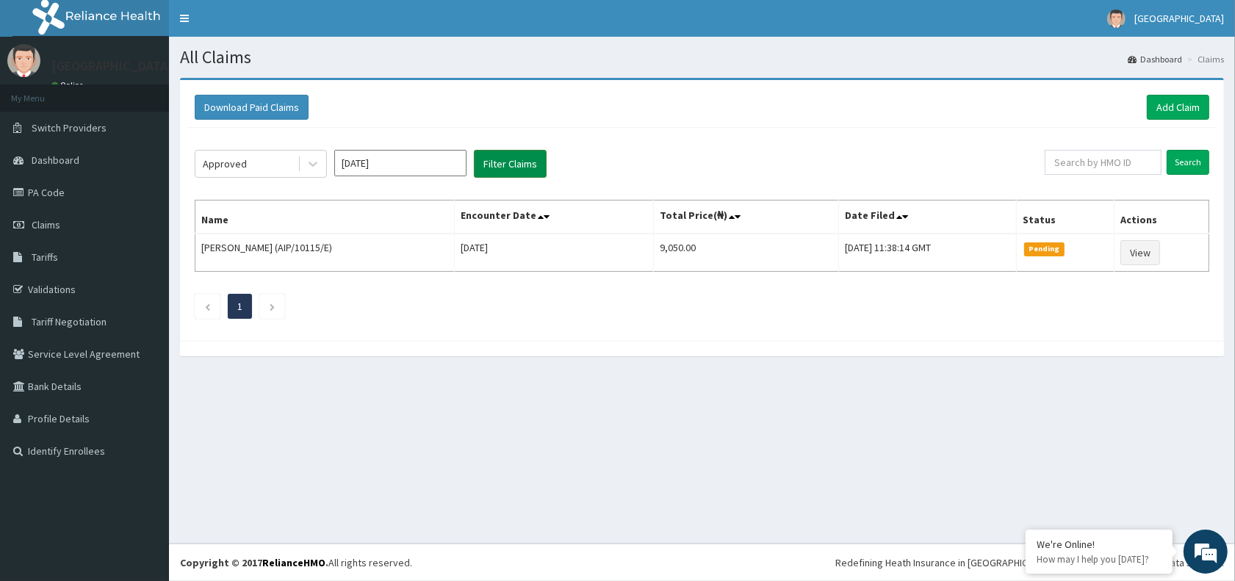
click at [507, 159] on button "Filter Claims" at bounding box center [510, 164] width 73 height 28
